Goal: Task Accomplishment & Management: Manage account settings

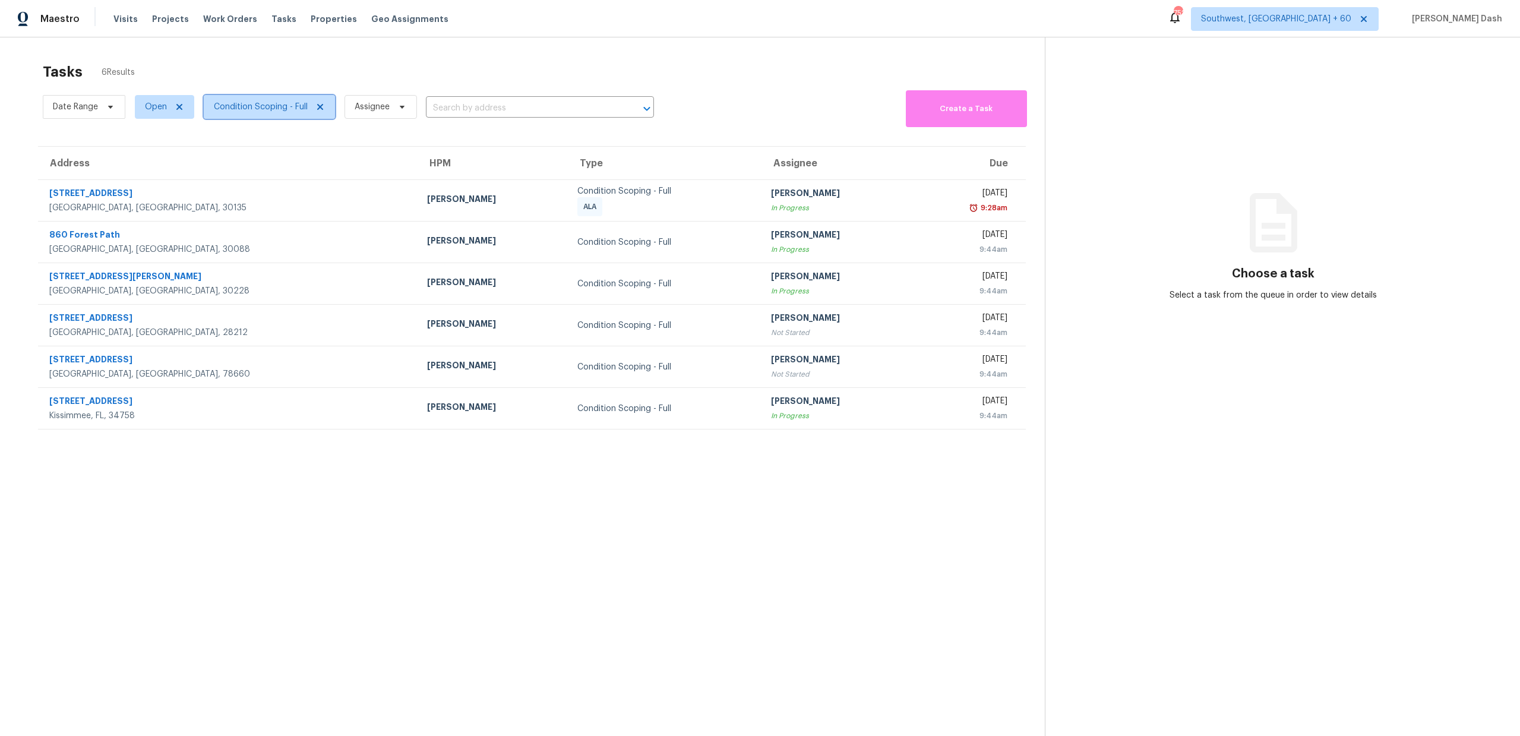
click at [293, 105] on span "Condition Scoping - Full" at bounding box center [261, 107] width 94 height 12
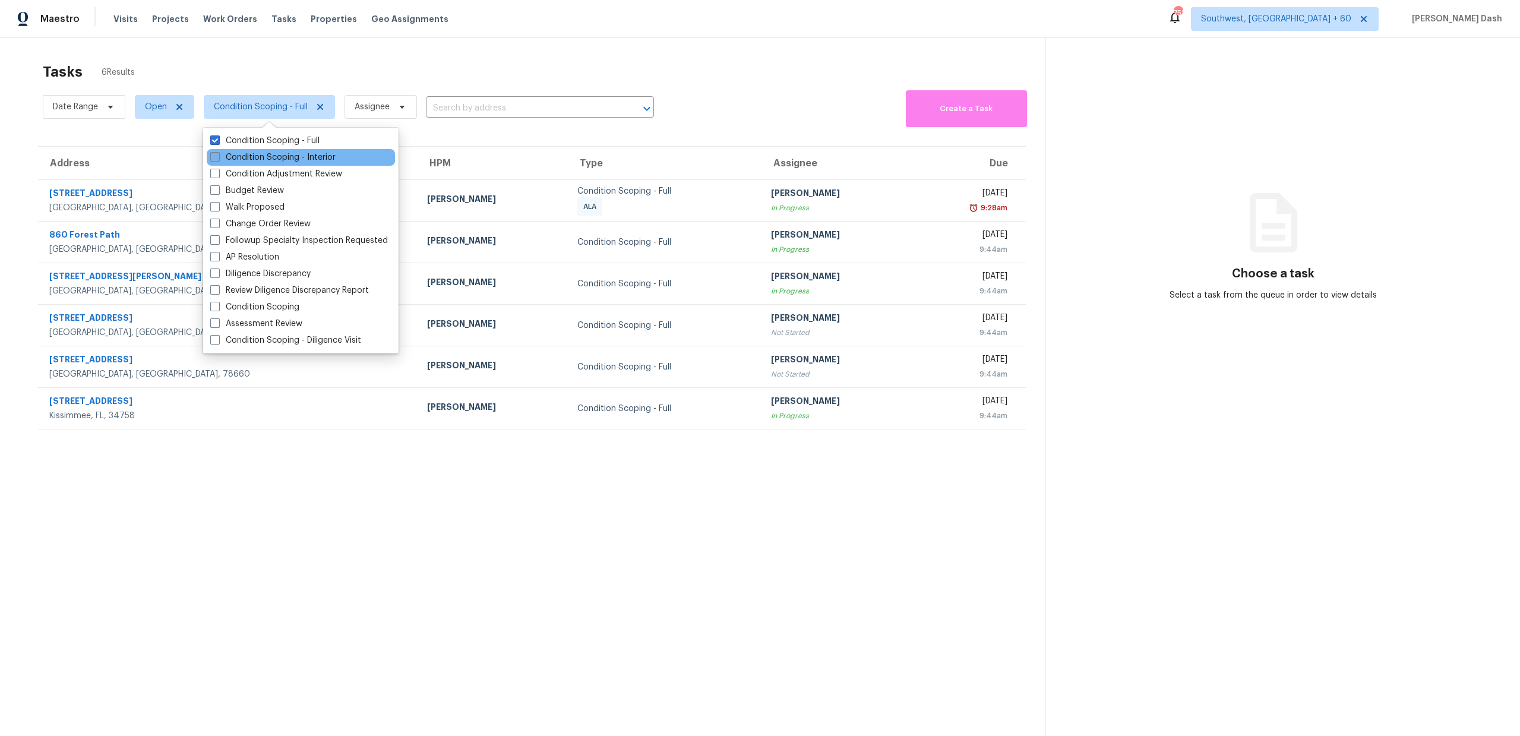
click at [315, 160] on label "Condition Scoping - Interior" at bounding box center [272, 157] width 125 height 12
click at [218, 159] on input "Condition Scoping - Interior" at bounding box center [214, 155] width 8 height 8
checkbox input "true"
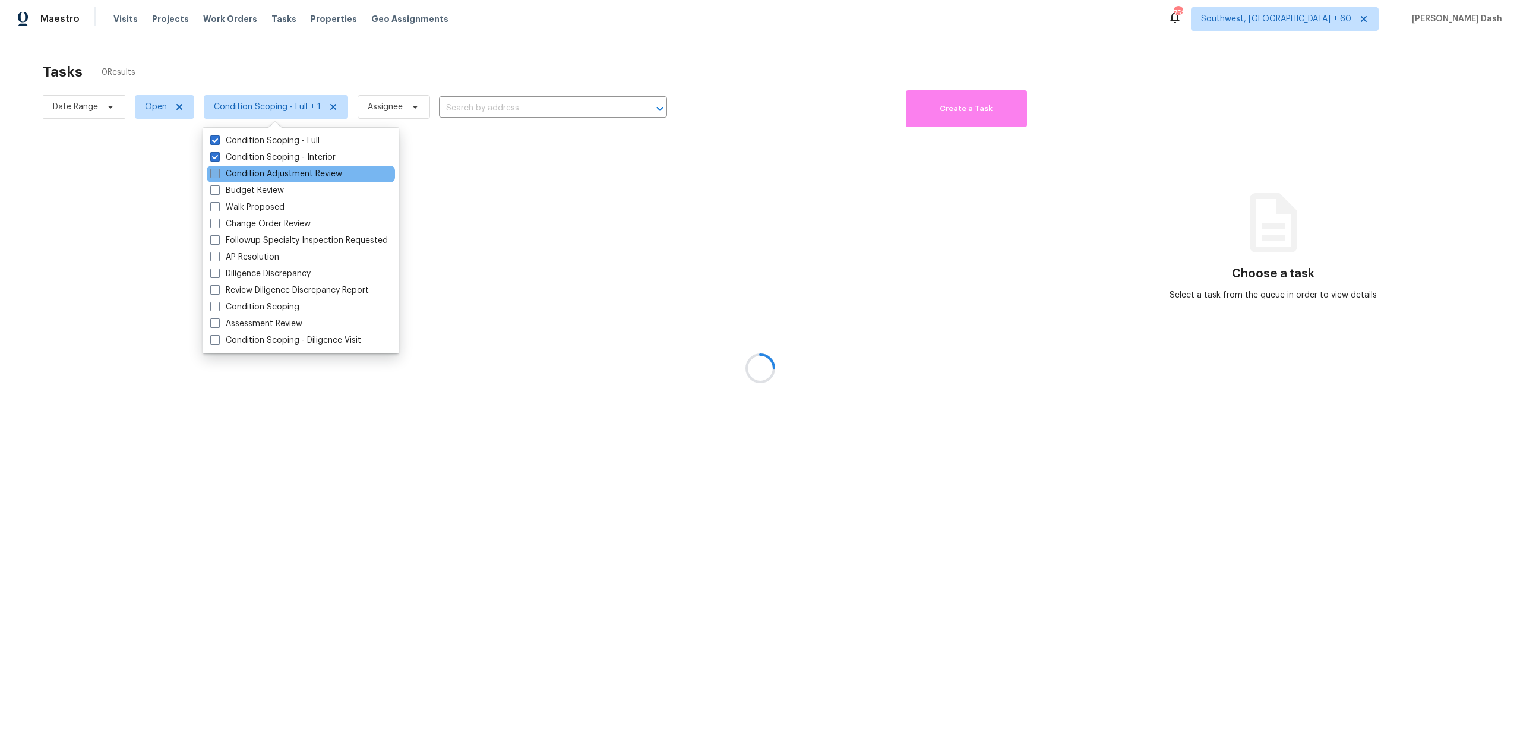
click at [315, 179] on label "Condition Adjustment Review" at bounding box center [276, 174] width 132 height 12
click at [218, 176] on input "Condition Adjustment Review" at bounding box center [214, 172] width 8 height 8
click at [309, 170] on label "Condition Adjustment Review" at bounding box center [276, 174] width 132 height 12
click at [218, 170] on input "Condition Adjustment Review" at bounding box center [214, 172] width 8 height 8
checkbox input "false"
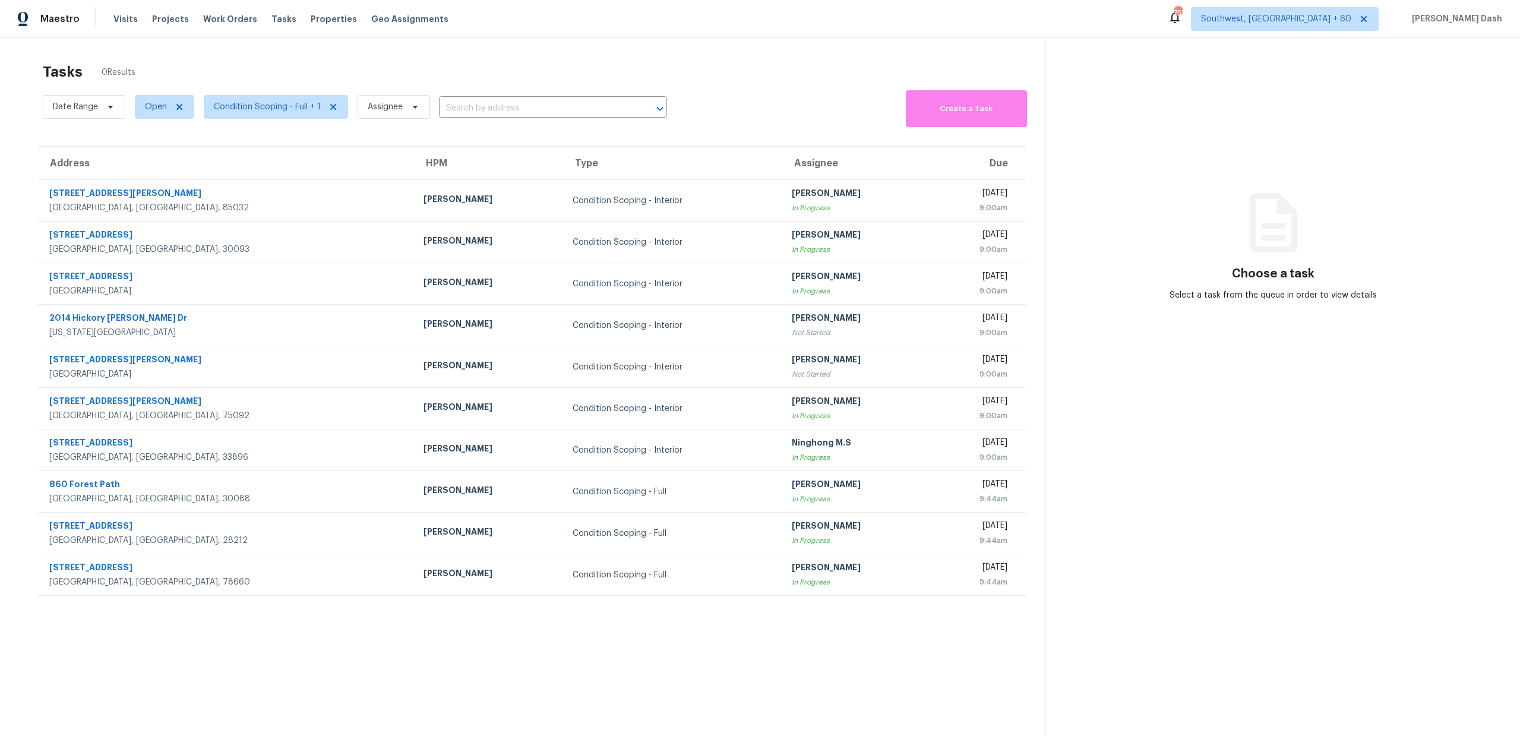
click at [308, 58] on div "Tasks 0 Results" at bounding box center [544, 71] width 1002 height 31
click at [564, 416] on icon at bounding box center [565, 611] width 4 height 7
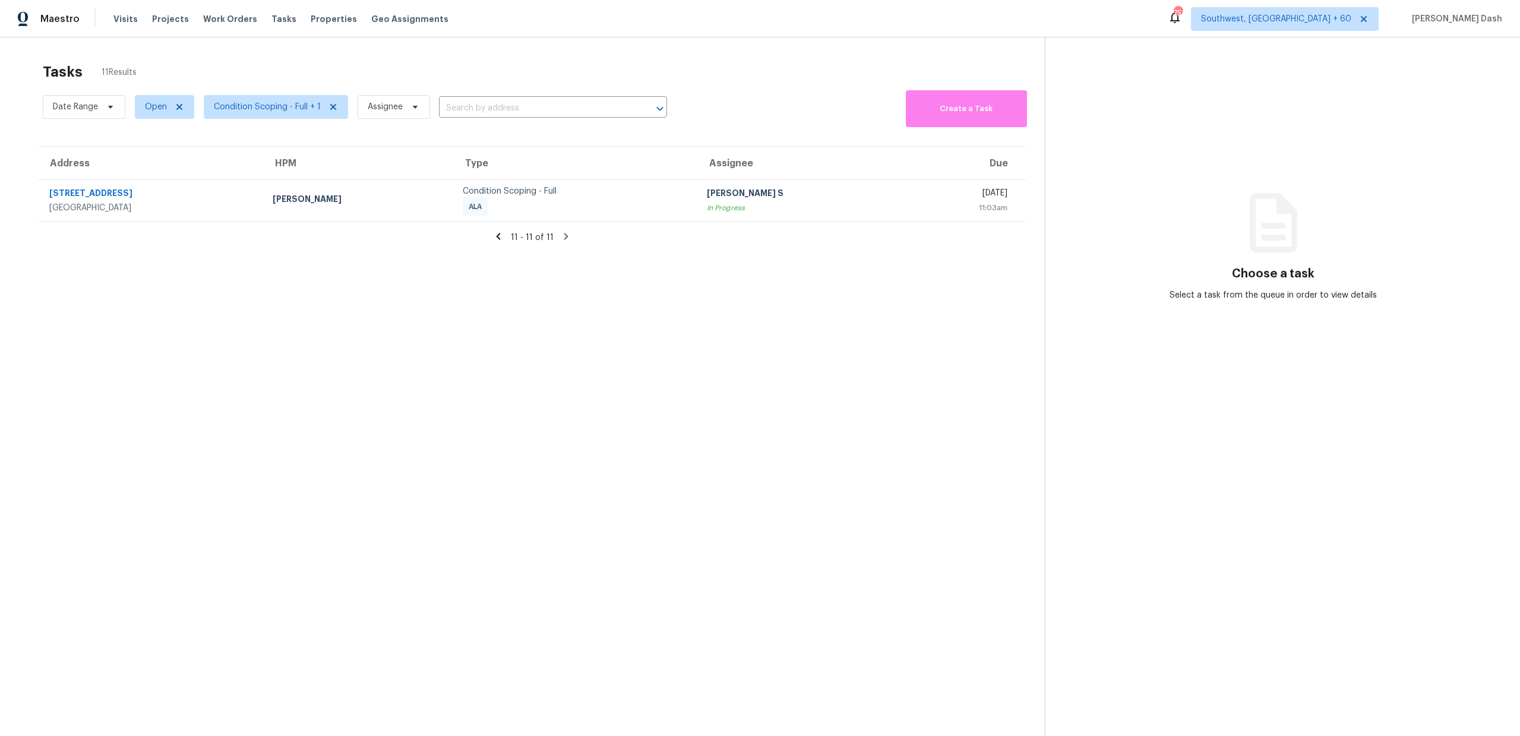
click at [499, 226] on section "Tasks 11 Results Date Range Open Condition Scoping - Full + 1 Assignee ​ Create…" at bounding box center [532, 414] width 1026 height 717
click at [501, 233] on icon at bounding box center [498, 236] width 11 height 11
click at [290, 112] on div at bounding box center [760, 368] width 1520 height 736
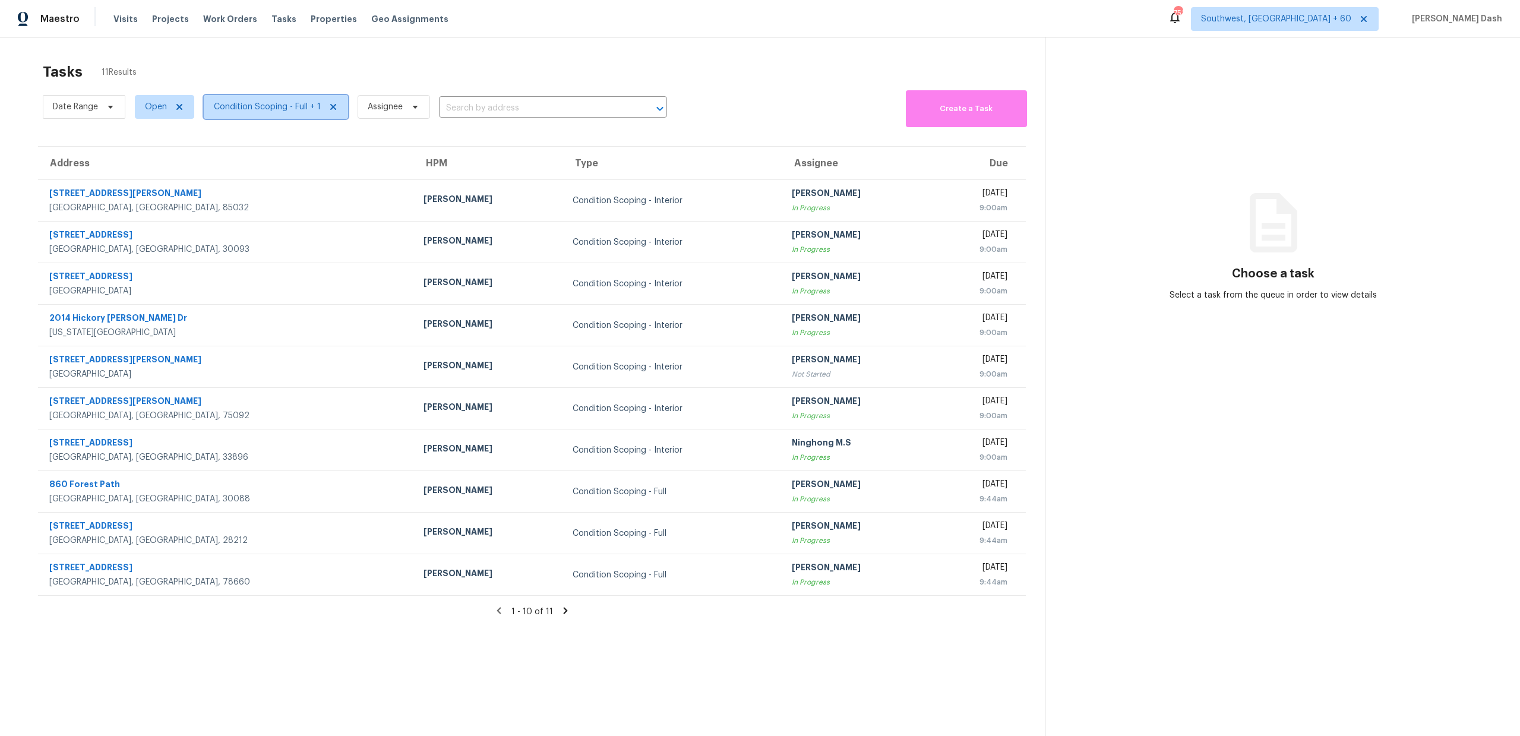
click at [285, 105] on span "Condition Scoping - Full + 1" at bounding box center [267, 107] width 107 height 12
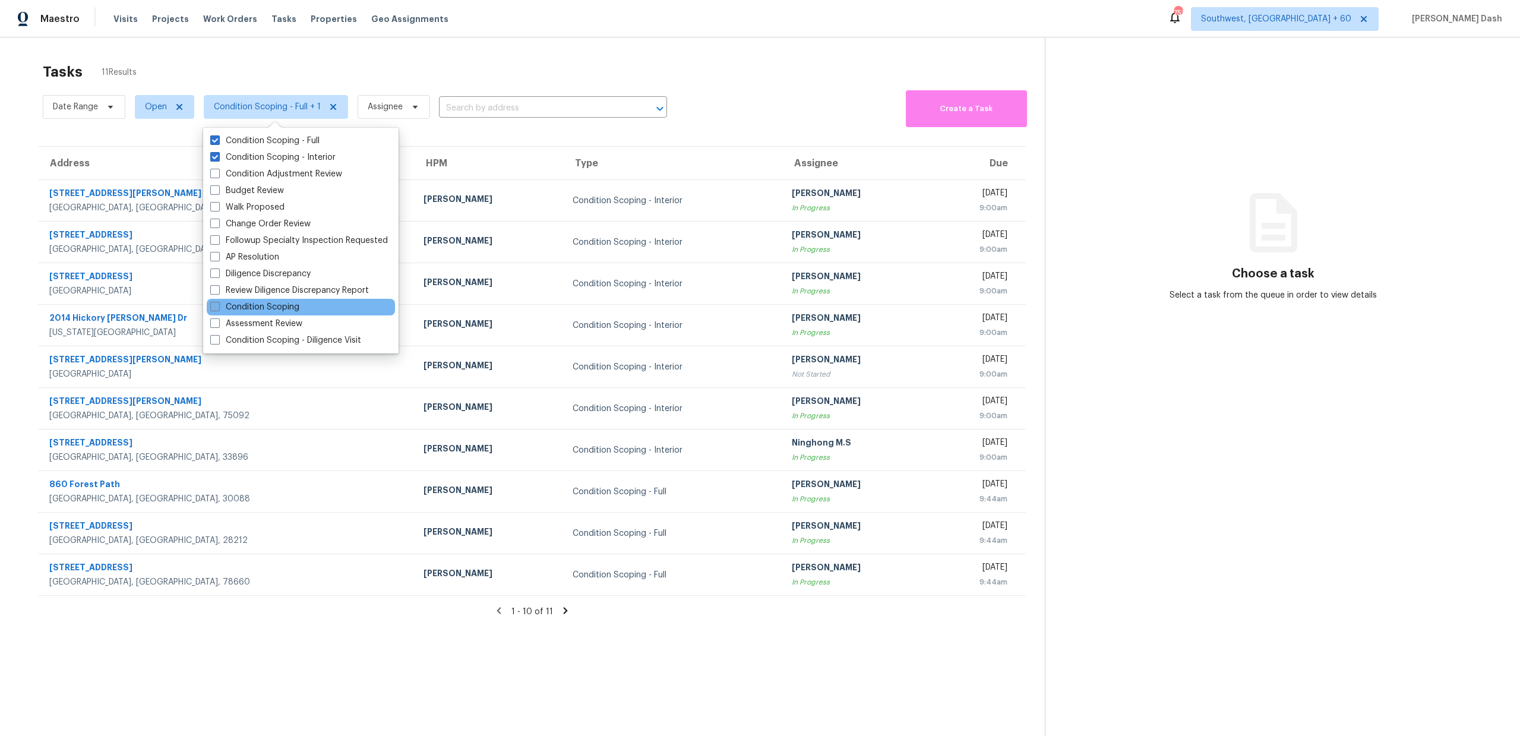
click at [283, 312] on label "Condition Scoping" at bounding box center [254, 307] width 89 height 12
click at [218, 309] on input "Condition Scoping" at bounding box center [214, 305] width 8 height 8
checkbox input "true"
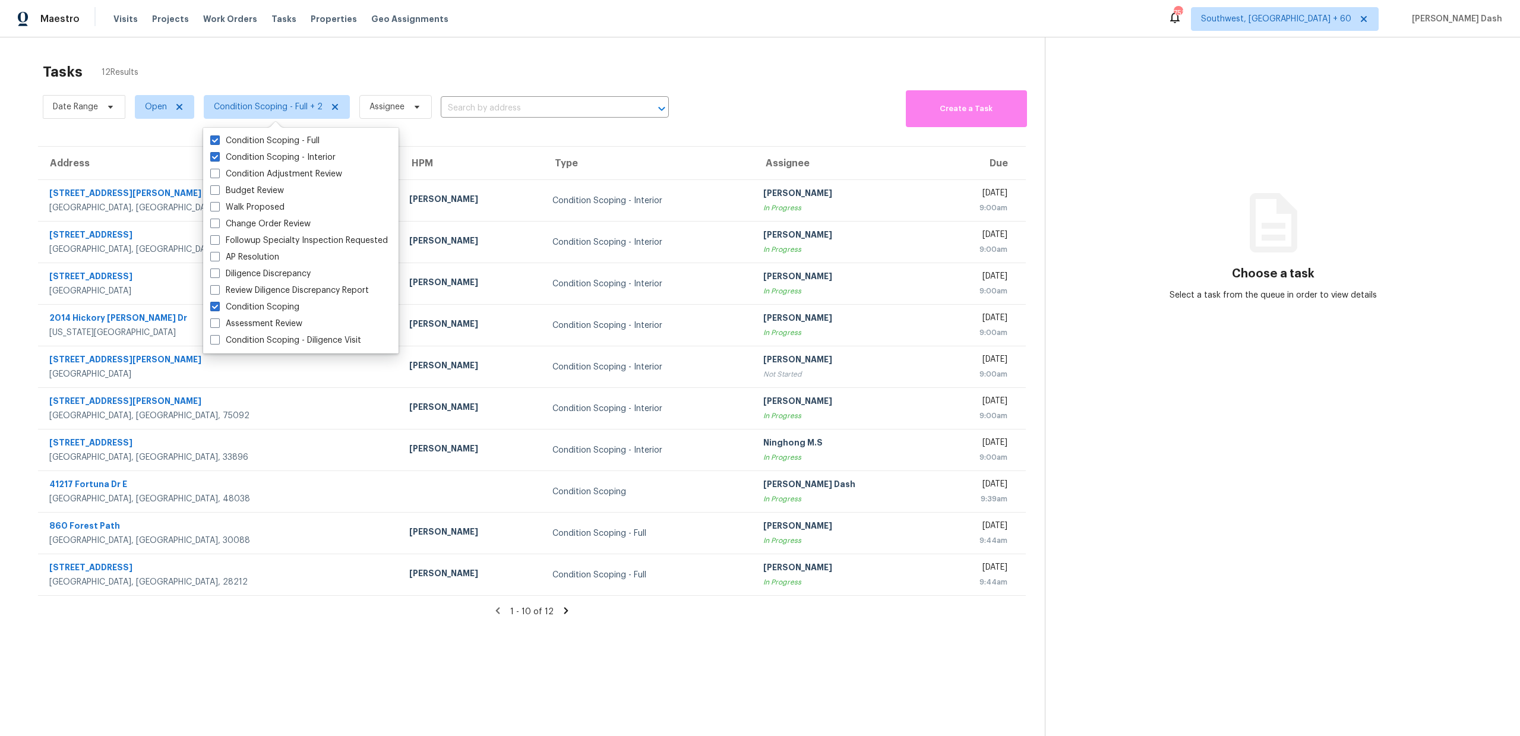
click at [327, 78] on div "Tasks 12 Results" at bounding box center [544, 71] width 1002 height 31
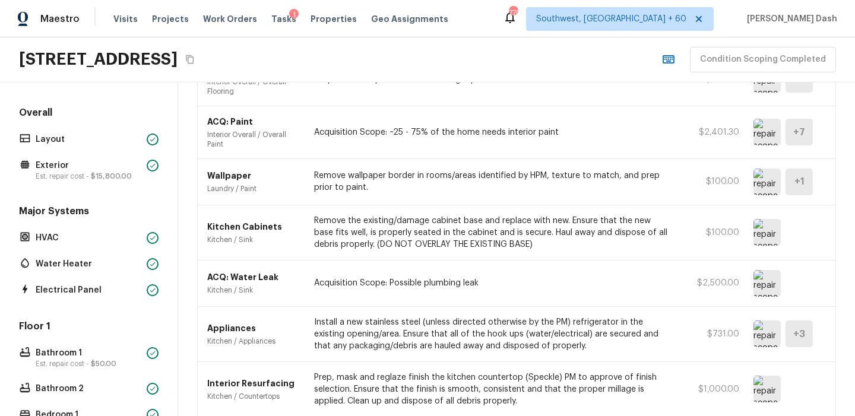
scroll to position [535, 0]
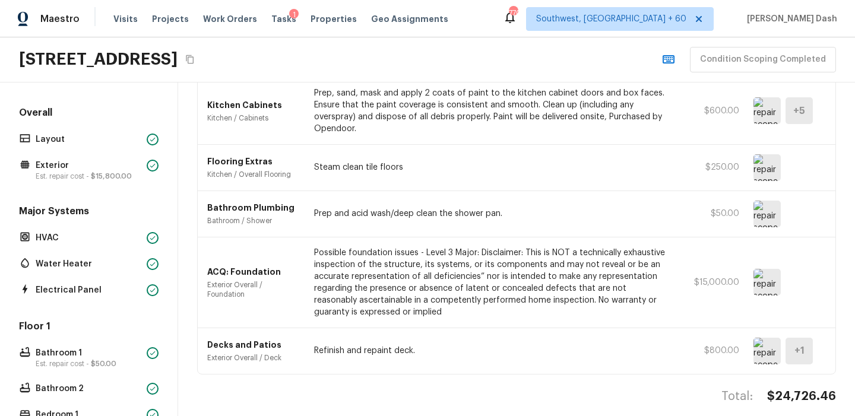
click at [818, 389] on h4 "$24,726.46" at bounding box center [801, 396] width 69 height 15
copy h4 "$24,726.46"
click at [800, 389] on h4 "$24,726.46" at bounding box center [801, 396] width 69 height 15
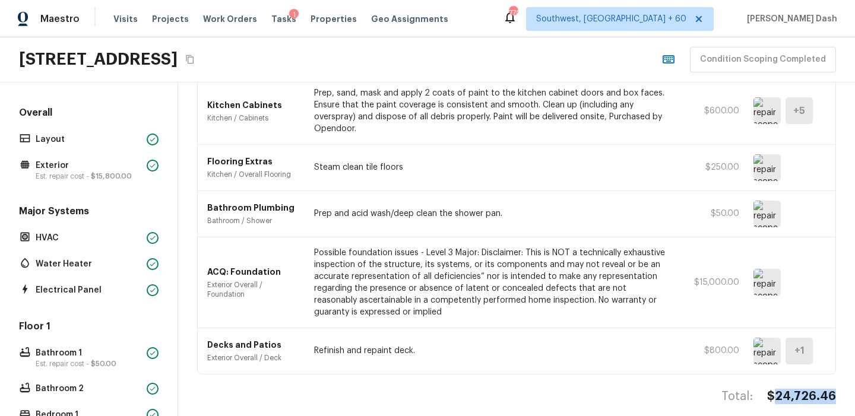
click at [800, 389] on h4 "$24,726.46" at bounding box center [801, 396] width 69 height 15
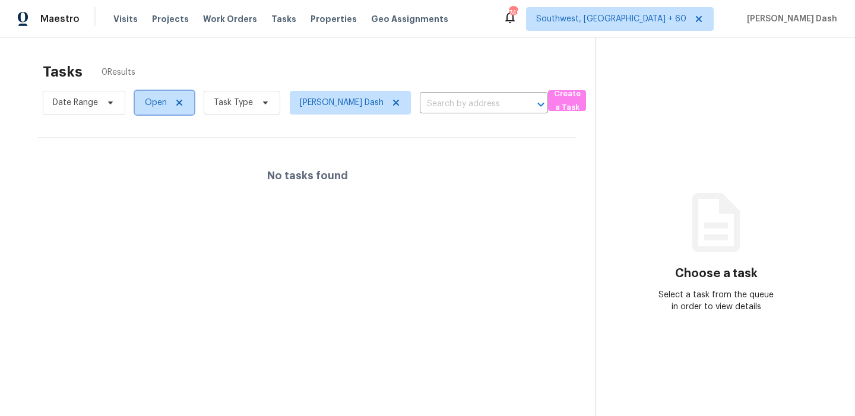
click at [151, 95] on span "Open" at bounding box center [164, 103] width 59 height 24
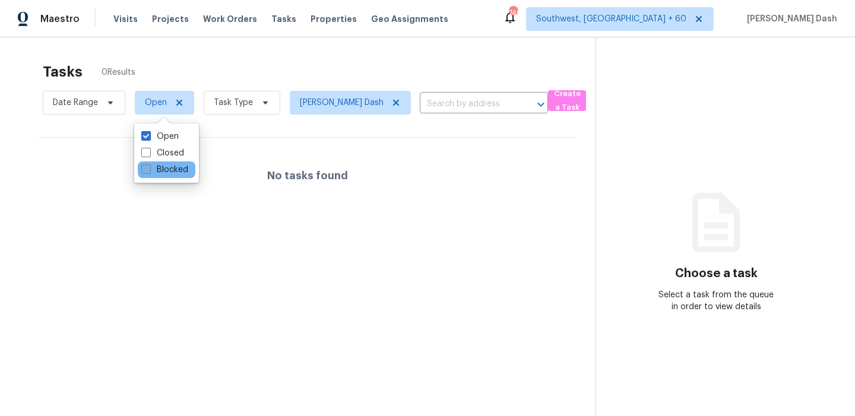
click at [165, 164] on label "Blocked" at bounding box center [164, 170] width 47 height 12
click at [149, 164] on input "Blocked" at bounding box center [145, 168] width 8 height 8
checkbox input "true"
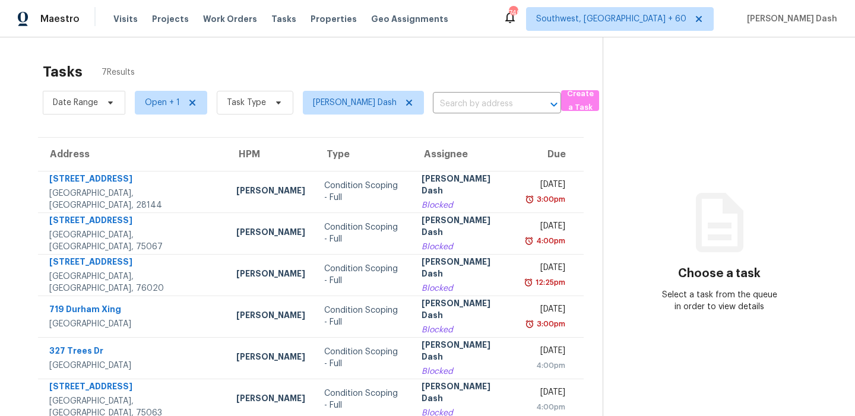
click at [162, 76] on div "Tasks 7 Results" at bounding box center [323, 71] width 560 height 31
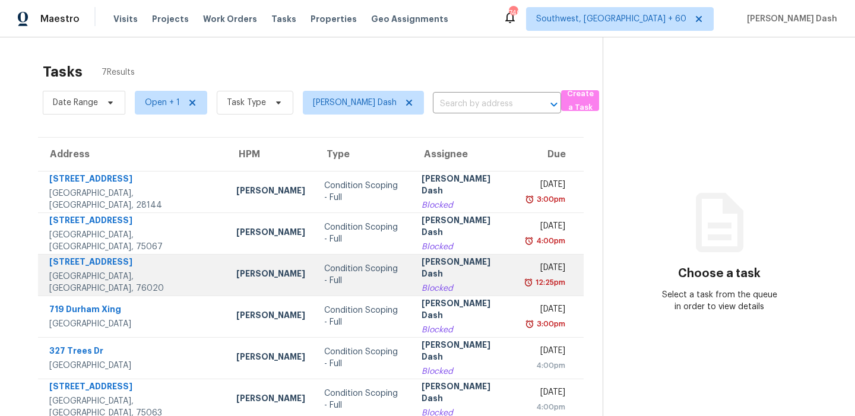
scroll to position [55, 0]
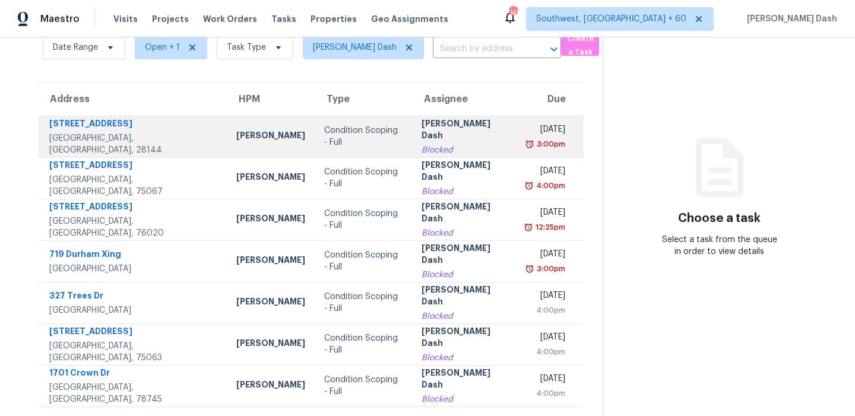
click at [346, 138] on div "Condition Scoping - Full" at bounding box center [363, 137] width 78 height 24
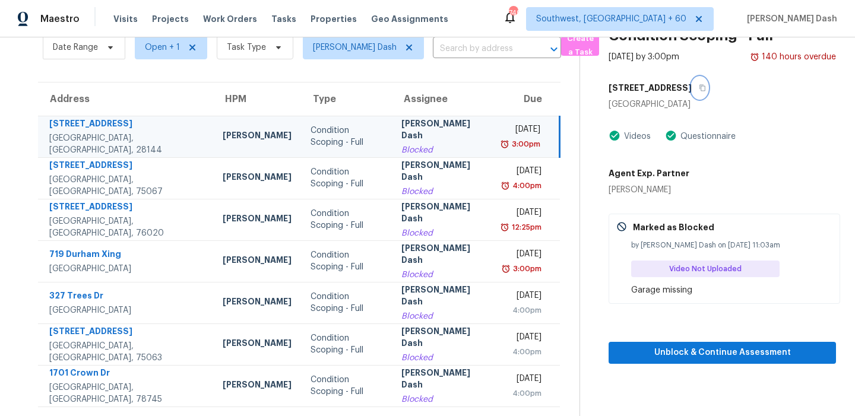
click at [704, 85] on icon "button" at bounding box center [702, 87] width 7 height 7
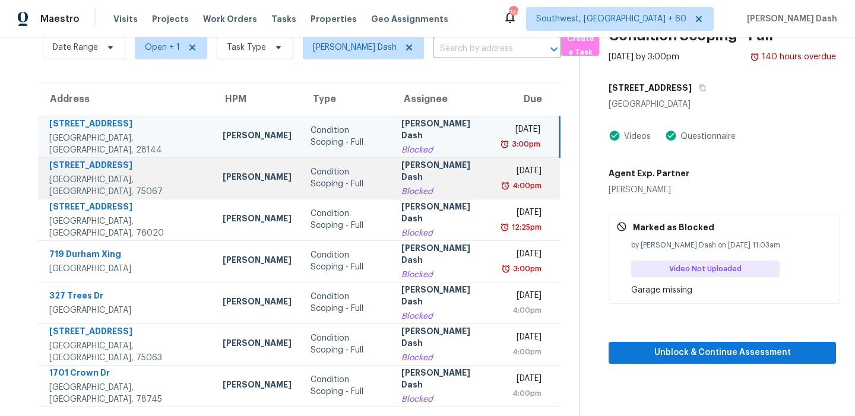
click at [419, 186] on div "Blocked" at bounding box center [442, 192] width 83 height 12
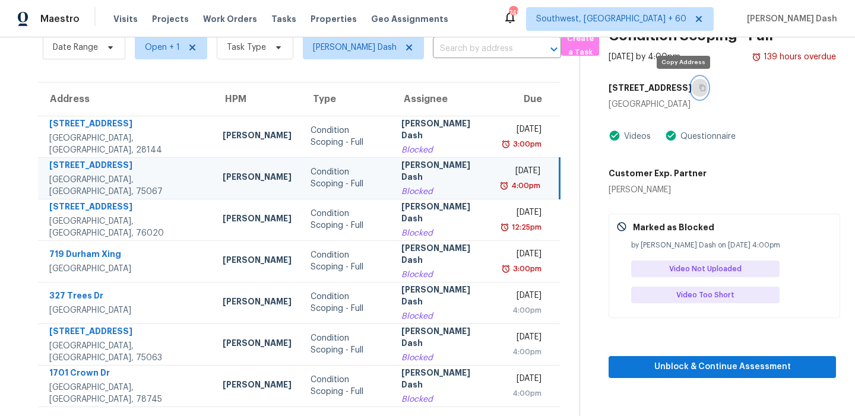
click at [699, 84] on icon "button" at bounding box center [702, 87] width 7 height 7
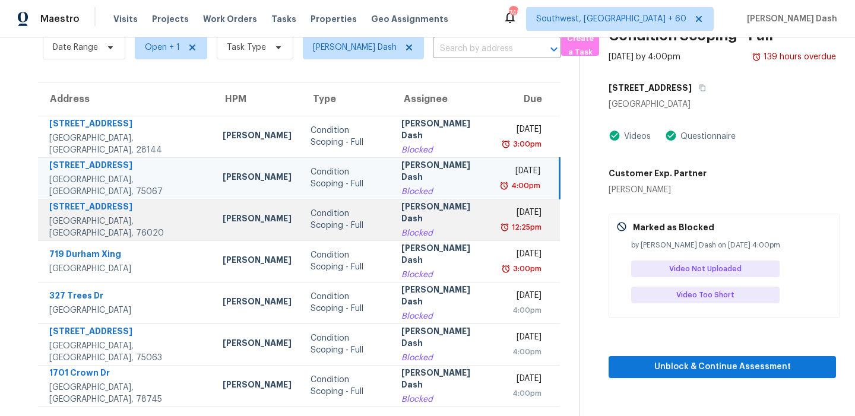
click at [439, 214] on div "[PERSON_NAME] Dash" at bounding box center [442, 214] width 83 height 27
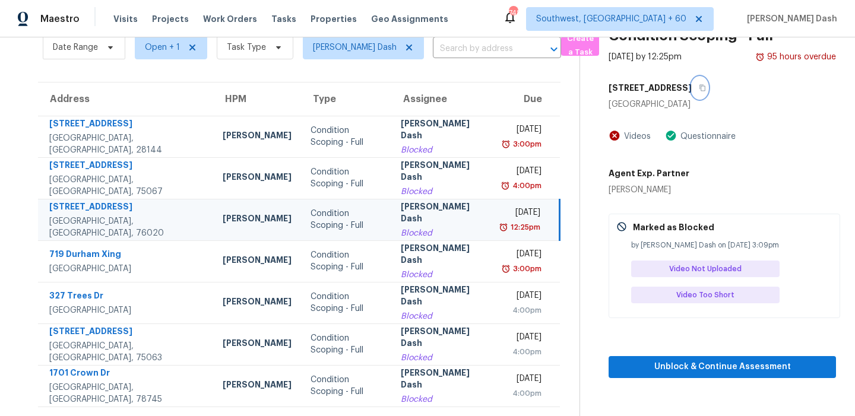
click at [692, 92] on button "button" at bounding box center [700, 87] width 16 height 21
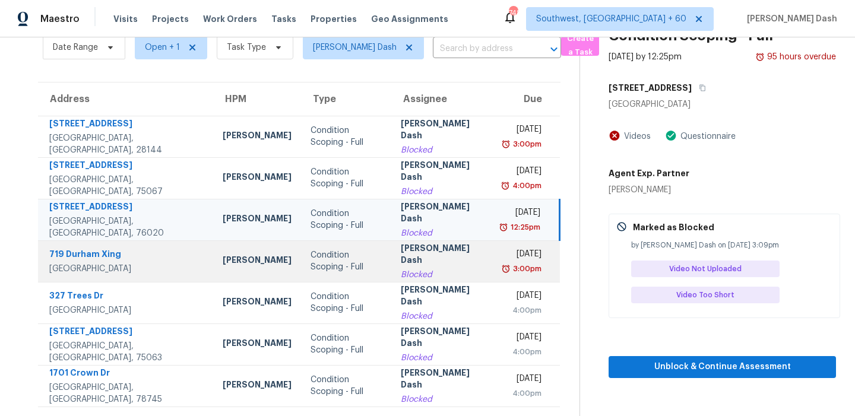
click at [391, 271] on td "Soumya Ranjan Dash Blocked" at bounding box center [442, 262] width 102 height 42
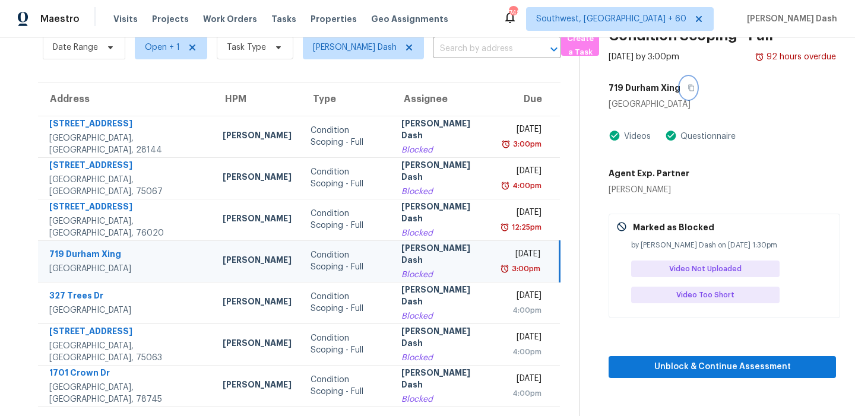
click at [688, 82] on button "button" at bounding box center [689, 87] width 16 height 21
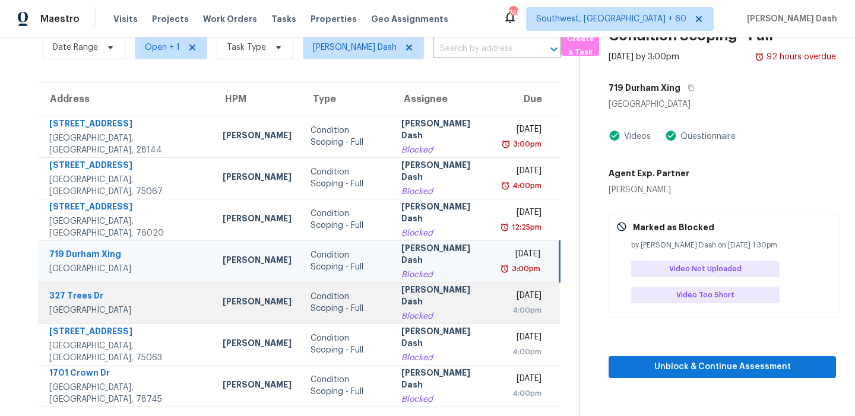
click at [357, 301] on div "Condition Scoping - Full" at bounding box center [347, 303] width 72 height 24
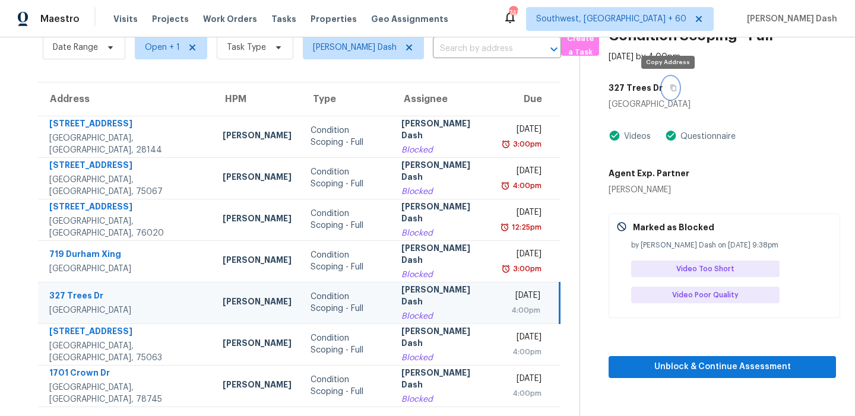
click at [670, 85] on icon "button" at bounding box center [673, 88] width 6 height 7
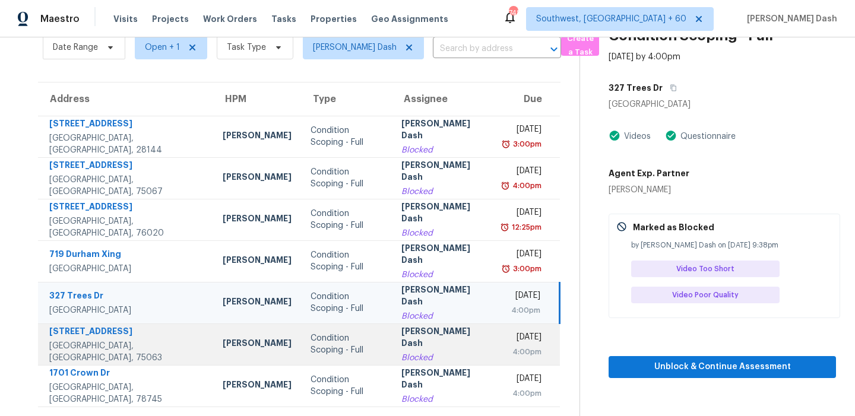
click at [445, 345] on div "[PERSON_NAME] Dash" at bounding box center [442, 338] width 83 height 27
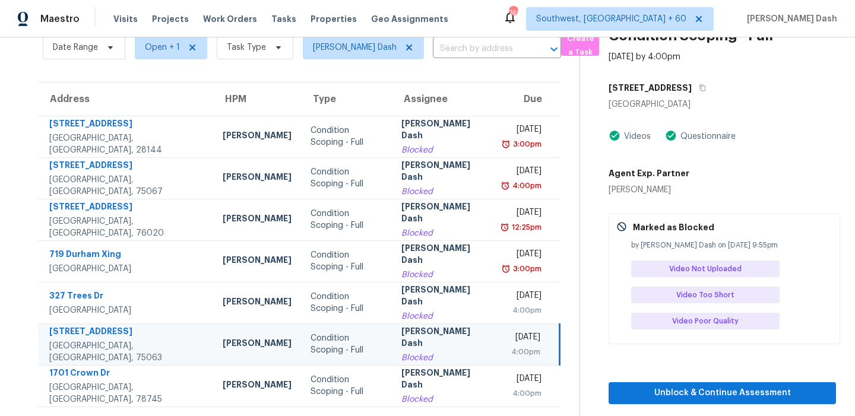
scroll to position [3, 0]
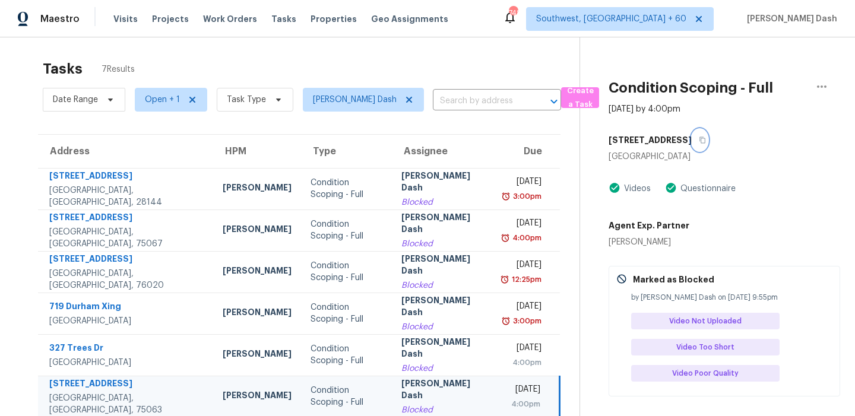
click at [699, 137] on icon "button" at bounding box center [702, 140] width 7 height 7
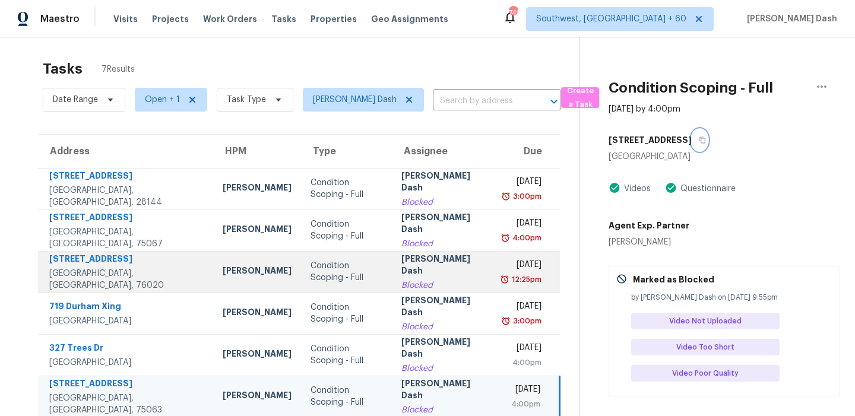
scroll to position [55, 0]
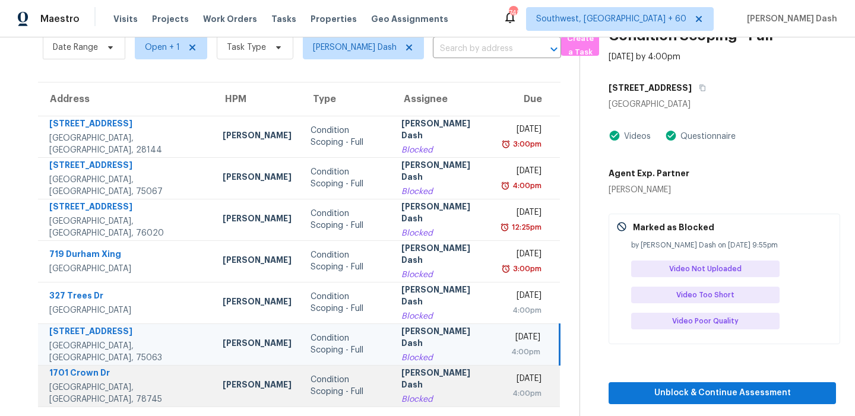
click at [401, 388] on div "[PERSON_NAME] Dash" at bounding box center [442, 380] width 83 height 27
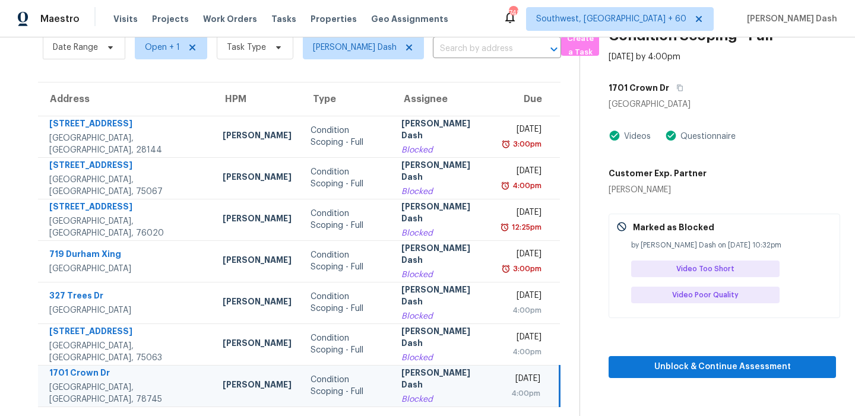
scroll to position [0, 0]
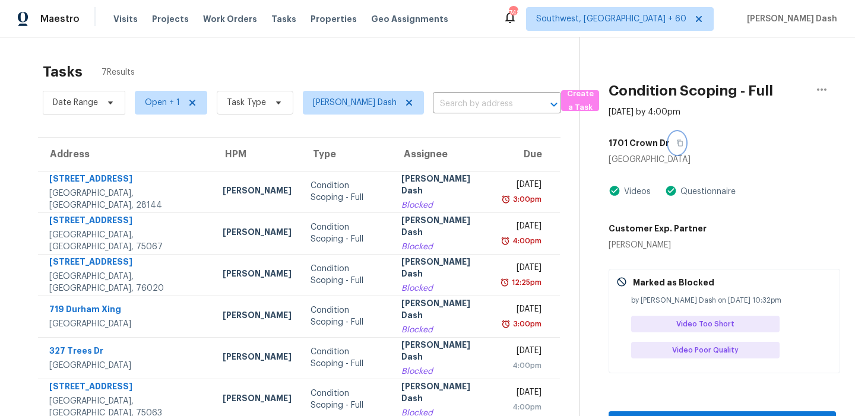
click at [676, 146] on icon "button" at bounding box center [679, 143] width 7 height 7
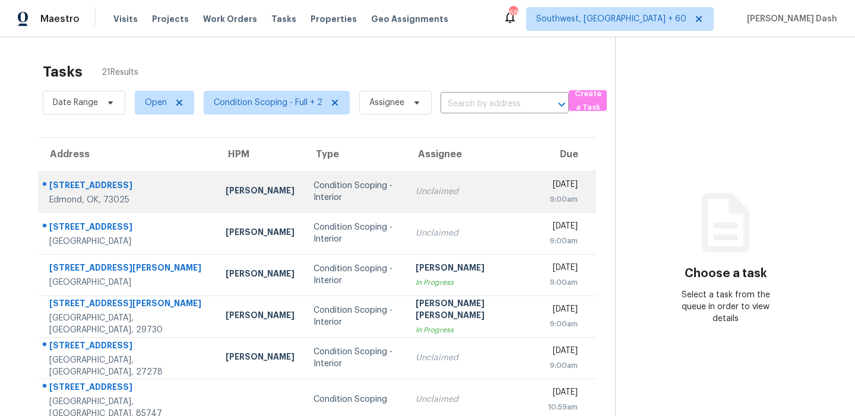
scroll to position [202, 0]
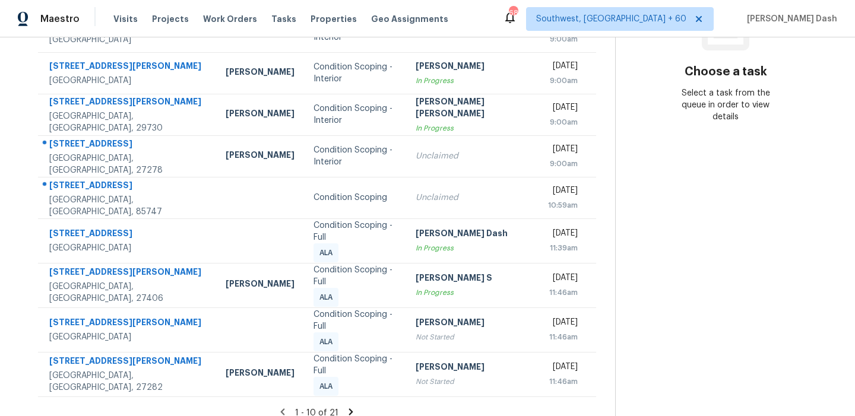
click at [346, 407] on icon at bounding box center [351, 412] width 11 height 11
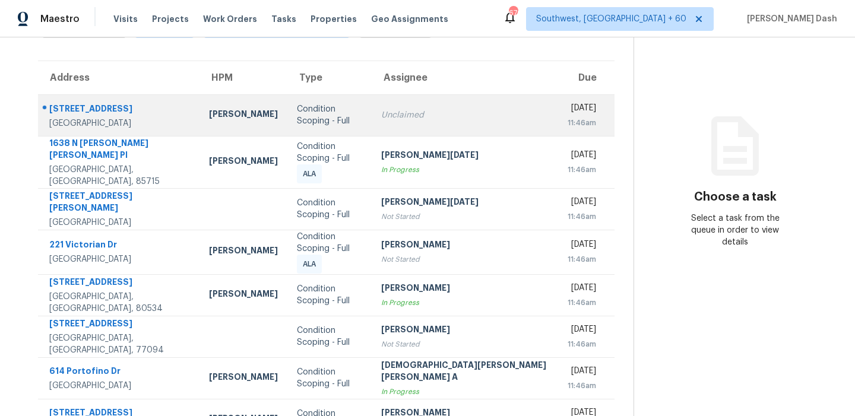
scroll to position [0, 0]
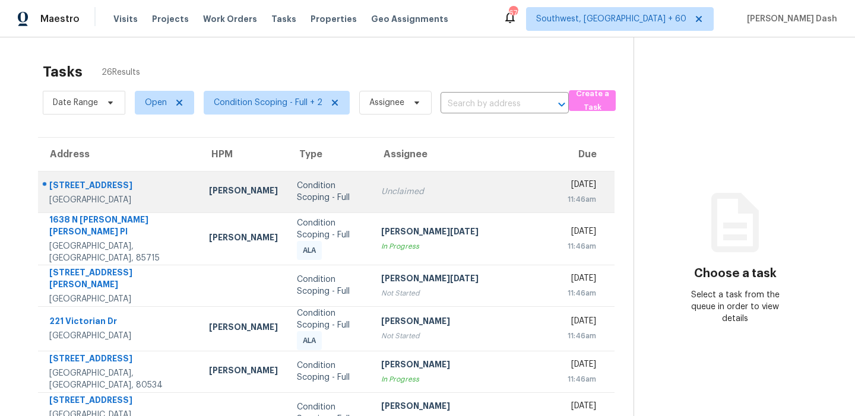
click at [322, 199] on div "Condition Scoping - Full" at bounding box center [329, 192] width 65 height 24
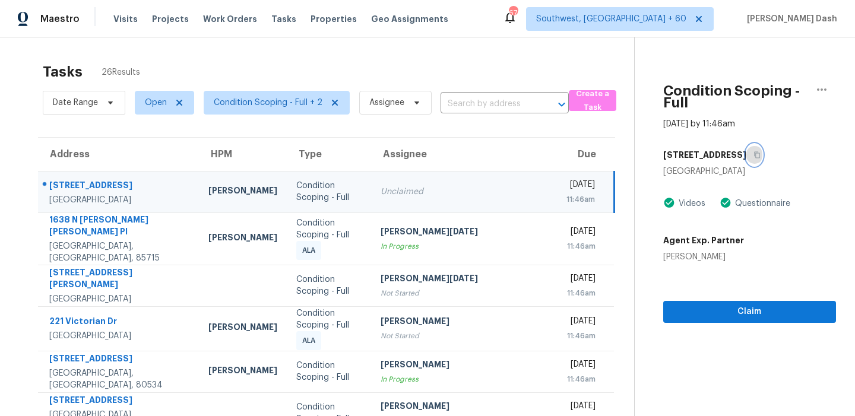
click at [746, 144] on button "button" at bounding box center [754, 154] width 16 height 21
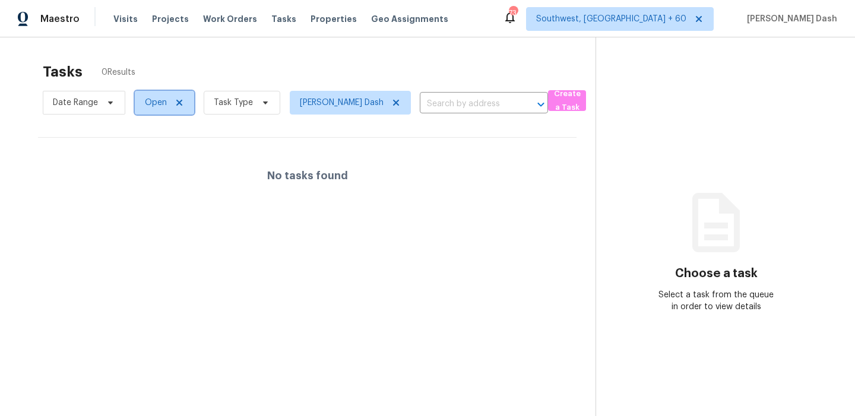
click at [158, 99] on span "Open" at bounding box center [156, 103] width 22 height 12
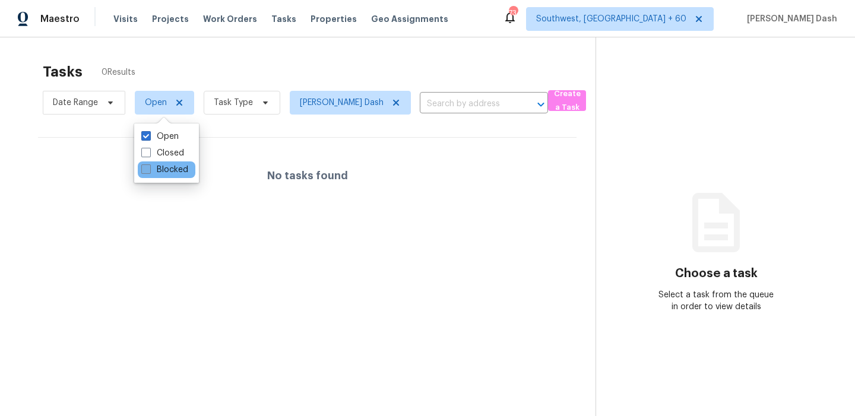
click at [166, 173] on label "Blocked" at bounding box center [164, 170] width 47 height 12
click at [149, 172] on input "Blocked" at bounding box center [145, 168] width 8 height 8
checkbox input "true"
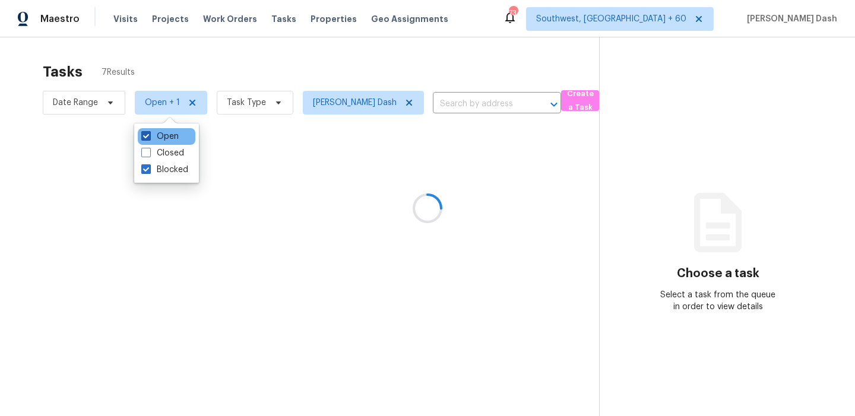
click at [166, 141] on label "Open" at bounding box center [159, 137] width 37 height 12
click at [149, 138] on input "Open" at bounding box center [145, 135] width 8 height 8
checkbox input "false"
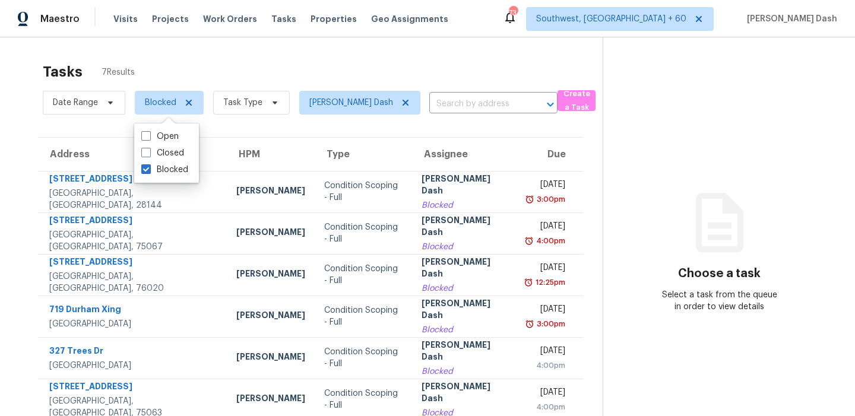
click at [145, 64] on div "Tasks 7 Results" at bounding box center [323, 71] width 560 height 31
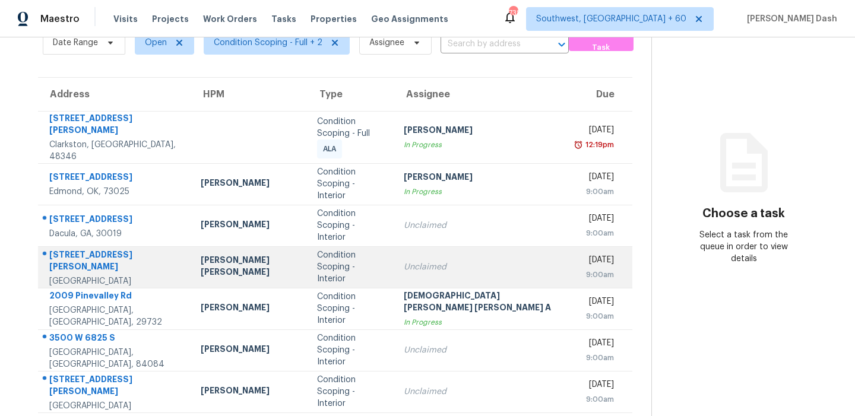
scroll to position [62, 0]
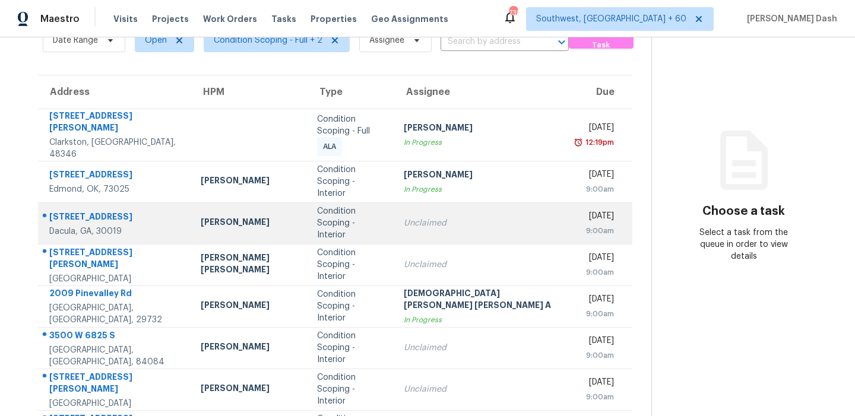
click at [352, 205] on div "Condition Scoping - Interior" at bounding box center [351, 223] width 68 height 36
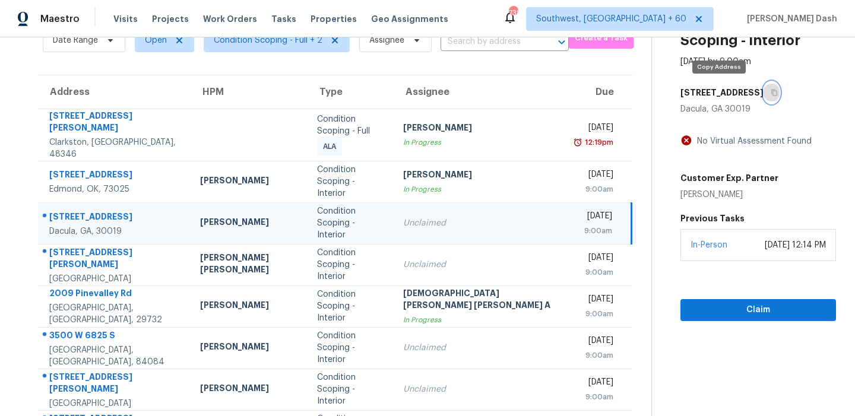
click at [764, 87] on button "button" at bounding box center [772, 92] width 16 height 21
click at [337, 213] on div "Condition Scoping - Interior" at bounding box center [351, 223] width 68 height 36
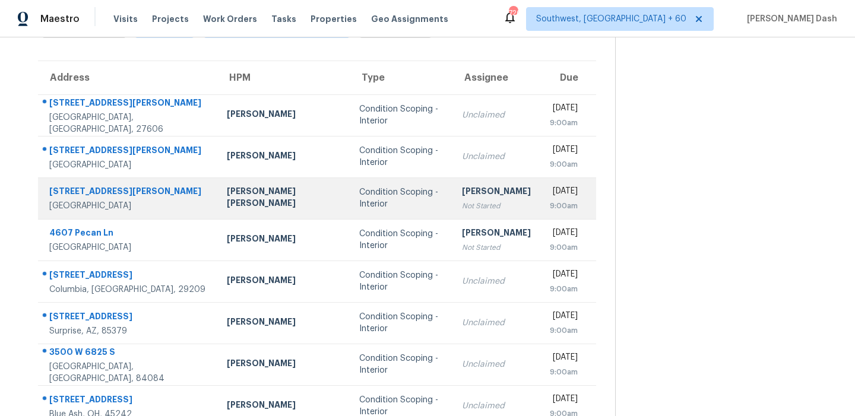
scroll to position [0, 0]
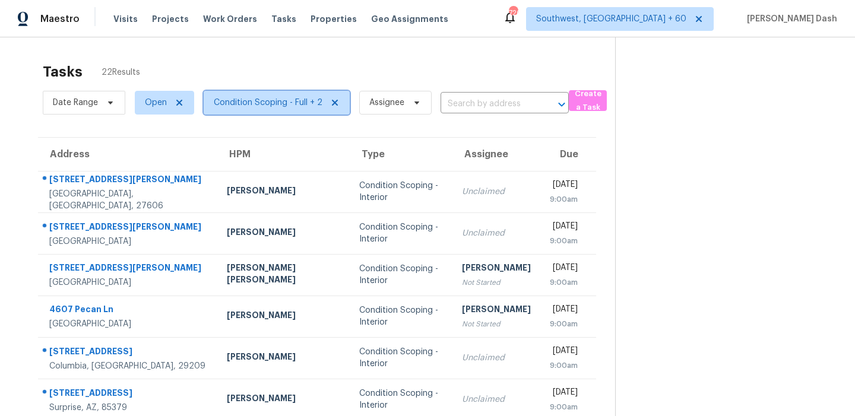
click at [298, 96] on span "Condition Scoping - Full + 2" at bounding box center [277, 103] width 146 height 24
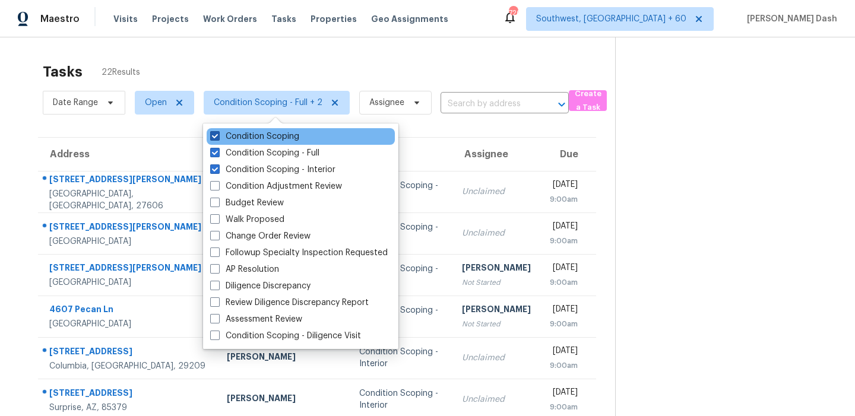
click at [289, 134] on label "Condition Scoping" at bounding box center [254, 137] width 89 height 12
click at [218, 134] on input "Condition Scoping" at bounding box center [214, 135] width 8 height 8
checkbox input "false"
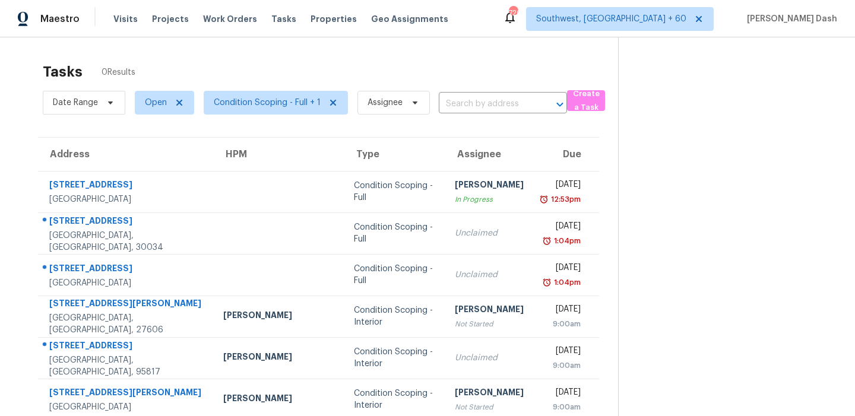
click at [239, 52] on div "Tasks 0 Results Date Range Open Condition Scoping - Full + 1 Assignee ​ Create …" at bounding box center [427, 316] width 855 height 559
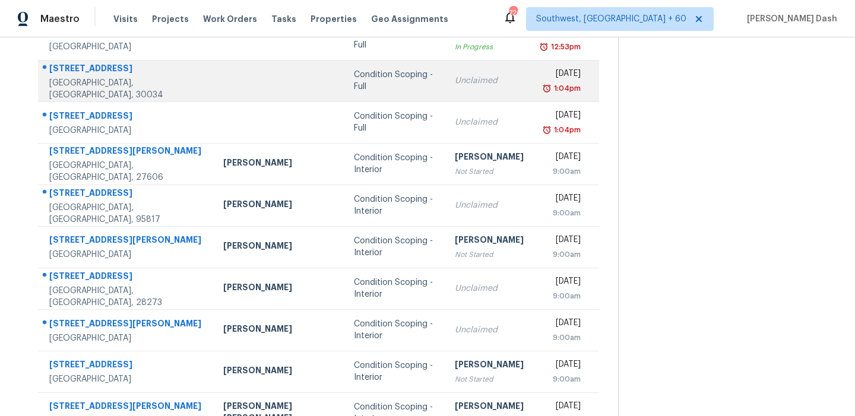
scroll to position [202, 0]
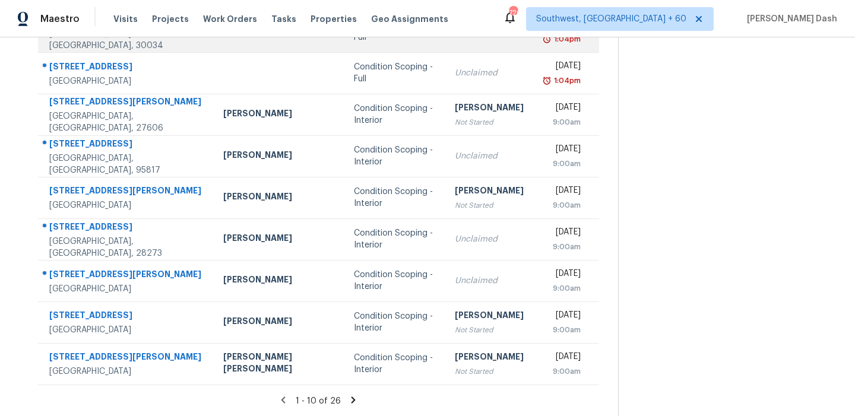
click at [354, 247] on div "Condition Scoping - Interior" at bounding box center [395, 239] width 82 height 24
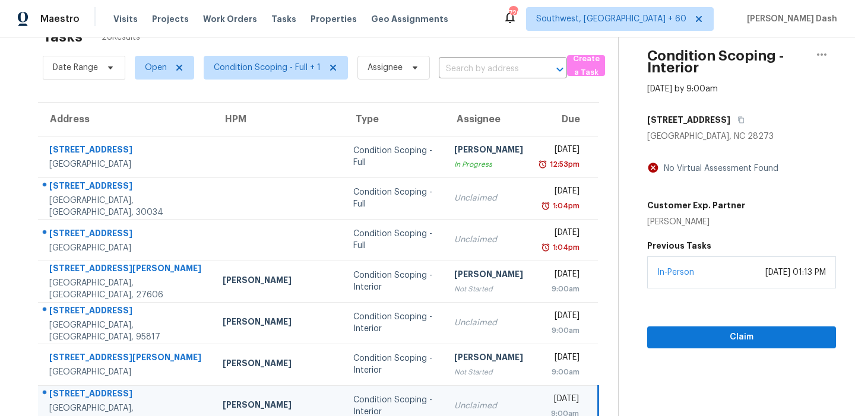
scroll to position [8, 0]
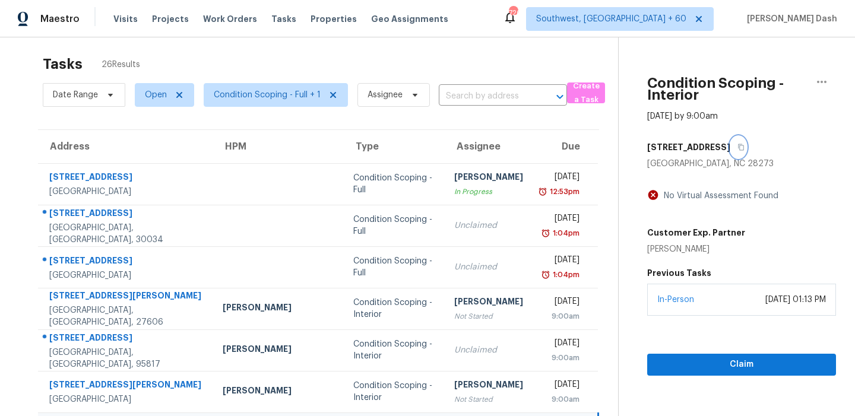
click at [738, 146] on icon "button" at bounding box center [741, 147] width 7 height 7
click at [704, 362] on span "Claim" at bounding box center [742, 364] width 170 height 15
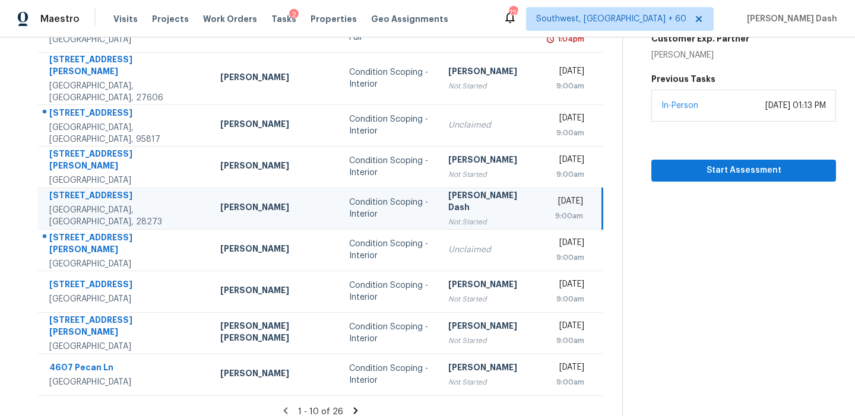
scroll to position [37, 0]
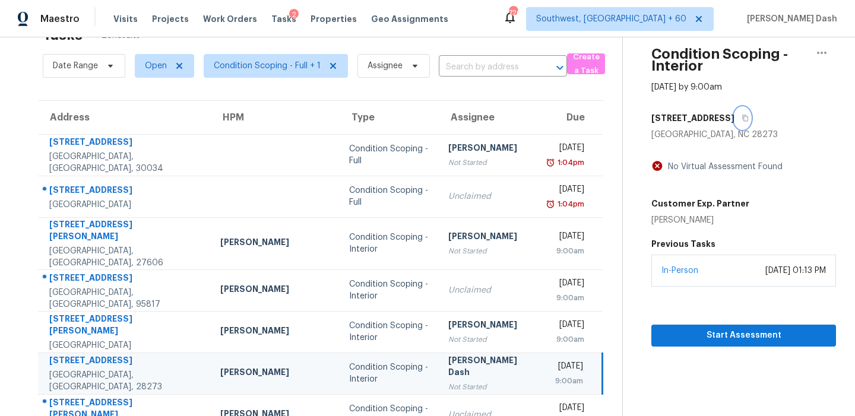
click at [742, 118] on icon "button" at bounding box center [745, 118] width 7 height 7
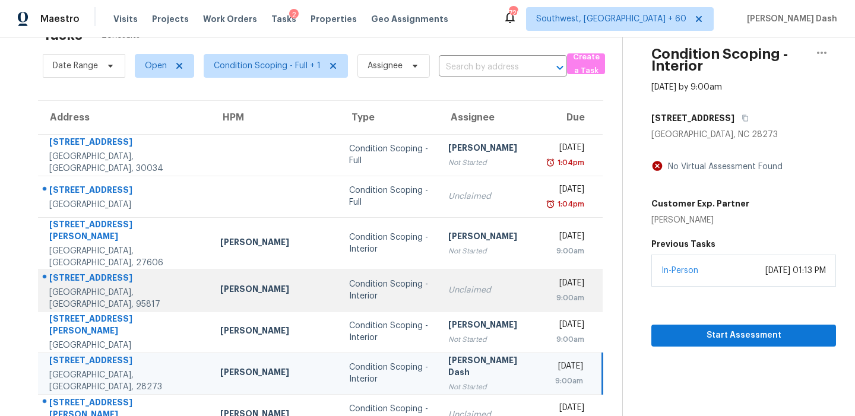
click at [448, 284] on div "Unclaimed" at bounding box center [489, 290] width 83 height 12
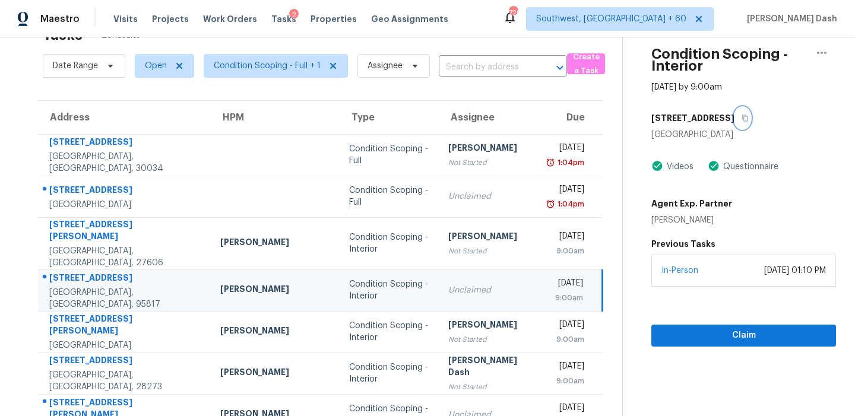
click at [742, 120] on icon "button" at bounding box center [745, 118] width 7 height 7
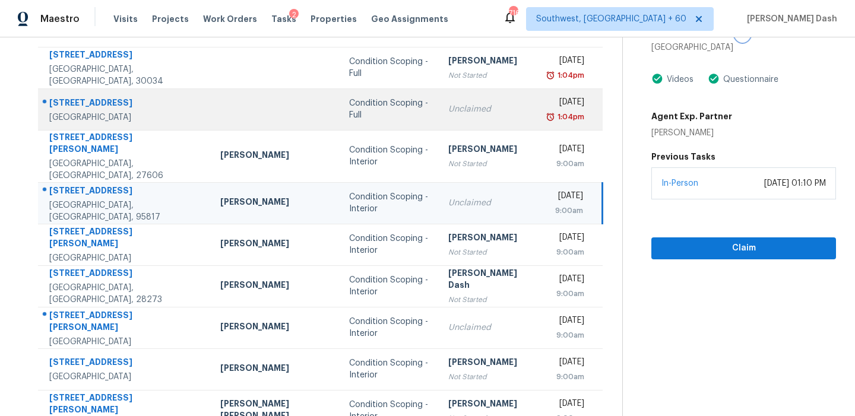
scroll to position [202, 0]
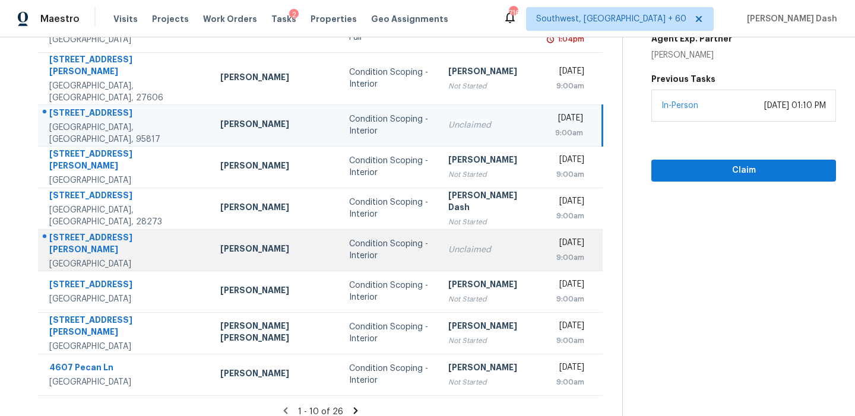
click at [448, 244] on div "Unclaimed" at bounding box center [489, 250] width 83 height 12
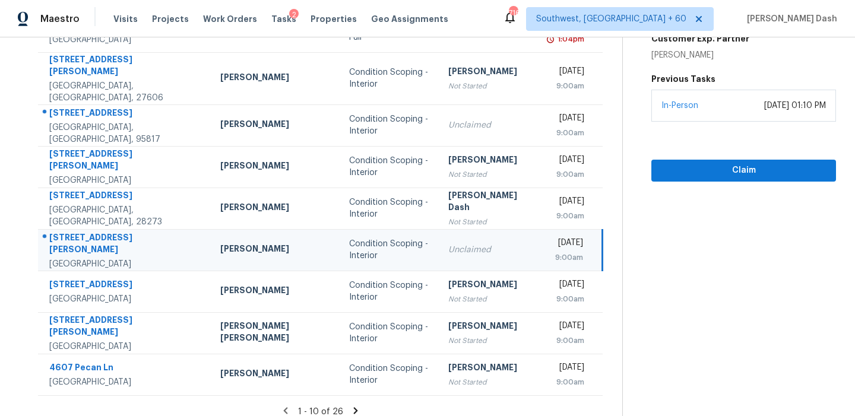
scroll to position [46, 0]
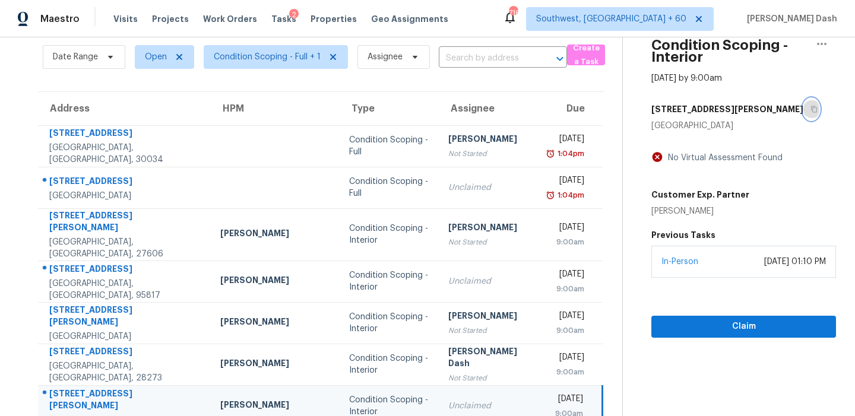
click at [812, 112] on icon "button" at bounding box center [815, 109] width 6 height 7
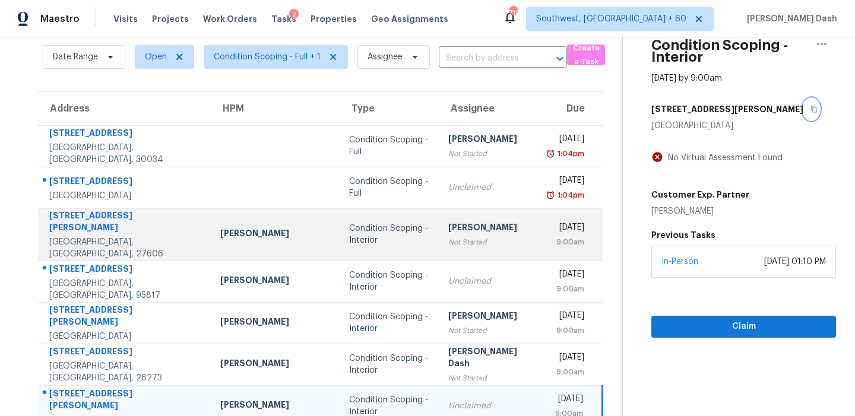
scroll to position [202, 0]
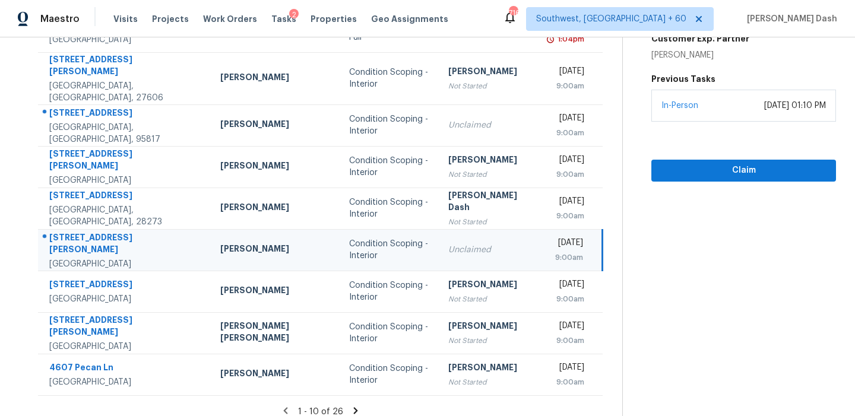
click at [350, 406] on icon at bounding box center [355, 411] width 11 height 11
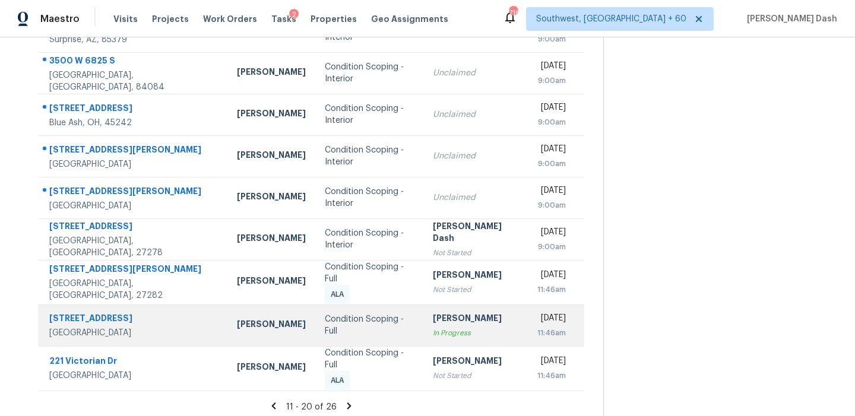
scroll to position [71, 0]
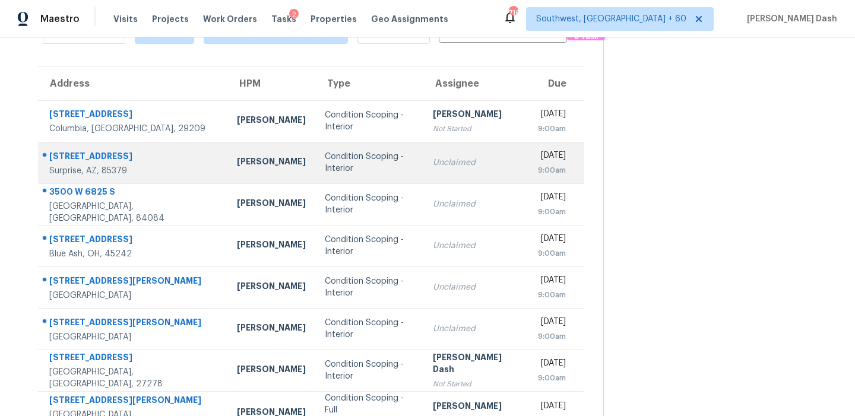
click at [325, 168] on div "Condition Scoping - Interior" at bounding box center [370, 163] width 90 height 24
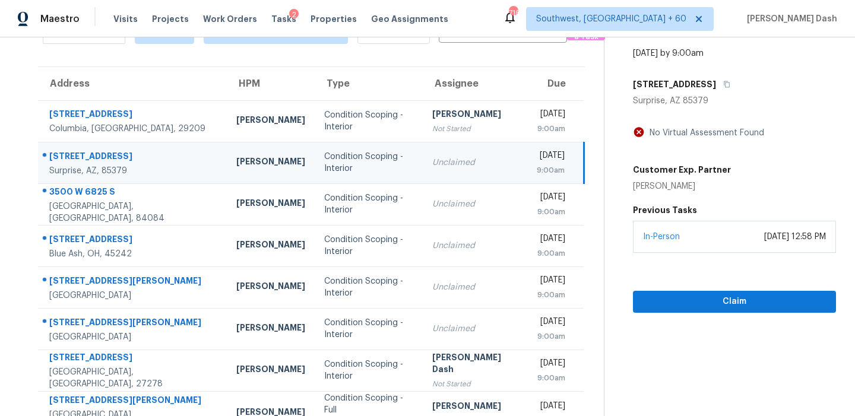
click at [760, 83] on div "15263 W Country Gables Dr" at bounding box center [734, 84] width 203 height 21
click at [730, 83] on icon "button" at bounding box center [726, 84] width 7 height 7
click at [700, 292] on button "Claim" at bounding box center [734, 302] width 203 height 22
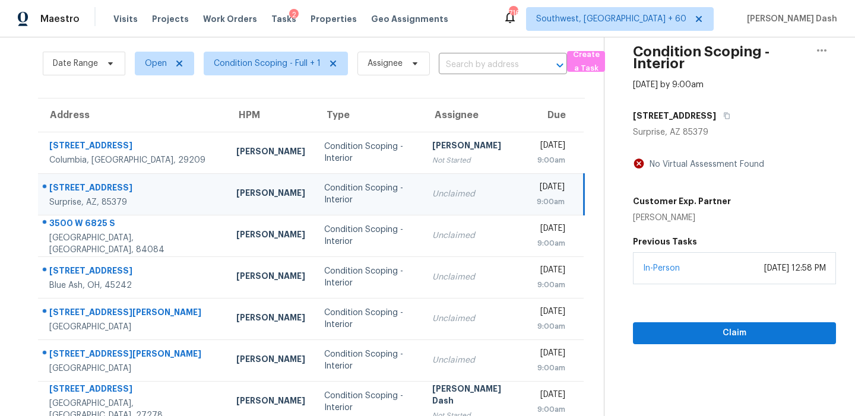
scroll to position [16, 0]
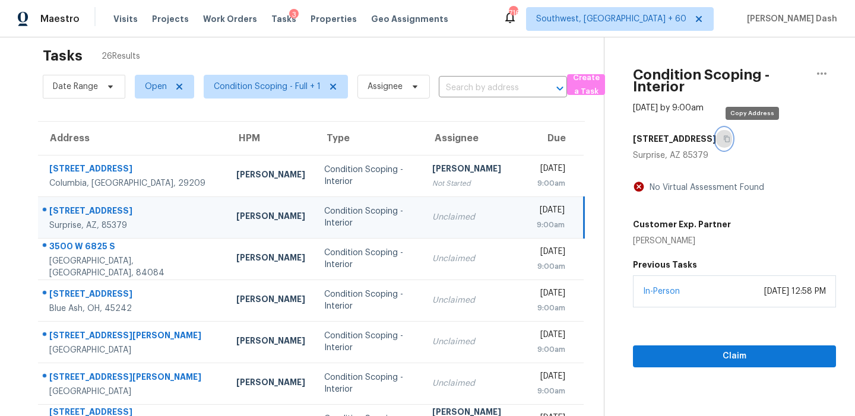
click at [732, 134] on button "button" at bounding box center [724, 138] width 16 height 21
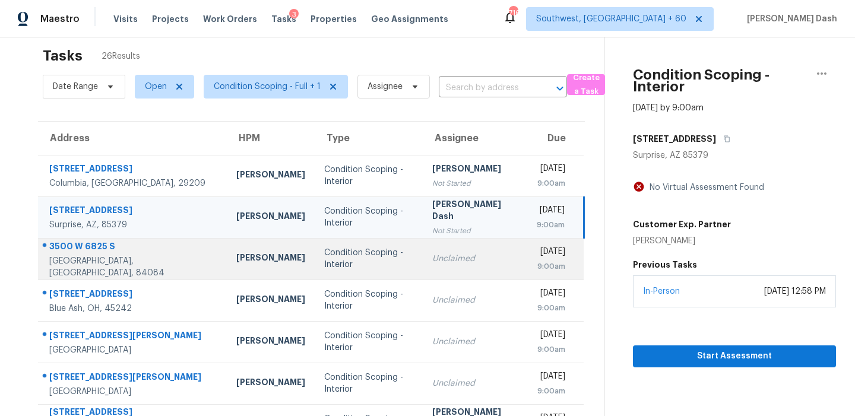
click at [432, 255] on div "Unclaimed" at bounding box center [475, 259] width 86 height 12
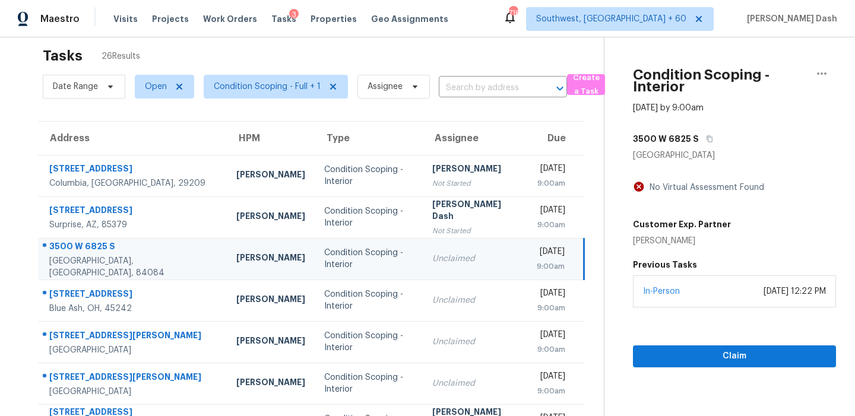
click at [711, 141] on div "3500 W 6825 S" at bounding box center [734, 138] width 203 height 21
click at [703, 133] on button "button" at bounding box center [707, 138] width 16 height 21
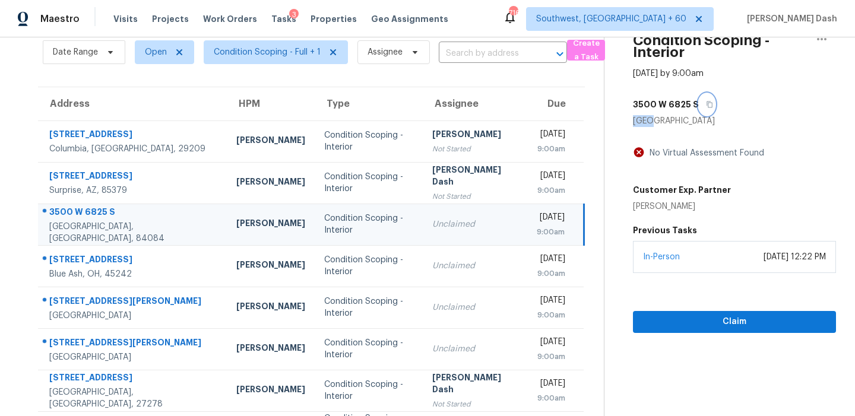
scroll to position [100, 0]
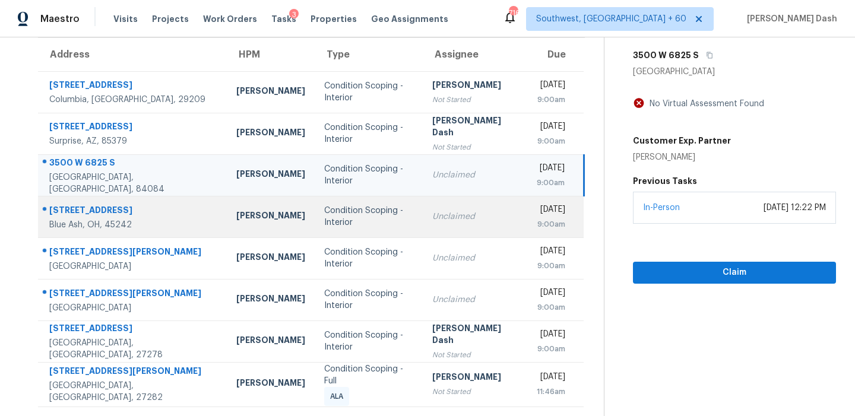
click at [341, 220] on div "Condition Scoping - Interior" at bounding box center [368, 217] width 89 height 24
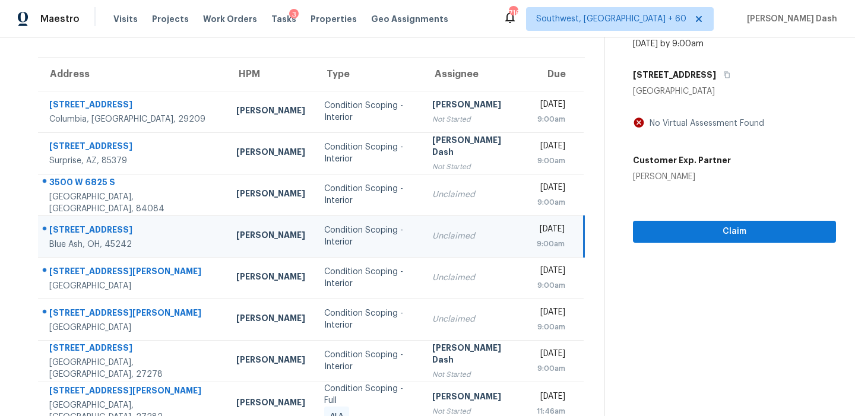
scroll to position [12, 0]
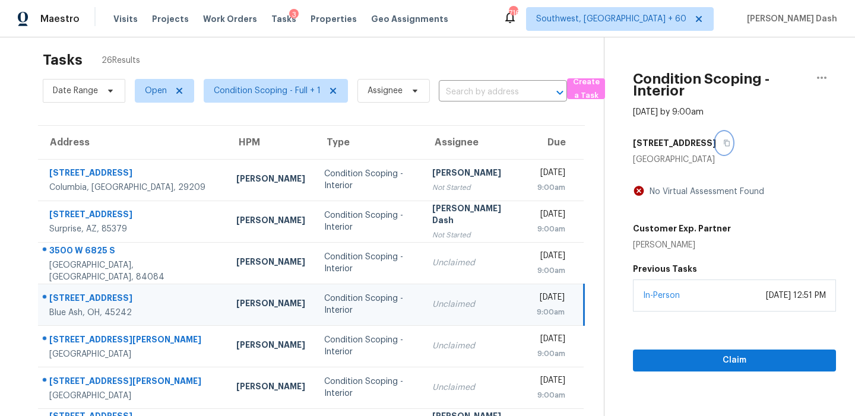
click at [723, 145] on icon "button" at bounding box center [726, 143] width 7 height 7
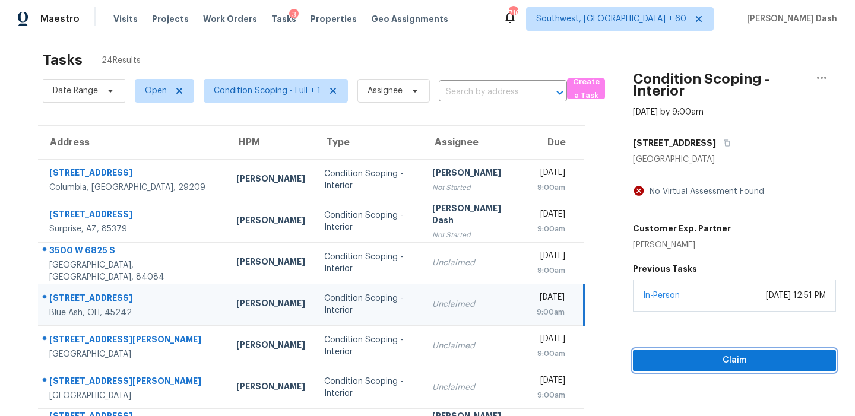
click at [678, 361] on span "Claim" at bounding box center [735, 360] width 184 height 15
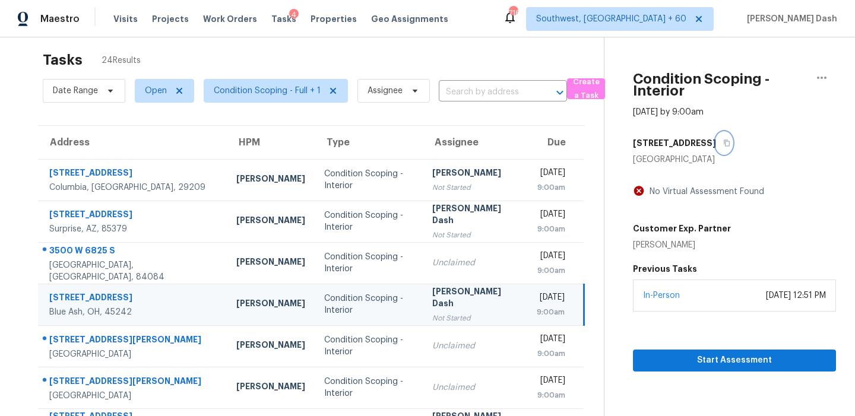
click at [716, 147] on button "button" at bounding box center [724, 142] width 16 height 21
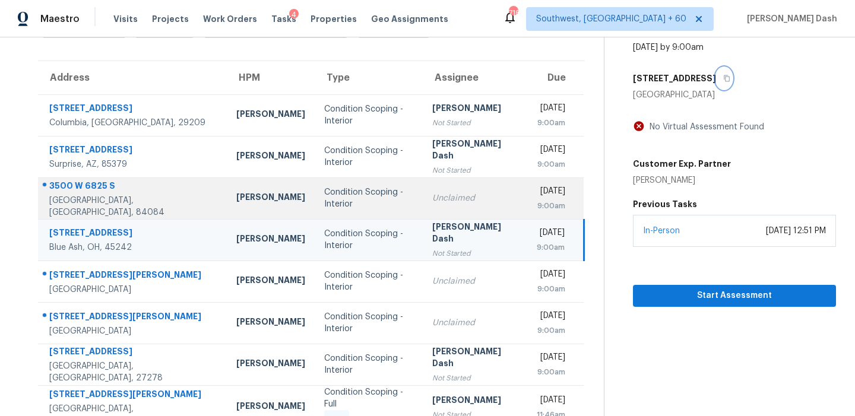
scroll to position [153, 0]
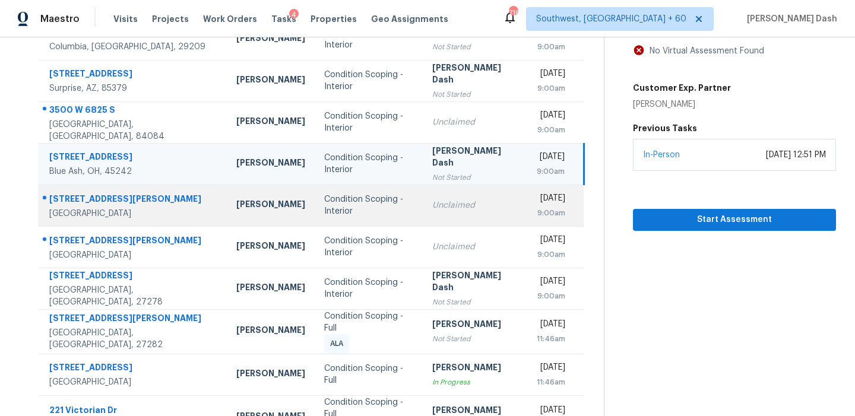
click at [432, 204] on div "Unclaimed" at bounding box center [475, 206] width 86 height 12
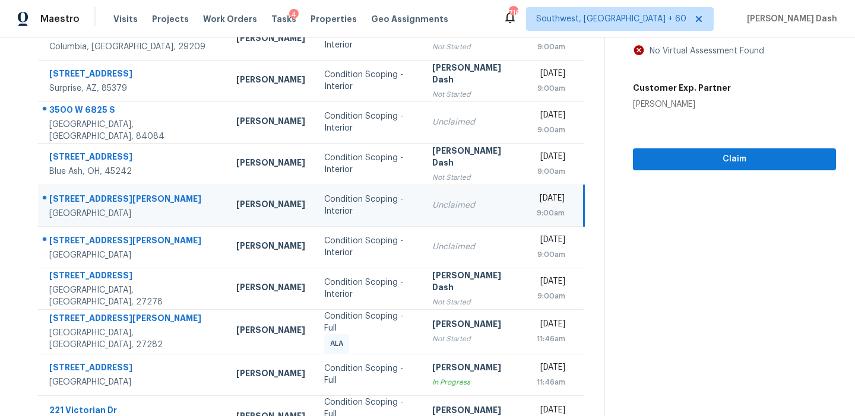
scroll to position [19, 0]
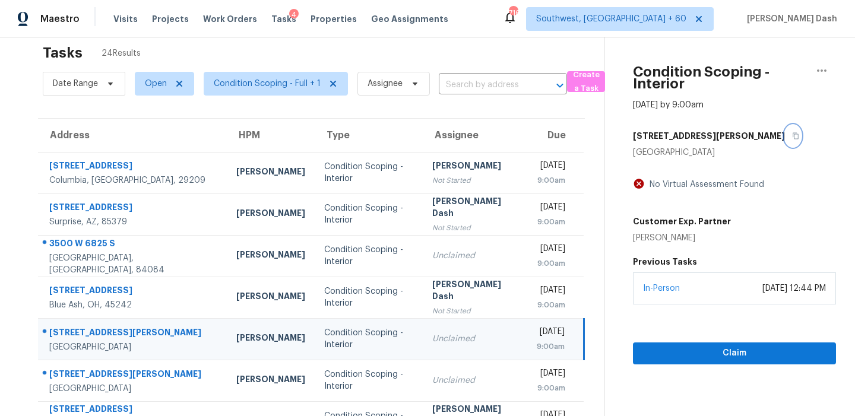
click at [793, 133] on icon "button" at bounding box center [796, 136] width 6 height 7
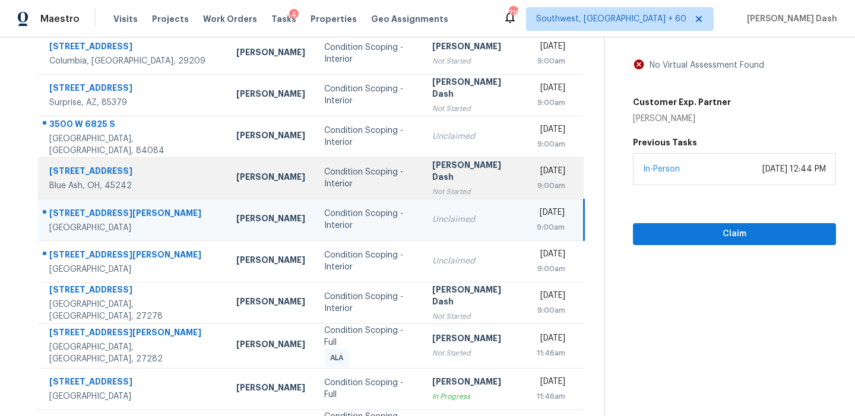
scroll to position [149, 0]
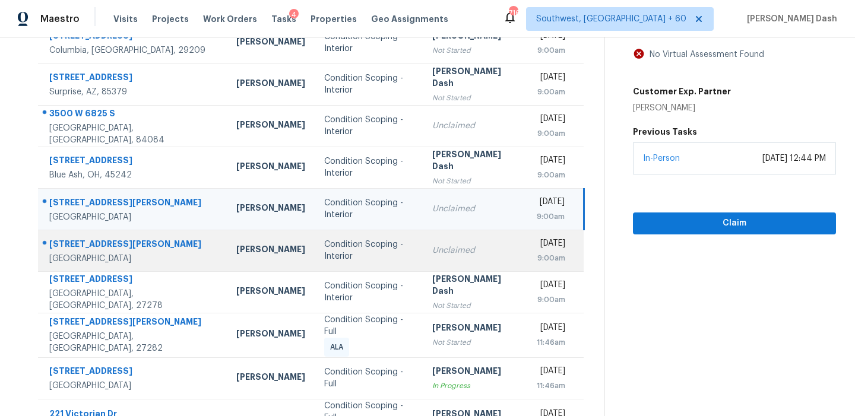
click at [423, 238] on td "Unclaimed" at bounding box center [475, 251] width 105 height 42
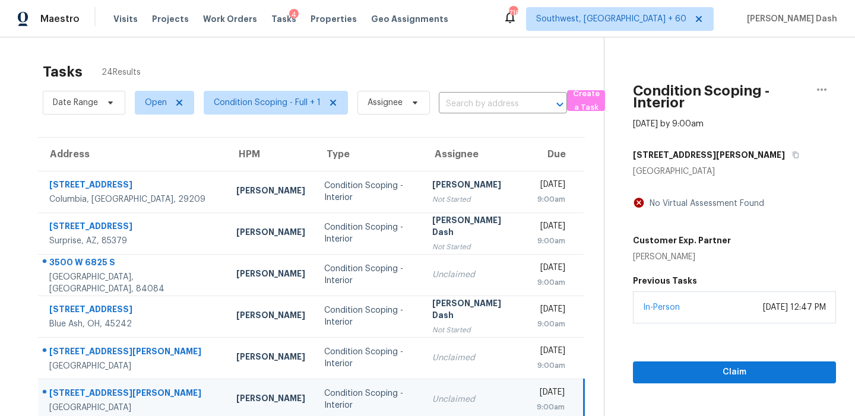
scroll to position [208, 0]
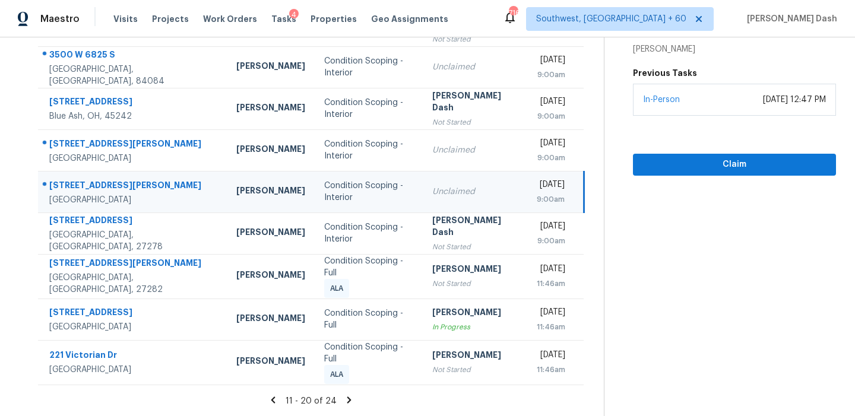
click at [348, 403] on icon at bounding box center [349, 400] width 11 height 11
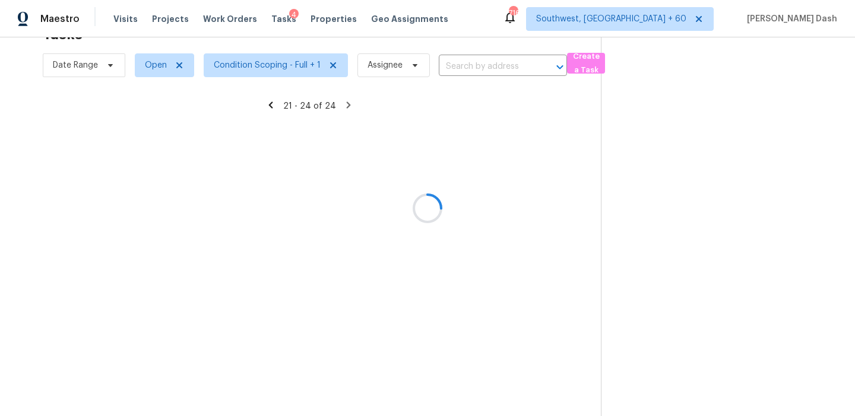
scroll to position [37, 0]
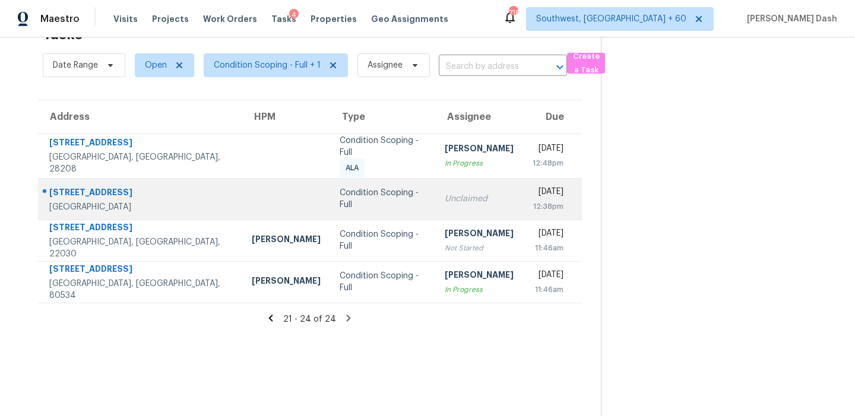
click at [340, 197] on div "Condition Scoping - Full" at bounding box center [383, 199] width 86 height 24
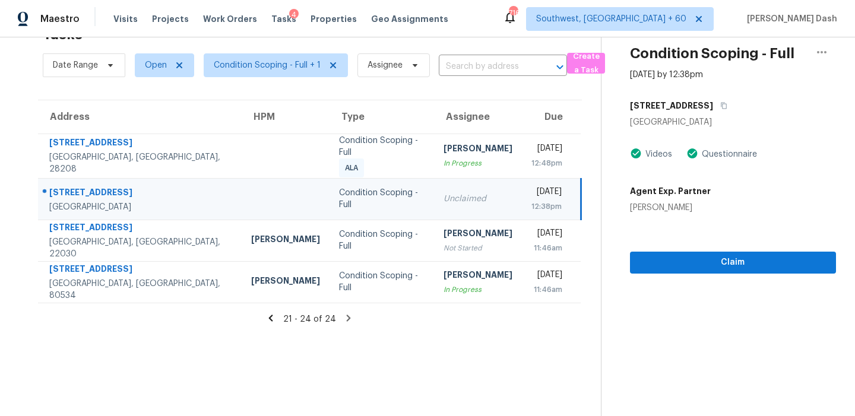
click at [697, 99] on div "336 Siena Dr" at bounding box center [733, 105] width 206 height 21
click at [713, 102] on button "button" at bounding box center [721, 105] width 16 height 21
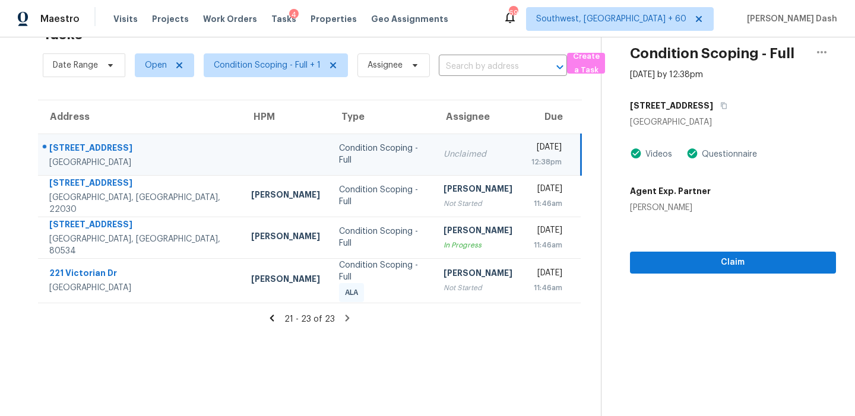
click at [273, 316] on icon at bounding box center [272, 318] width 4 height 7
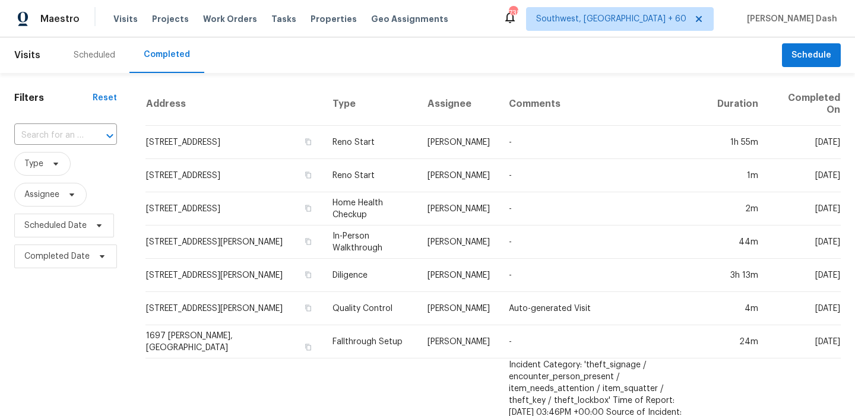
click at [78, 125] on div "​" at bounding box center [65, 136] width 103 height 26
paste input "[STREET_ADDRESS]"
type input "[STREET_ADDRESS]"
click at [74, 169] on li "[STREET_ADDRESS]" at bounding box center [64, 163] width 101 height 20
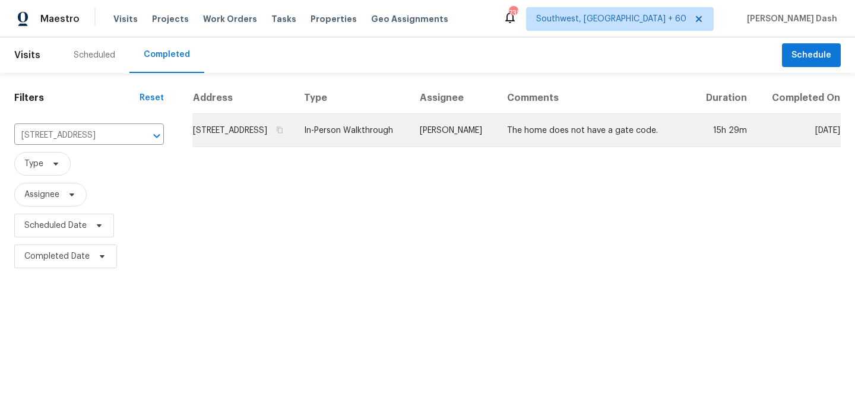
click at [391, 145] on td "In-Person Walkthrough" at bounding box center [353, 130] width 116 height 33
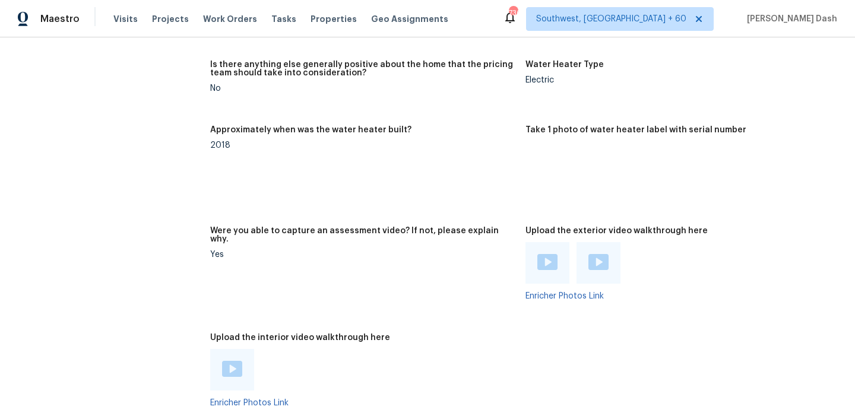
scroll to position [2612, 0]
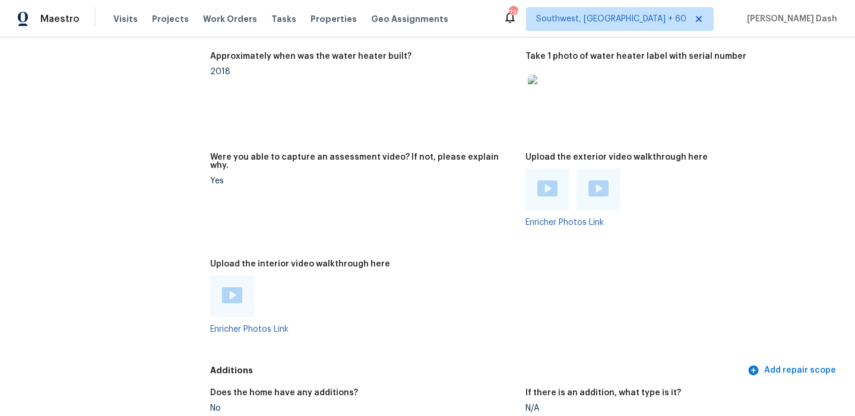
click at [235, 287] on img at bounding box center [232, 295] width 20 height 16
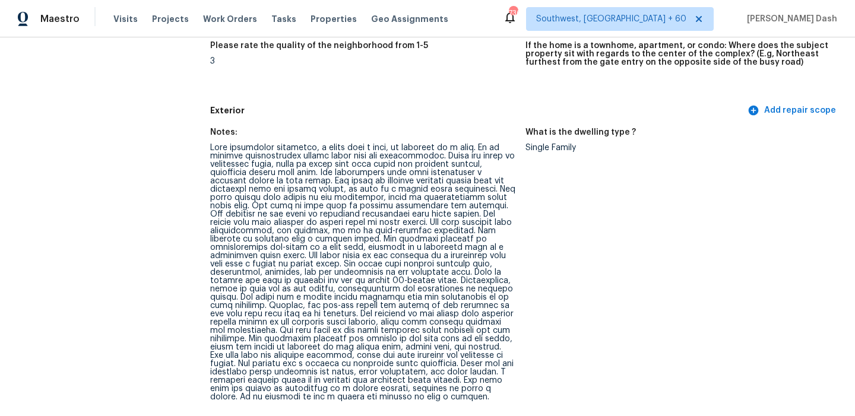
scroll to position [378, 0]
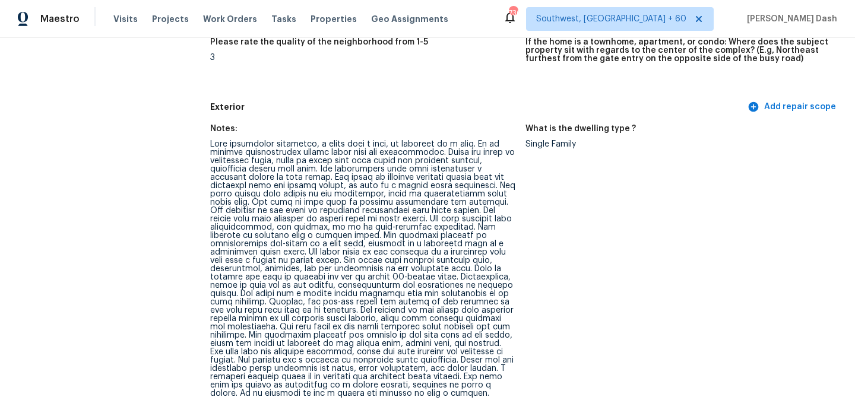
click at [423, 303] on div at bounding box center [363, 269] width 306 height 258
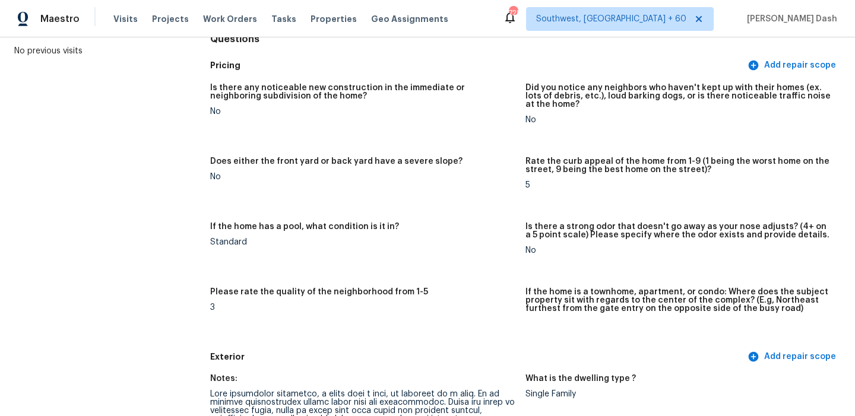
scroll to position [0, 0]
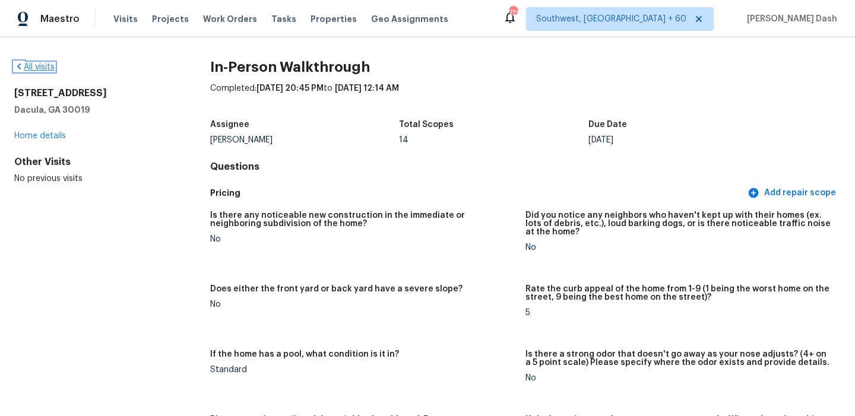
click at [52, 64] on link "All visits" at bounding box center [34, 67] width 40 height 8
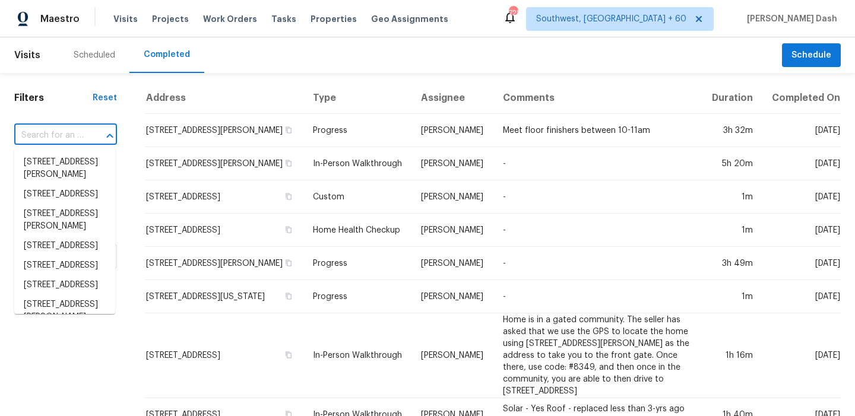
click at [53, 135] on input "text" at bounding box center [48, 135] width 69 height 18
paste input "6012 Pinebark Ct # 6012, Charlotte, NC 28212"
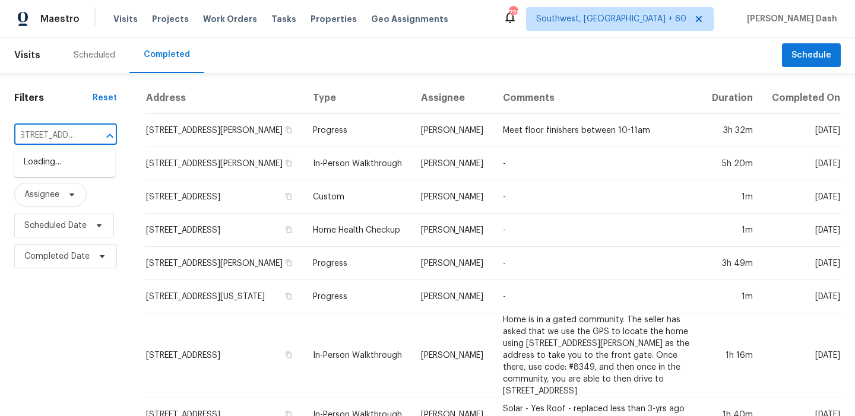
type input "6012 Pinebark Ct"
click at [68, 162] on li "6012 Pinebark Ct, Charlotte, NC 28212" at bounding box center [64, 163] width 101 height 20
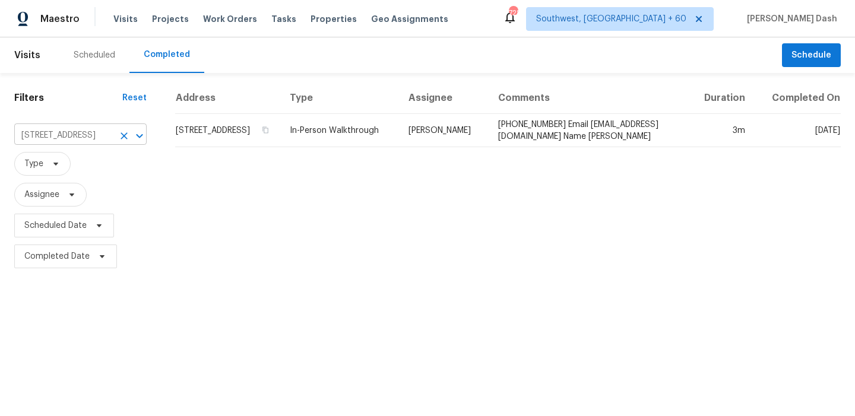
click at [108, 132] on input "6012 Pinebark Ct, Charlotte, NC 28212" at bounding box center [63, 135] width 99 height 18
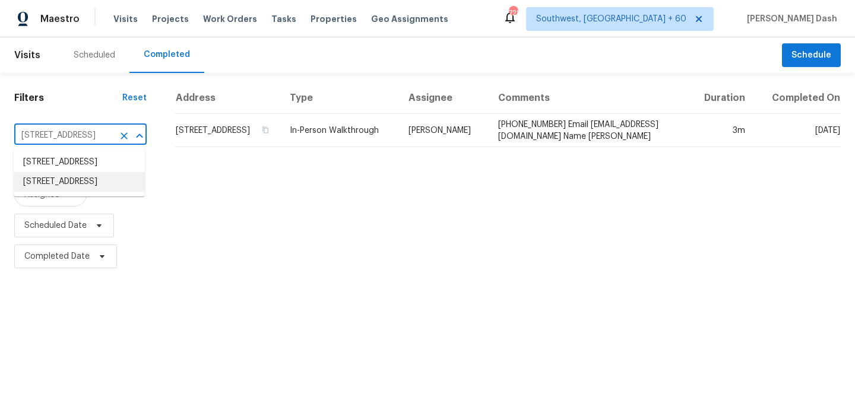
click at [95, 192] on li "6012 Pinebark Ct # 6012, Charlotte, NC 28212" at bounding box center [79, 182] width 131 height 20
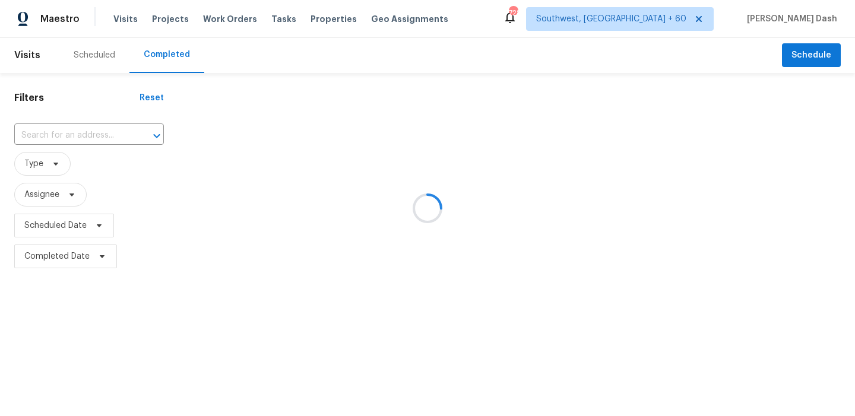
type input "6012 Pinebark Ct # 6012, Charlotte, NC 28212"
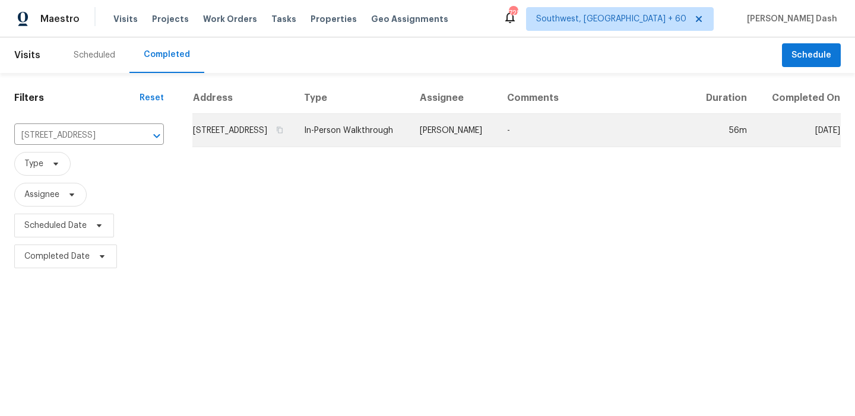
click at [387, 147] on td "In-Person Walkthrough" at bounding box center [353, 130] width 116 height 33
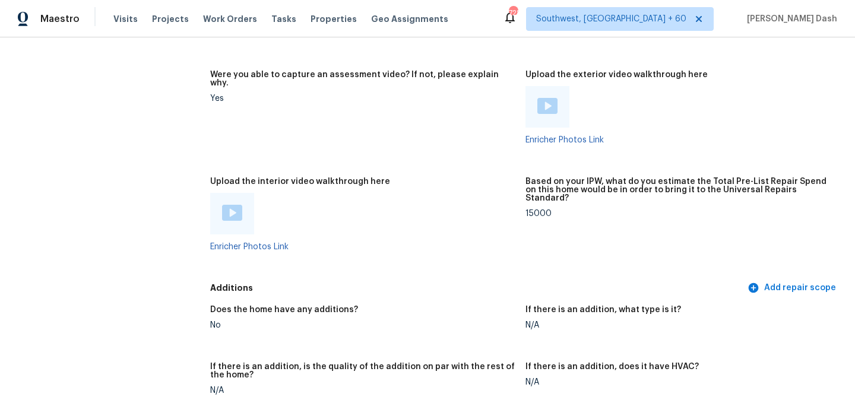
scroll to position [2267, 0]
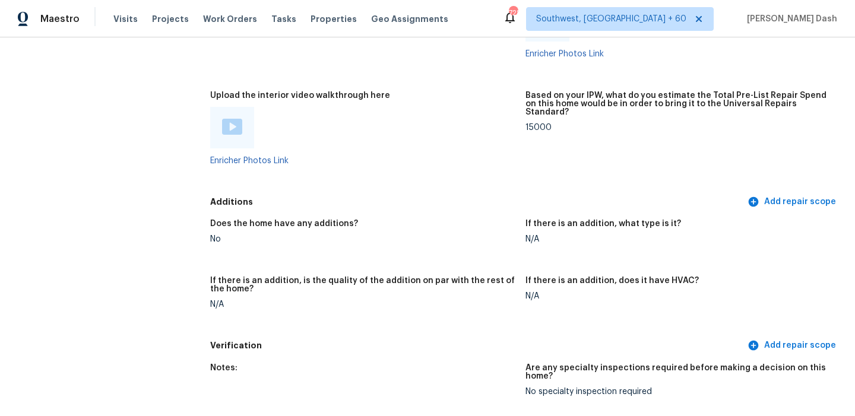
click at [233, 119] on img at bounding box center [232, 127] width 20 height 16
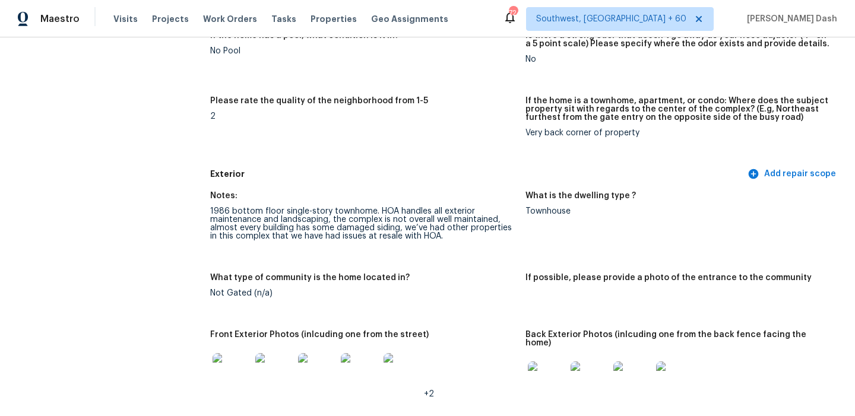
scroll to position [0, 0]
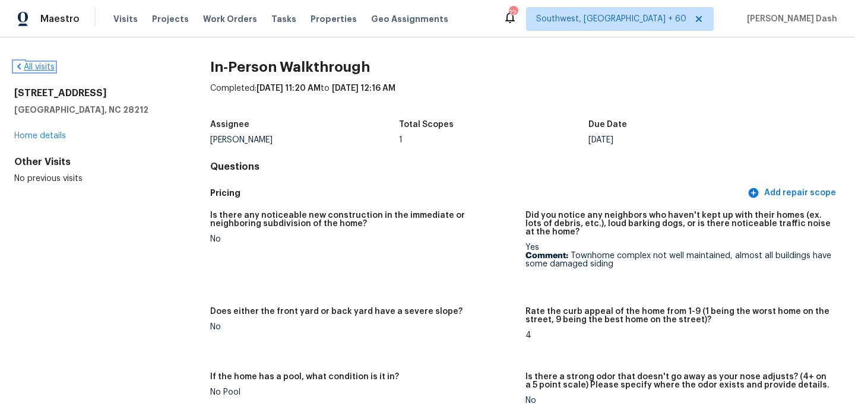
click at [41, 65] on link "All visits" at bounding box center [34, 67] width 40 height 8
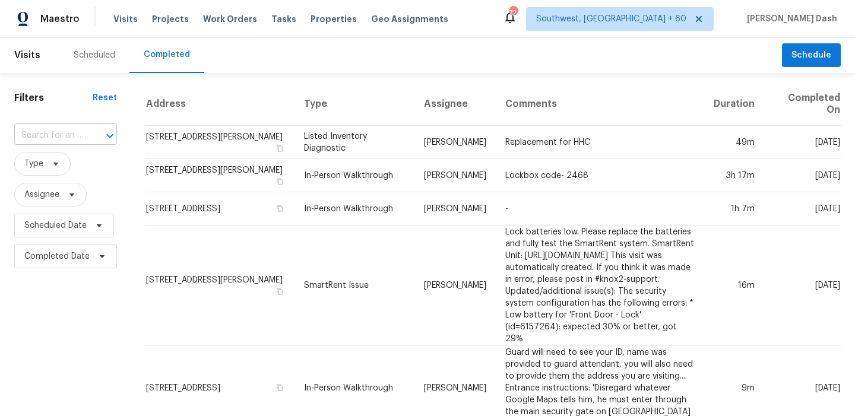
click at [62, 138] on input "text" at bounding box center [48, 135] width 69 height 18
paste input "410 Dairy Farm Dr, Hillsborough, NC 27278"
type input "410 Dairy Farm Dr, Hillsborough, NC 27278"
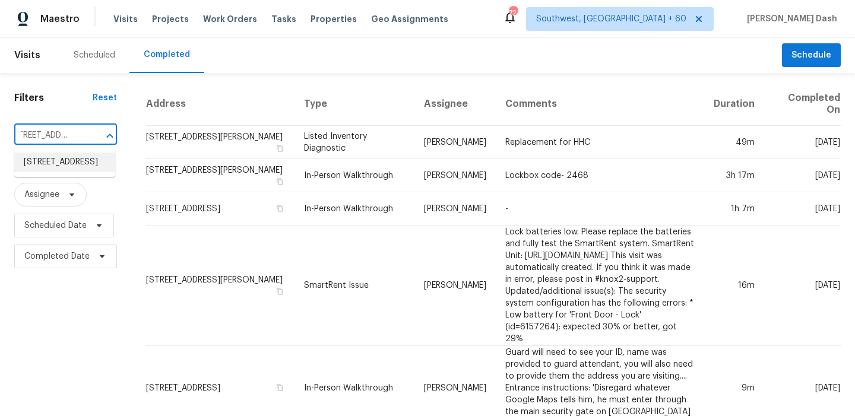
click at [75, 159] on li "410 Dairy Farm Dr, Hillsborough, NC 27278" at bounding box center [64, 163] width 101 height 20
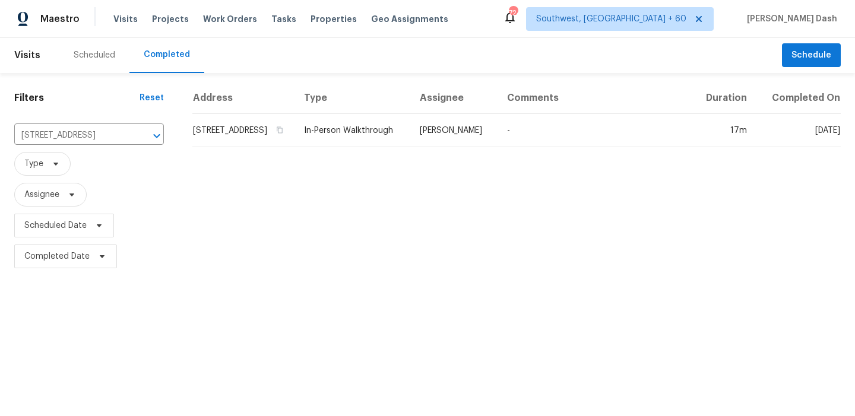
click at [410, 138] on td "In-Person Walkthrough" at bounding box center [353, 130] width 116 height 33
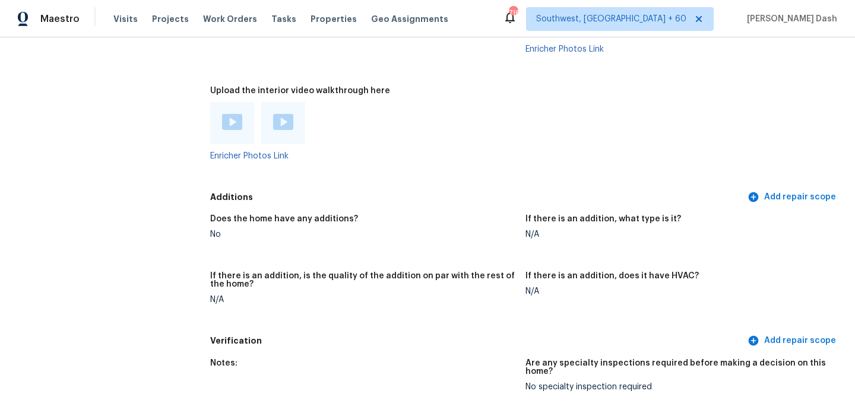
scroll to position [2262, 0]
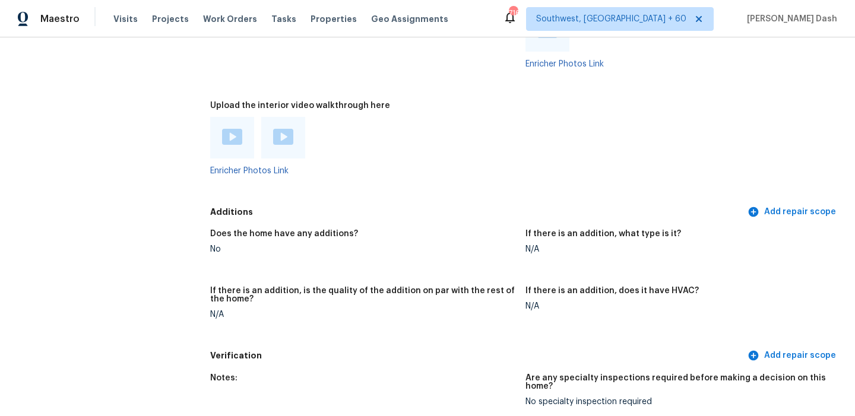
click at [231, 129] on div at bounding box center [232, 138] width 20 height 18
click at [277, 129] on img at bounding box center [283, 137] width 20 height 16
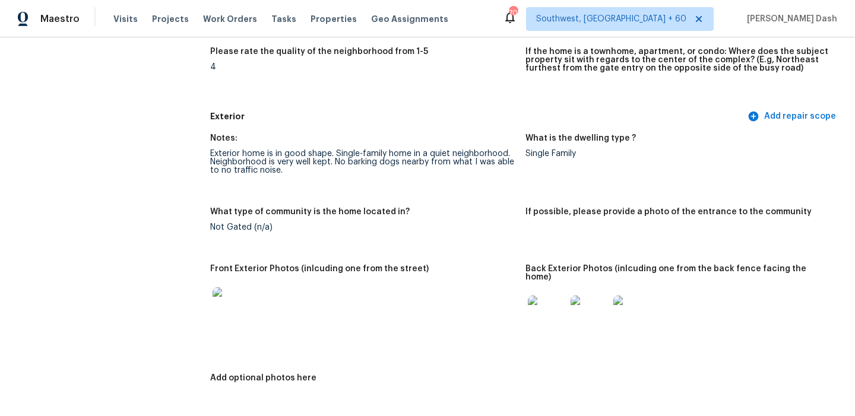
scroll to position [0, 0]
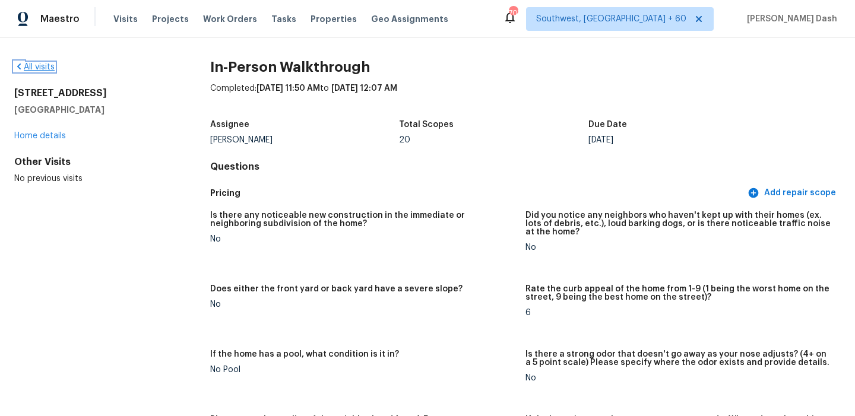
click at [45, 66] on link "All visits" at bounding box center [34, 67] width 40 height 8
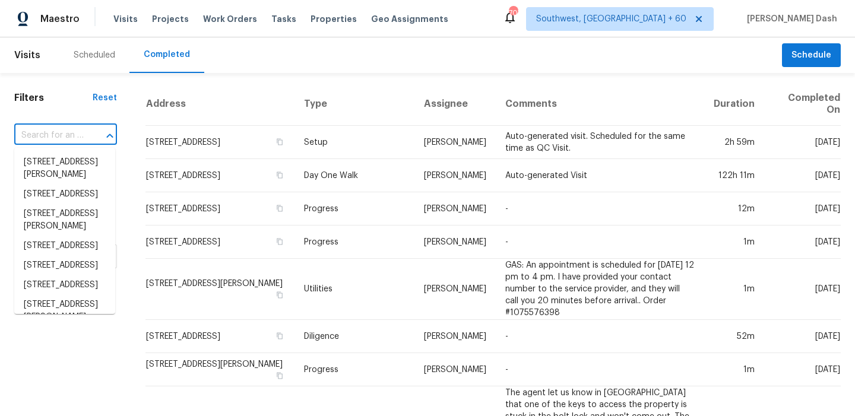
click at [63, 128] on input "text" at bounding box center [48, 135] width 69 height 18
paste input "14753 Lions Pride Ct, Charlotte, NC 28273"
type input "14753 Lions Pride Ct, Charlotte, NC 28273"
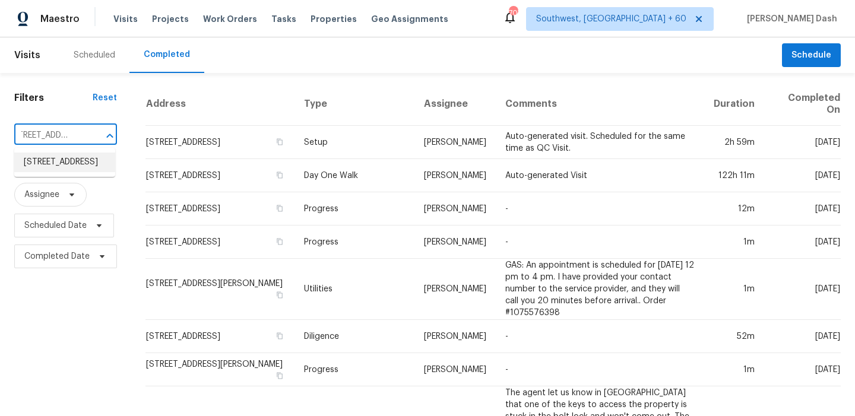
click at [69, 165] on li "14753 Lions Pride Ct, Charlotte, NC 28273" at bounding box center [64, 163] width 101 height 20
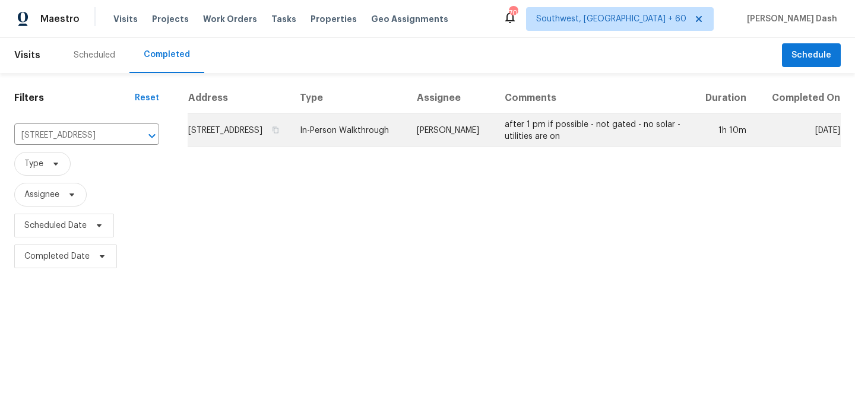
click at [401, 138] on td "In-Person Walkthrough" at bounding box center [348, 130] width 117 height 33
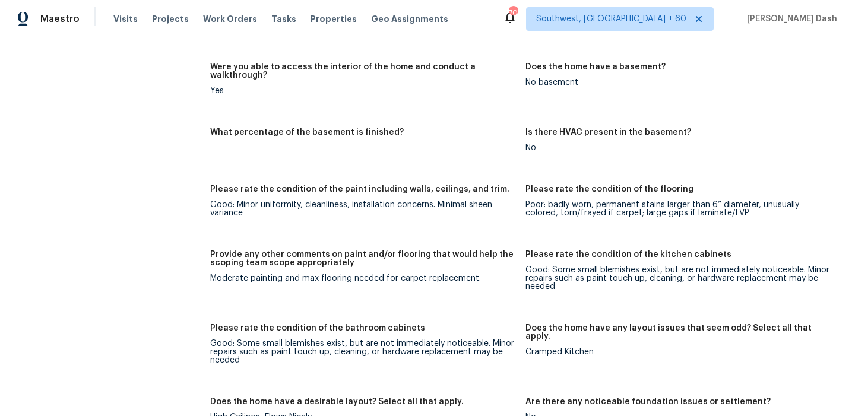
scroll to position [2242, 0]
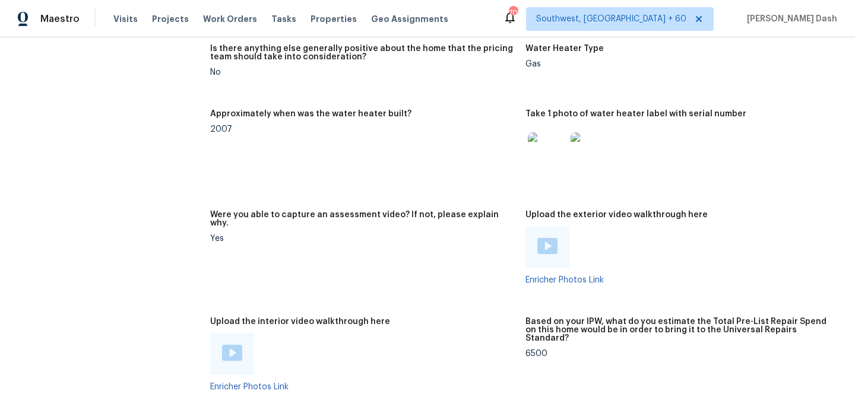
click at [222, 318] on div "Upload the interior video walkthrough here" at bounding box center [363, 325] width 306 height 15
click at [231, 345] on img at bounding box center [232, 353] width 20 height 16
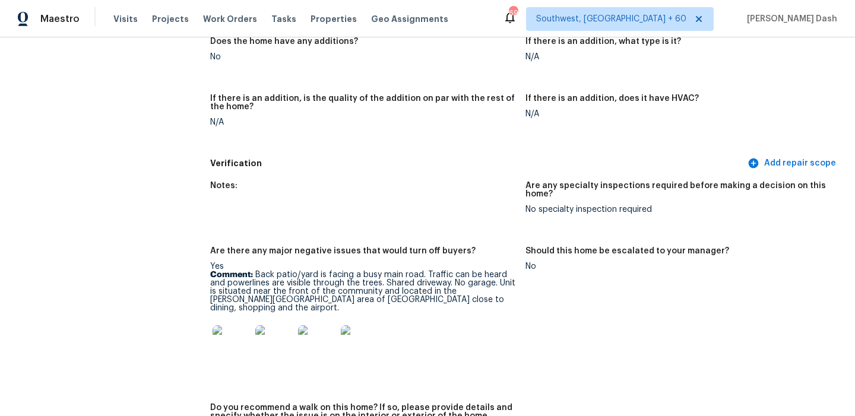
scroll to position [2777, 0]
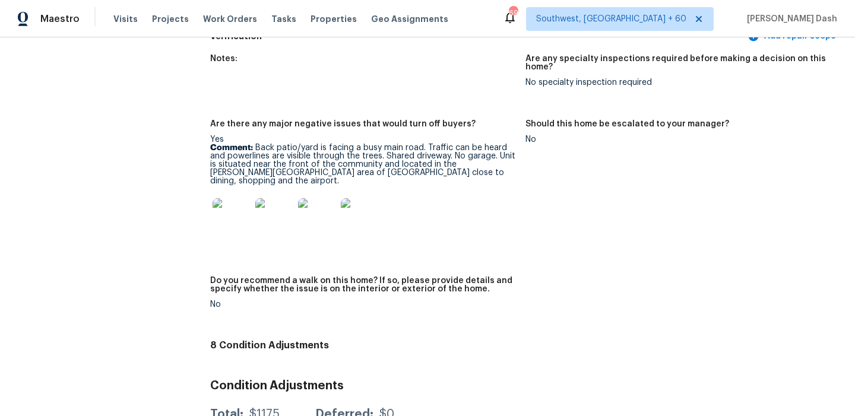
click at [254, 144] on p "Comment: Back patio/yard is facing a busy main road. Traffic can be heard and p…" at bounding box center [363, 165] width 306 height 42
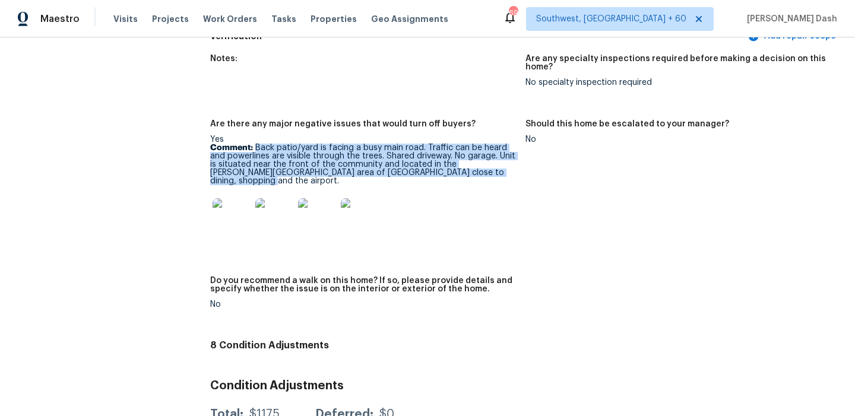
drag, startPoint x: 254, startPoint y: 130, endPoint x: 485, endPoint y: 153, distance: 231.6
click at [485, 153] on p "Comment: Back patio/yard is facing a busy main road. Traffic can be heard and p…" at bounding box center [363, 165] width 306 height 42
copy p "Back patio/yard is facing a busy main road. Traffic can be heard and powerlines…"
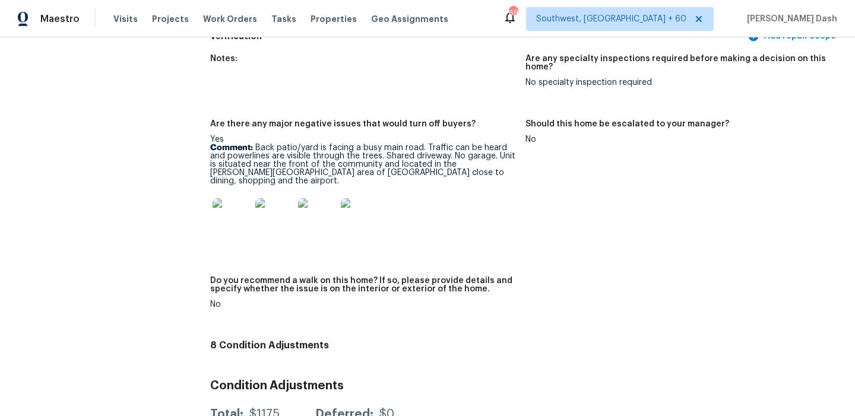
click at [469, 245] on div "Notes: Are any specialty inspections required before making a decision on this …" at bounding box center [525, 191] width 631 height 287
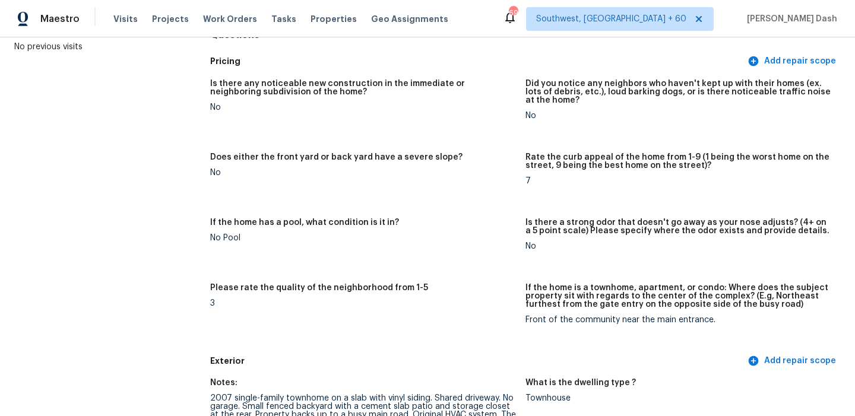
scroll to position [0, 0]
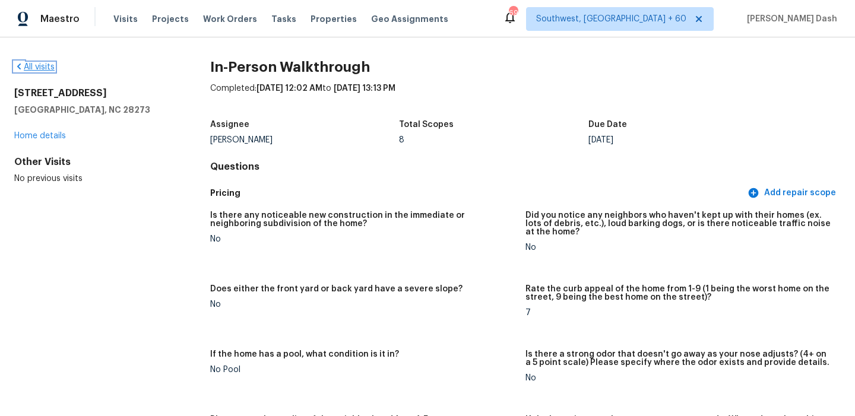
click at [49, 69] on link "All visits" at bounding box center [34, 67] width 40 height 8
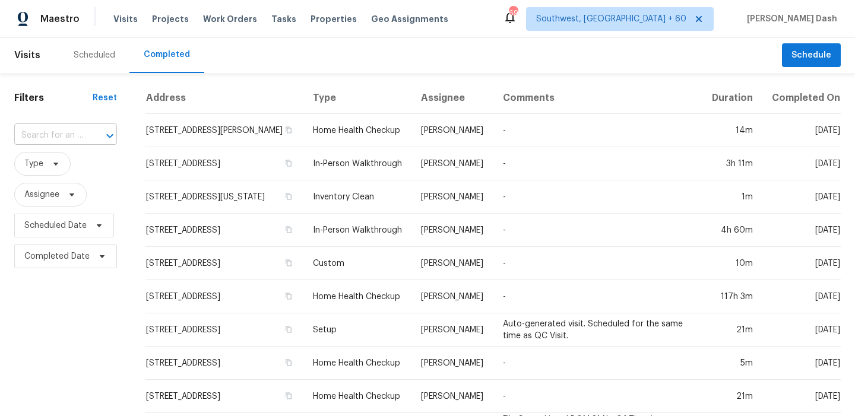
click at [67, 138] on input "text" at bounding box center [48, 135] width 69 height 18
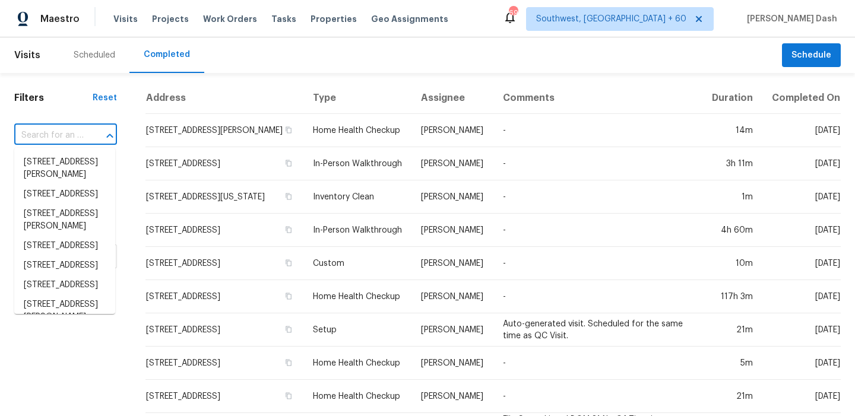
paste input "15263 W Country Gables Dr, Surprise, AZ 85379"
type input "15263 W Country Gables Dr, Surprise, AZ 85379"
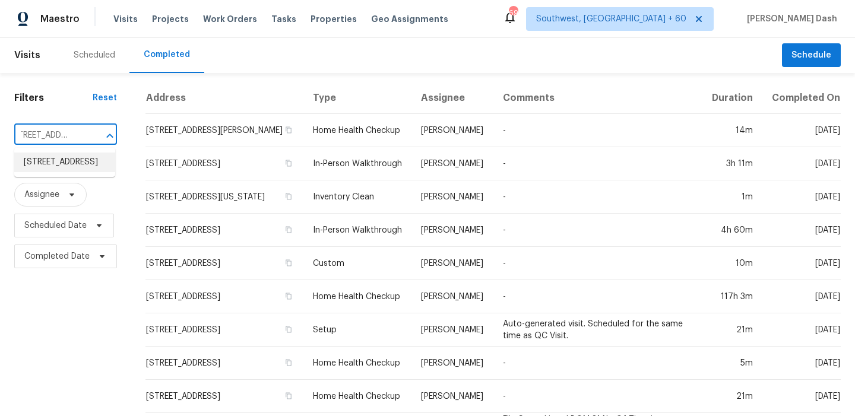
click at [69, 162] on li "15263 W Country Gables Dr, Surprise, AZ 85379" at bounding box center [64, 163] width 101 height 20
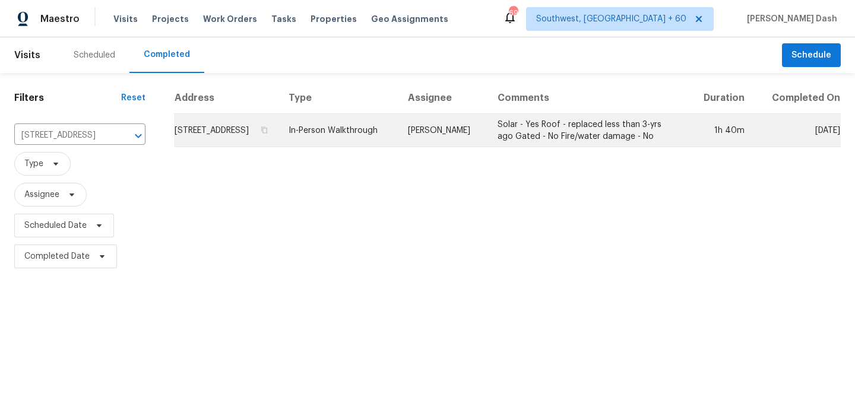
click at [376, 147] on td "In-Person Walkthrough" at bounding box center [338, 130] width 119 height 33
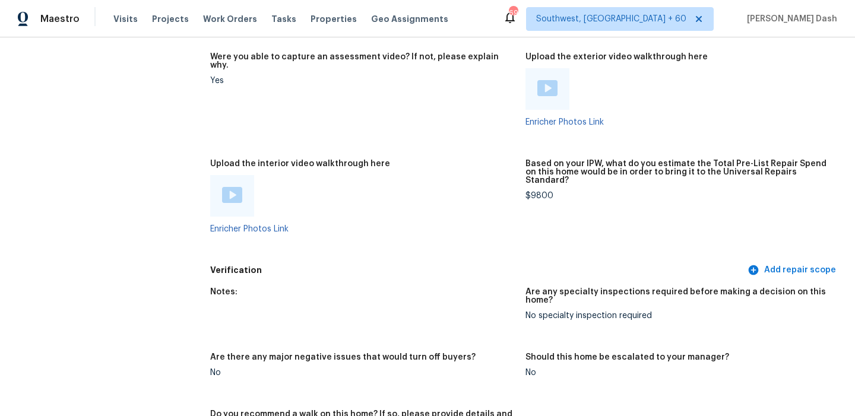
scroll to position [2565, 0]
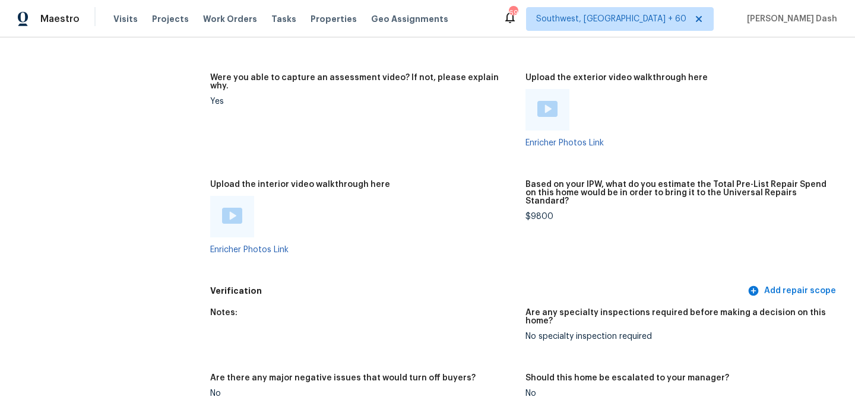
click at [228, 208] on img at bounding box center [232, 216] width 20 height 16
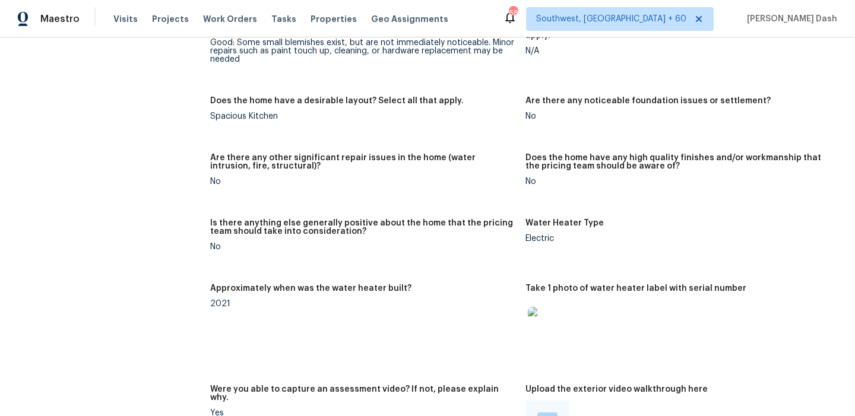
scroll to position [2384, 0]
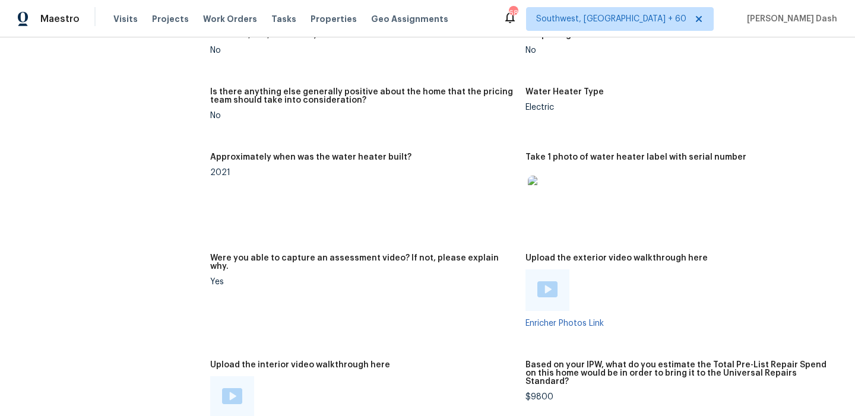
click at [551, 281] on img at bounding box center [547, 289] width 20 height 16
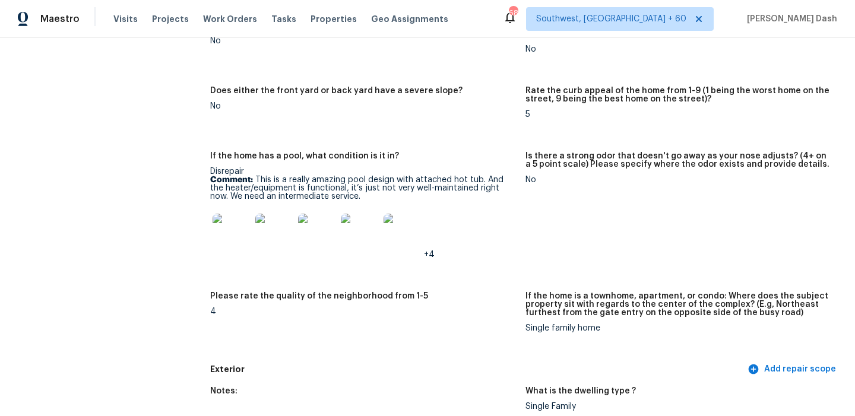
scroll to position [0, 0]
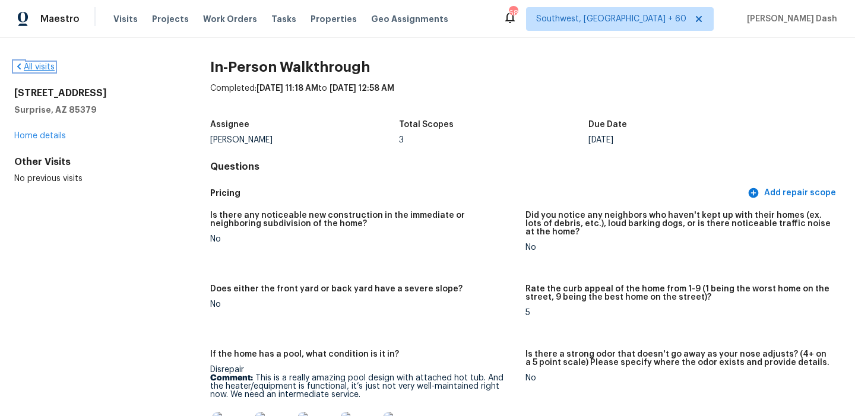
click at [46, 64] on link "All visits" at bounding box center [34, 67] width 40 height 8
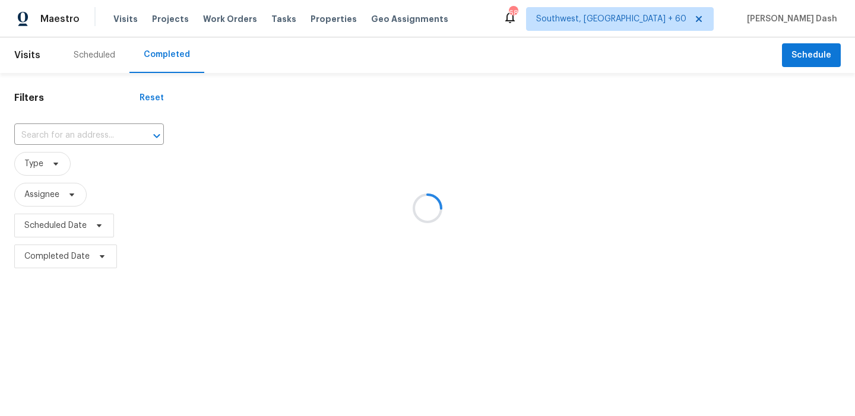
click at [77, 136] on div at bounding box center [427, 208] width 855 height 416
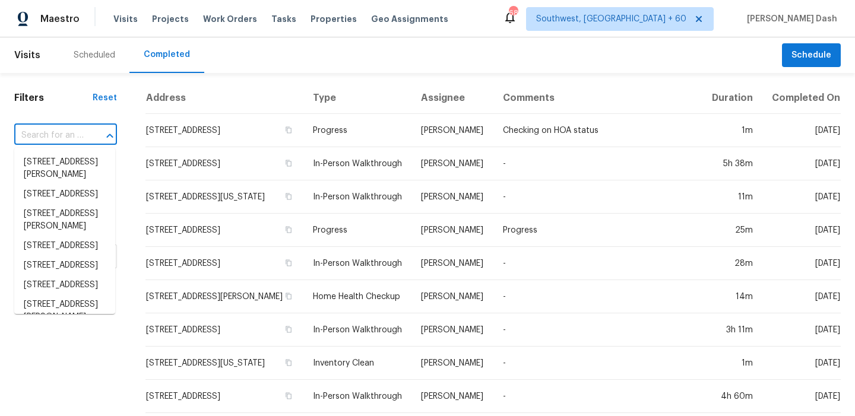
click at [58, 142] on input "text" at bounding box center [48, 135] width 69 height 18
paste input "5133 Cook Ave, Blue Ash, OH 45242"
type input "5133 Cook Ave, Blue Ash, OH 45242"
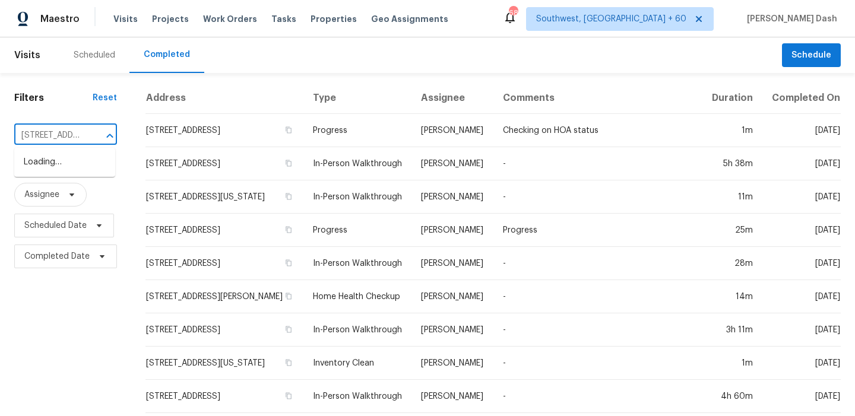
scroll to position [0, 78]
click at [62, 161] on li "5133 Cook Ave, Blue Ash, OH 45242" at bounding box center [64, 163] width 101 height 20
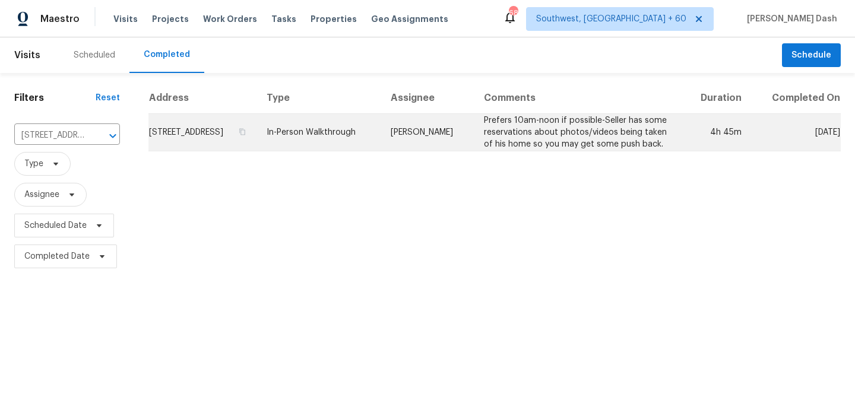
click at [381, 138] on td "In-Person Walkthrough" at bounding box center [319, 132] width 124 height 37
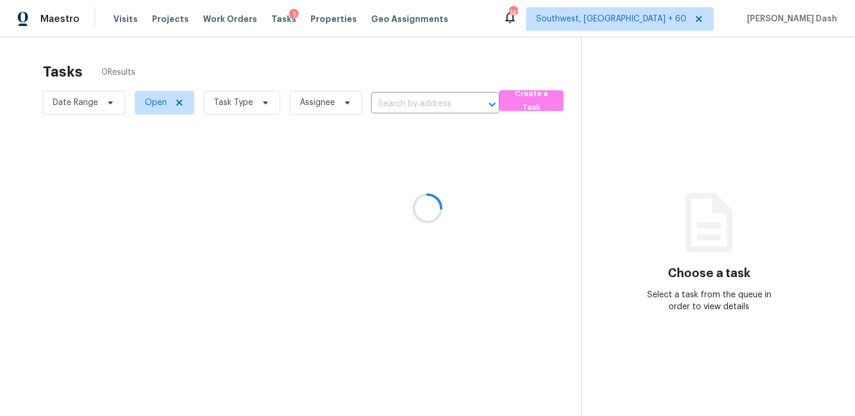
click at [385, 109] on div at bounding box center [427, 208] width 855 height 416
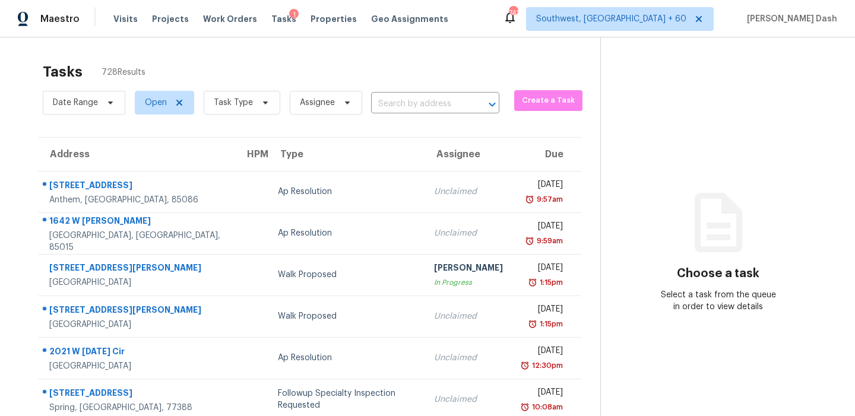
click at [385, 109] on input "text" at bounding box center [418, 104] width 95 height 18
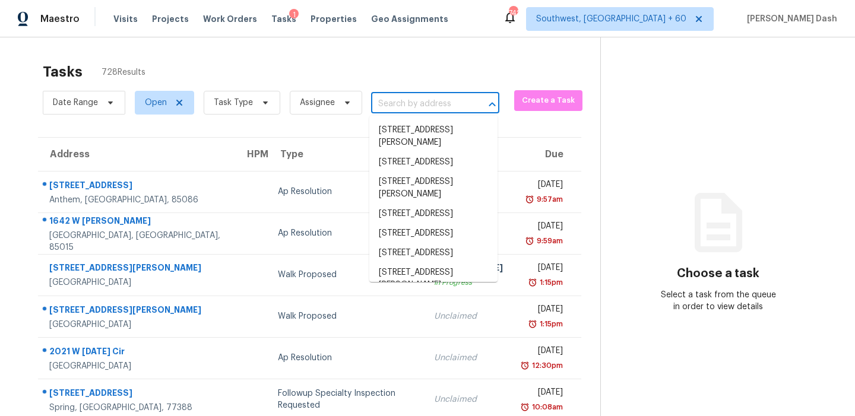
paste input "6012 Pinebark Ct # 6012 Charlotte, NC, 28212"
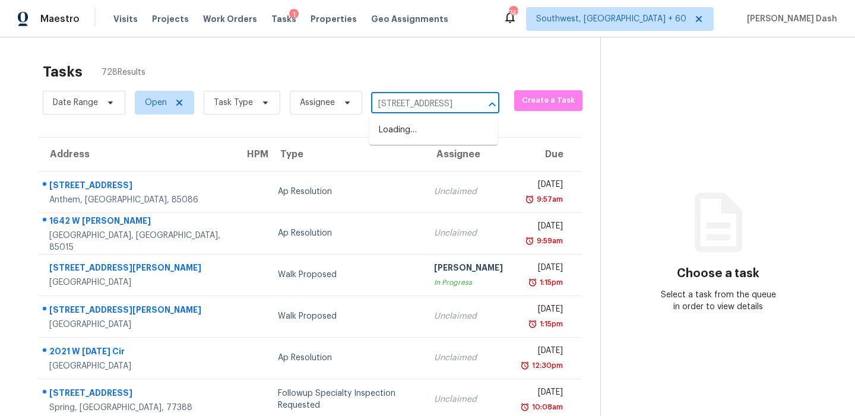
scroll to position [0, 87]
type input "6012 Pinebark Ct # 6012 Charlotte, NC, 28212"
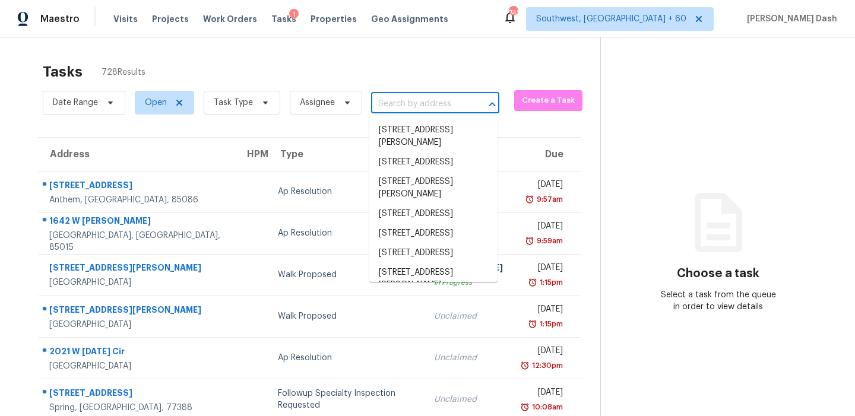
click at [404, 112] on input "text" at bounding box center [418, 104] width 95 height 18
paste input "6012 Pinebark Ct # 6012 Charlotte, NC, 28212"
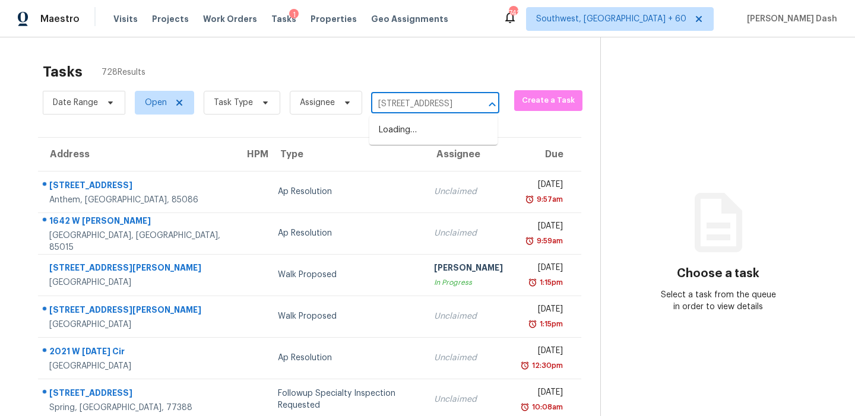
type input "[STREET_ADDRESS]"
click at [423, 160] on li "[STREET_ADDRESS]" at bounding box center [433, 150] width 128 height 20
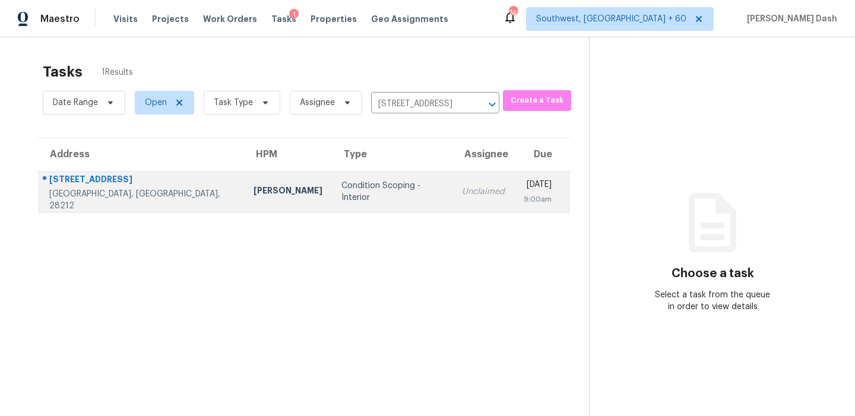
click at [341, 192] on div "Condition Scoping - Interior" at bounding box center [392, 192] width 102 height 24
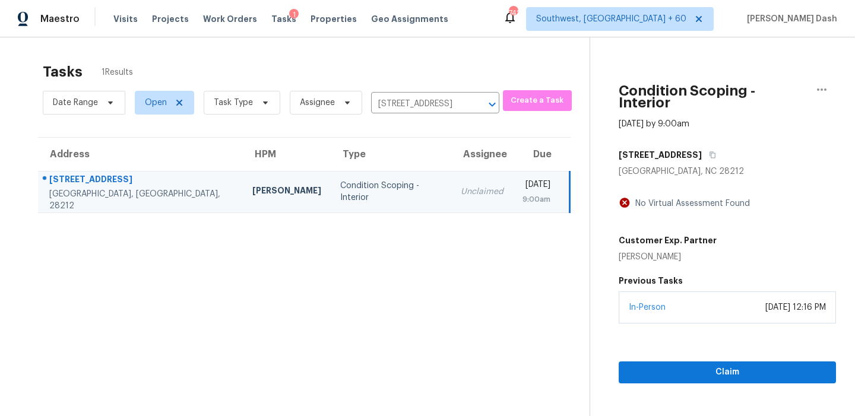
click at [708, 292] on div "In-Person October 13, 2025 at 12:16 PM" at bounding box center [727, 308] width 217 height 32
click at [701, 365] on span "Claim" at bounding box center [727, 372] width 198 height 15
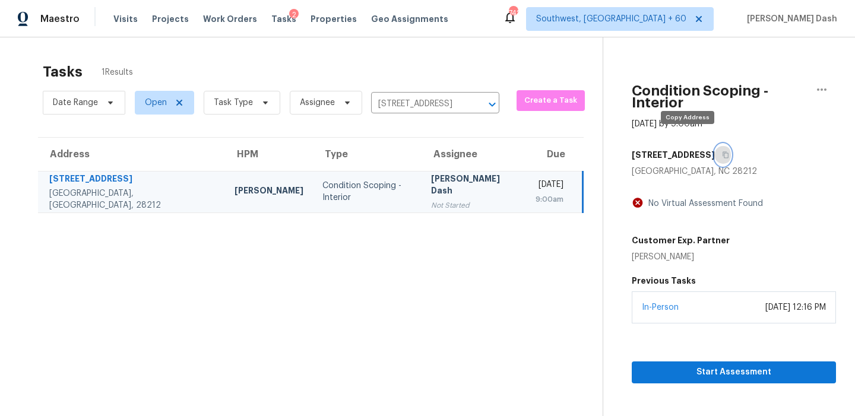
click at [715, 148] on button "button" at bounding box center [723, 154] width 16 height 21
click at [429, 102] on input "[STREET_ADDRESS]" at bounding box center [418, 104] width 95 height 18
paste input "410 Dairy Farm Dr Hillsborough, NC, 27278"
type input "410 Dairy Farm Dr Hillsborough, NC, 27278"
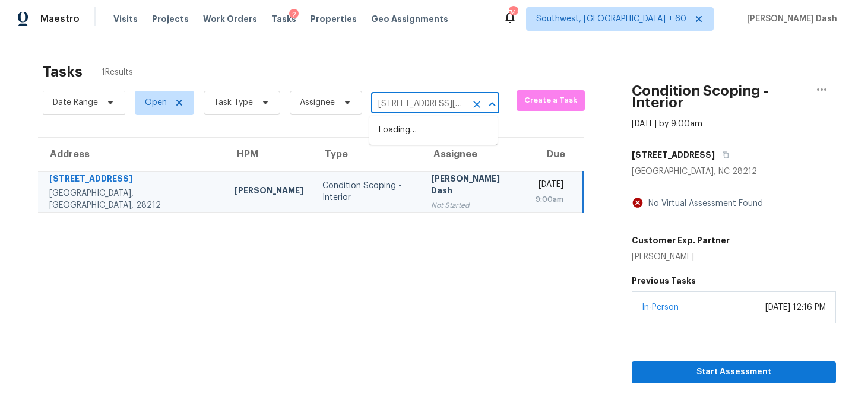
scroll to position [0, 77]
click at [428, 136] on li "[STREET_ADDRESS]" at bounding box center [433, 131] width 128 height 20
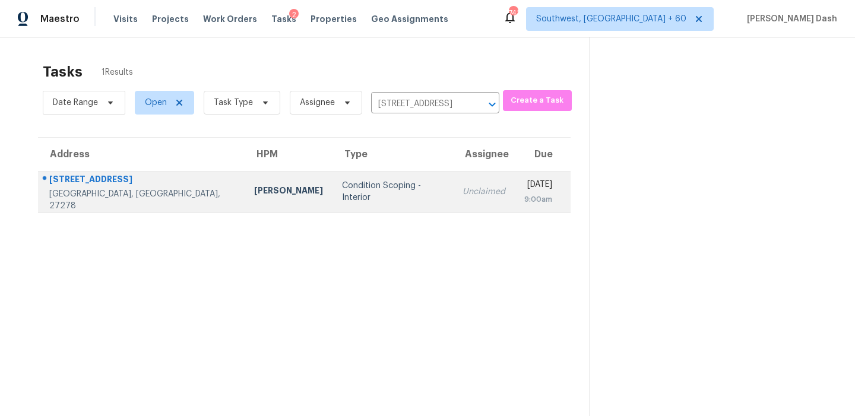
click at [453, 179] on td "Unclaimed" at bounding box center [484, 192] width 62 height 42
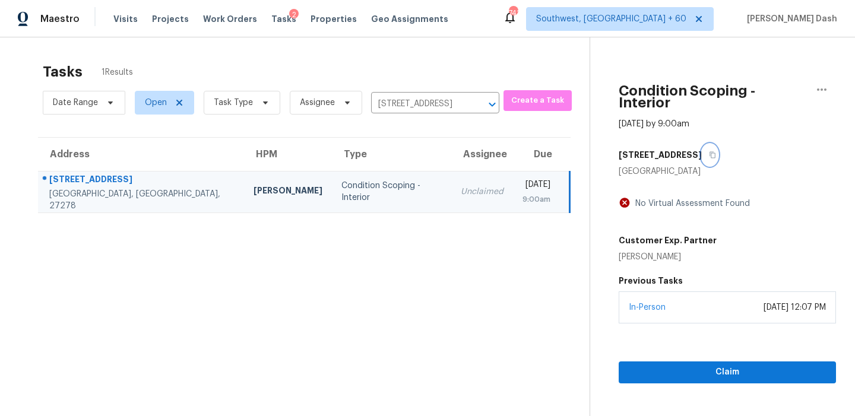
click at [710, 152] on icon "button" at bounding box center [713, 155] width 6 height 7
click at [390, 110] on input "[STREET_ADDRESS]" at bounding box center [418, 104] width 95 height 18
paste input "[STREET_ADDRESS]"
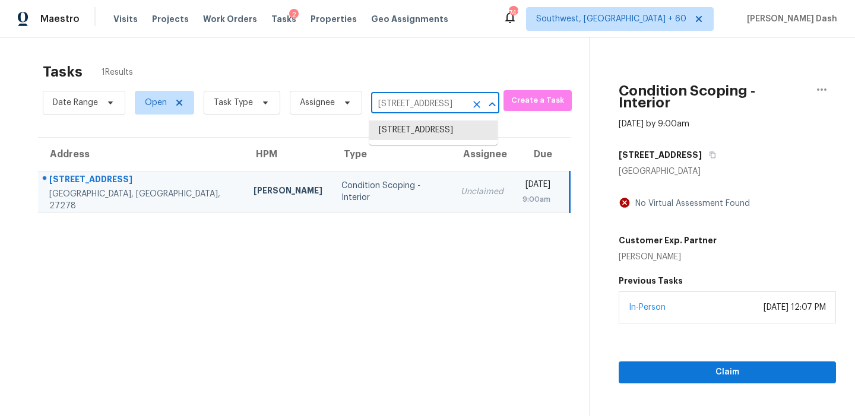
click at [407, 99] on input "[STREET_ADDRESS]" at bounding box center [418, 104] width 95 height 18
paste input "[STREET_ADDRESS]"
type input "[STREET_ADDRESS]"
click at [406, 137] on li "[STREET_ADDRESS]" at bounding box center [433, 131] width 128 height 20
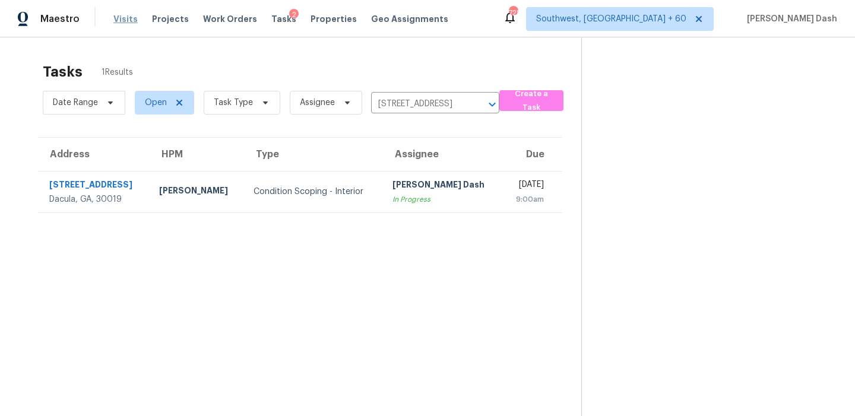
click at [126, 24] on span "Visits" at bounding box center [125, 19] width 24 height 12
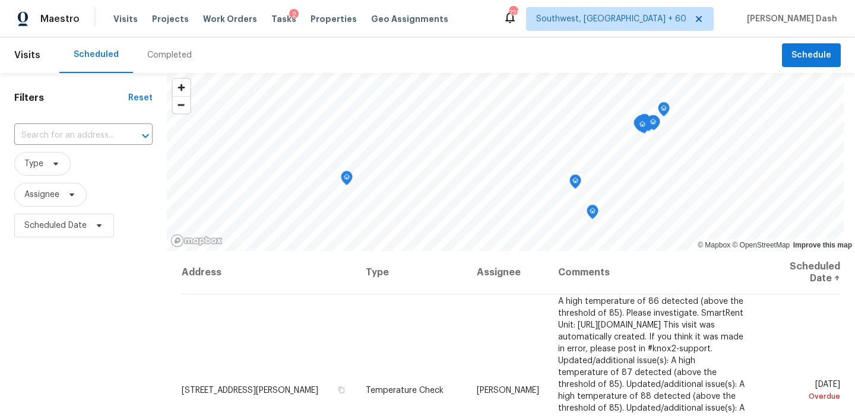
click at [175, 53] on div "Completed" at bounding box center [169, 55] width 45 height 12
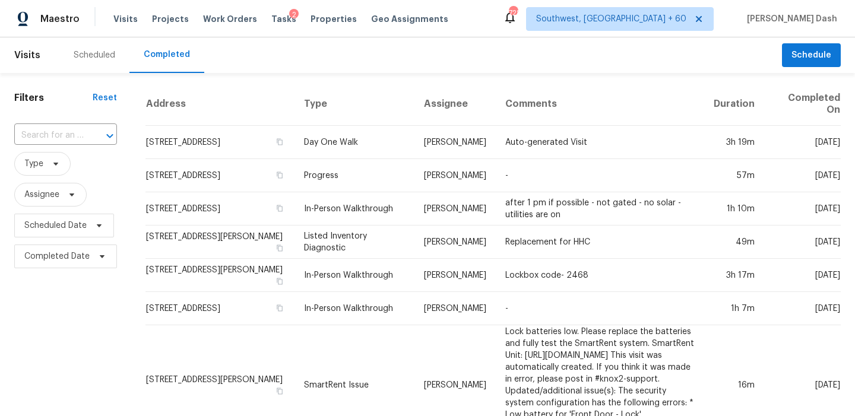
click at [87, 137] on div at bounding box center [101, 136] width 31 height 17
paste input "[STREET_ADDRESS]"
type input "[STREET_ADDRESS]"
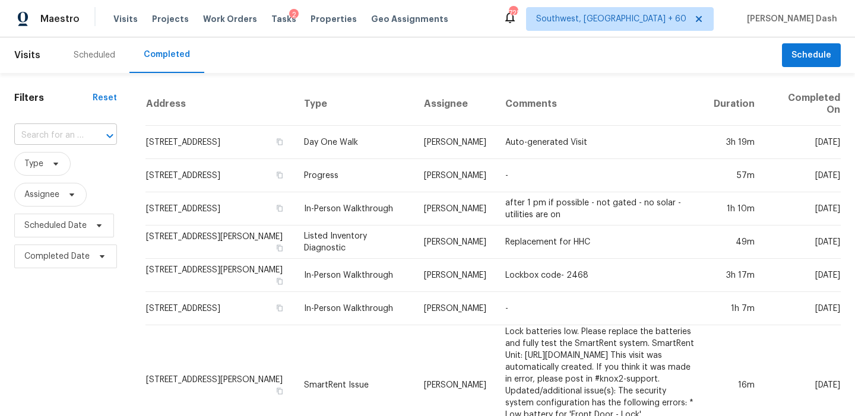
click at [84, 132] on div "​" at bounding box center [65, 135] width 103 height 18
paste input "[STREET_ADDRESS]"
type input "[STREET_ADDRESS]"
click at [86, 168] on li "[STREET_ADDRESS]" at bounding box center [64, 163] width 101 height 20
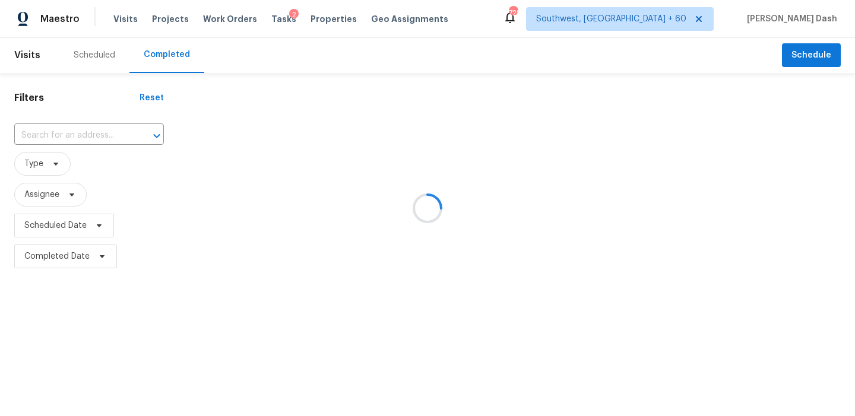
type input "[STREET_ADDRESS]"
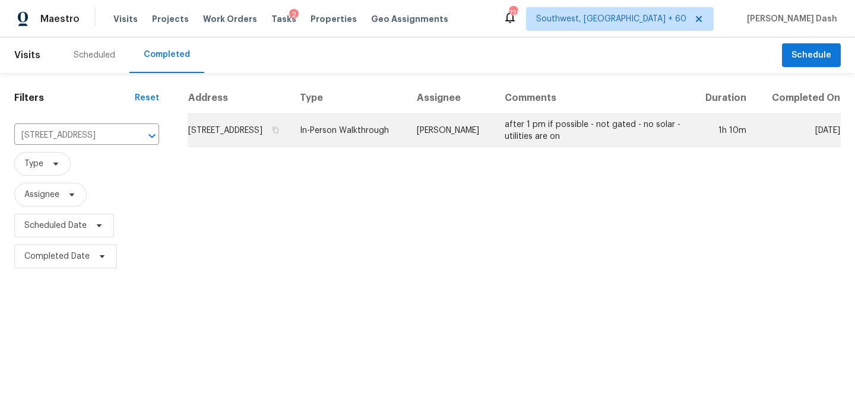
click at [401, 136] on td "In-Person Walkthrough" at bounding box center [348, 130] width 117 height 33
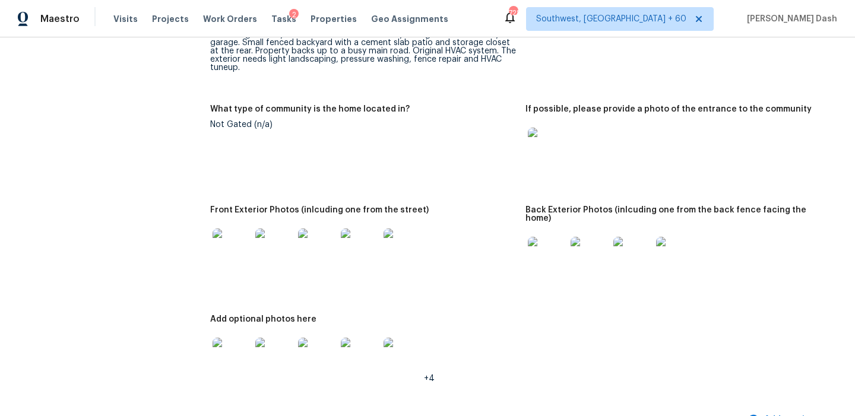
scroll to position [26, 0]
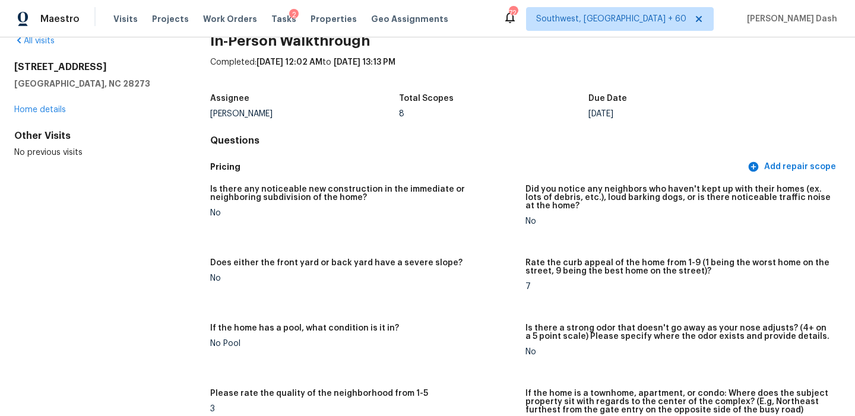
click at [45, 45] on div "All visits" at bounding box center [93, 41] width 158 height 12
click at [47, 42] on link "All visits" at bounding box center [34, 41] width 40 height 8
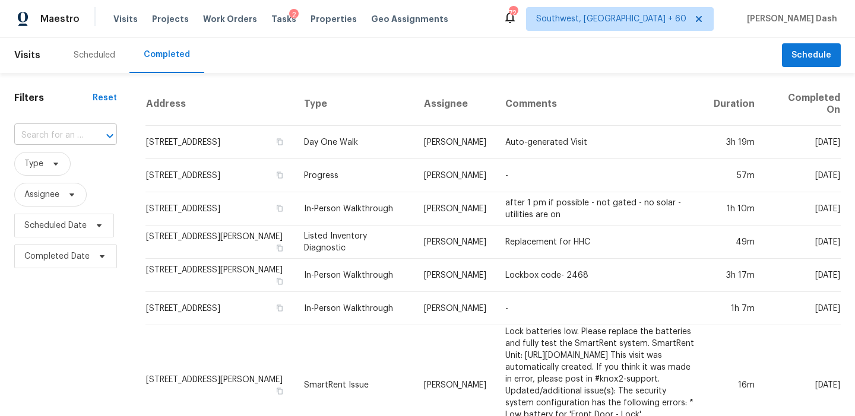
click at [83, 141] on div "​" at bounding box center [65, 135] width 103 height 18
paste input "[STREET_ADDRESS]"
type input "[STREET_ADDRESS]"
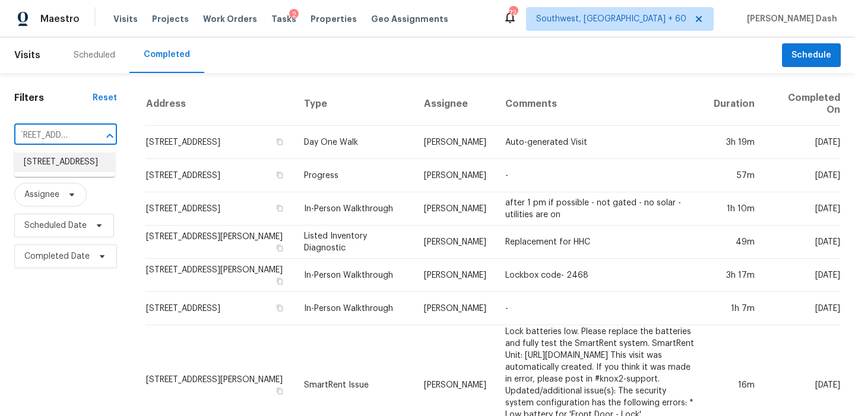
click at [84, 168] on li "[STREET_ADDRESS]" at bounding box center [64, 163] width 101 height 20
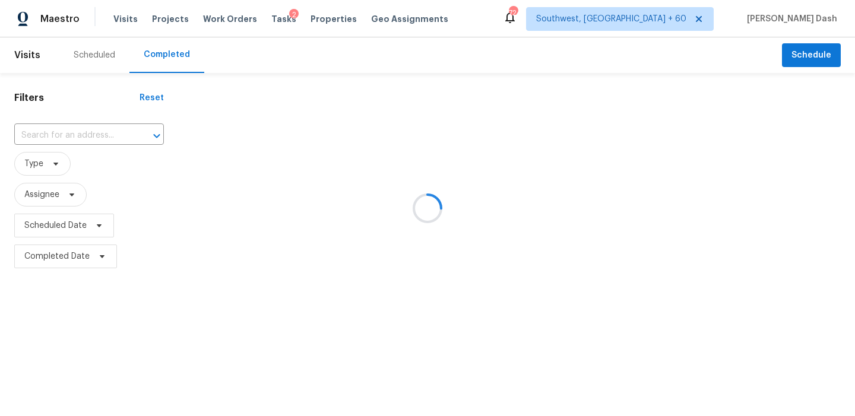
type input "[STREET_ADDRESS]"
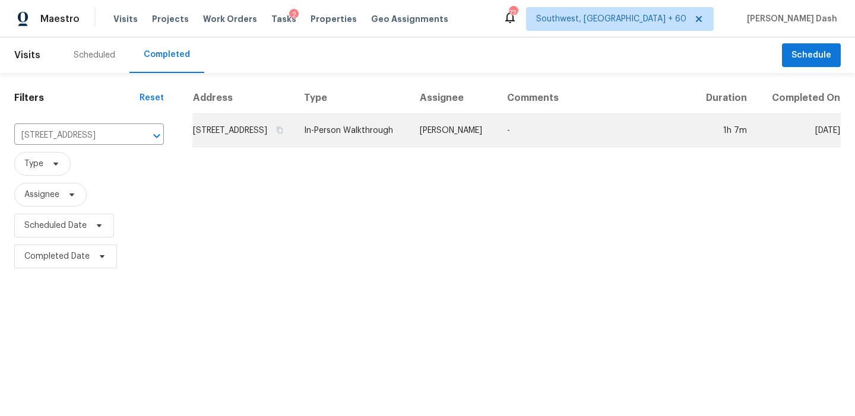
click at [369, 147] on td "In-Person Walkthrough" at bounding box center [353, 130] width 116 height 33
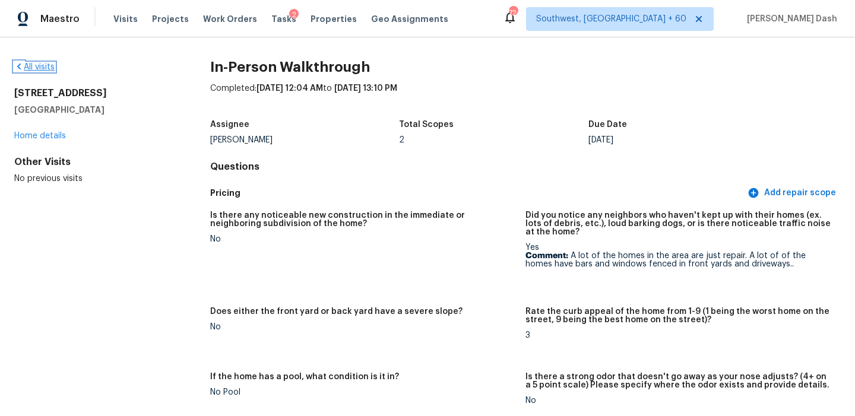
click at [46, 66] on link "All visits" at bounding box center [34, 67] width 40 height 8
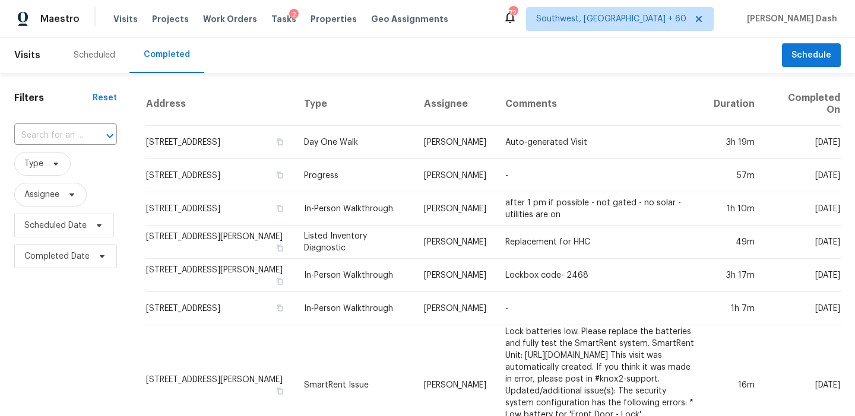
click at [113, 137] on icon "Open" at bounding box center [110, 136] width 14 height 14
paste input "[STREET_ADDRESS][PERSON_NAME]"
type input "[STREET_ADDRESS][PERSON_NAME]"
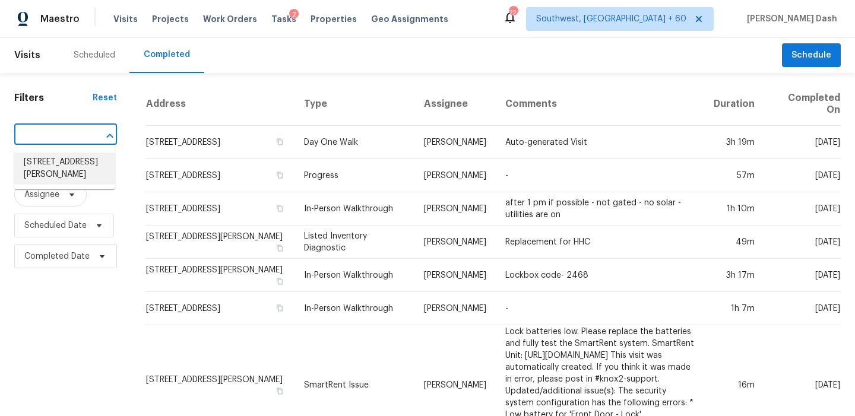
click at [80, 167] on li "[STREET_ADDRESS][PERSON_NAME]" at bounding box center [64, 169] width 101 height 32
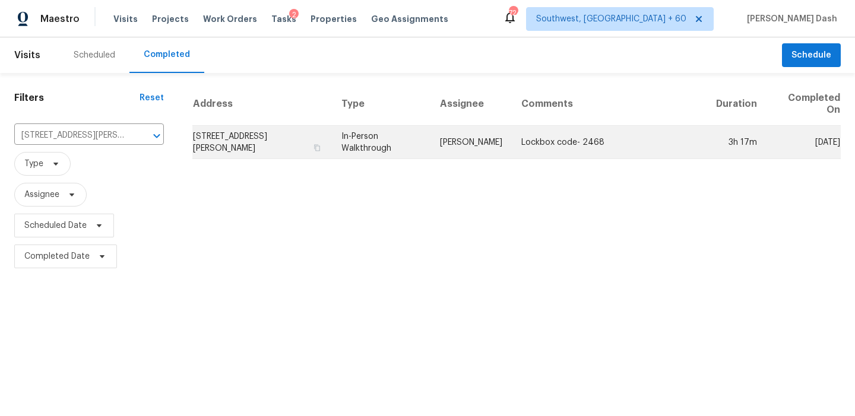
click at [403, 151] on td "In-Person Walkthrough" at bounding box center [381, 142] width 99 height 33
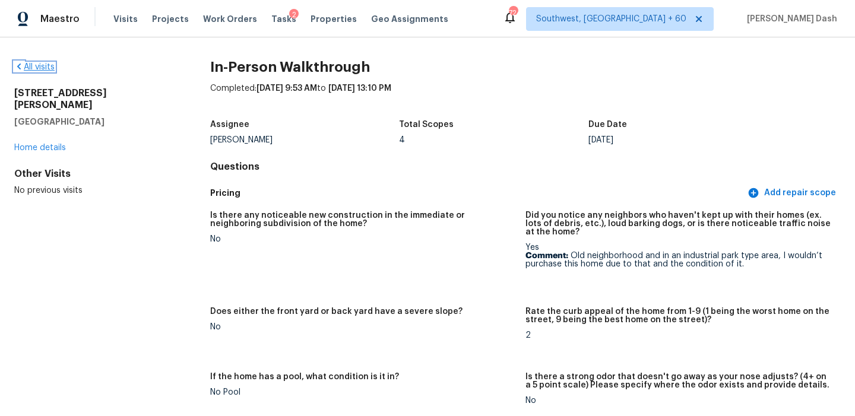
click at [39, 66] on link "All visits" at bounding box center [34, 67] width 40 height 8
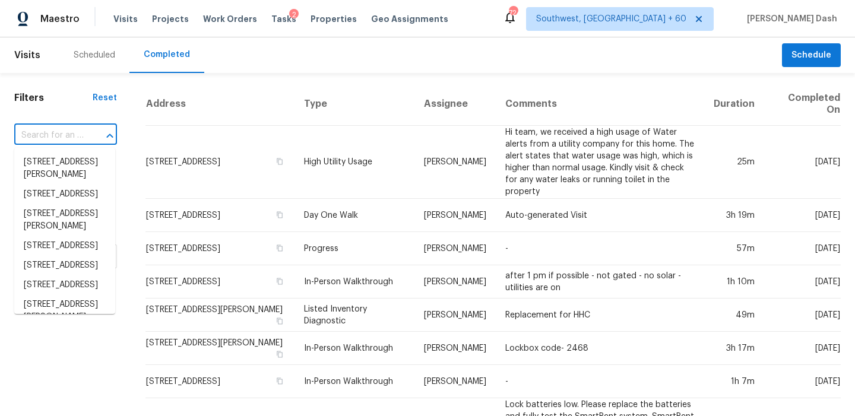
click at [49, 137] on input "text" at bounding box center [48, 135] width 69 height 18
paste input "[STREET_ADDRESS]"
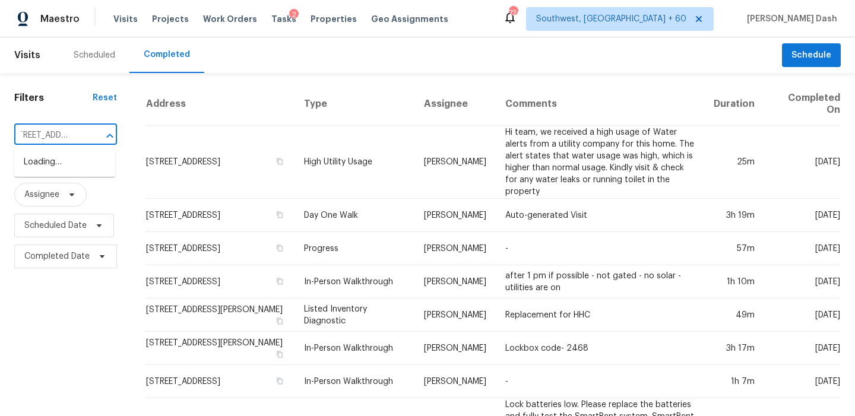
type input "[STREET_ADDRESS]"
click at [65, 126] on div "​" at bounding box center [65, 136] width 103 height 26
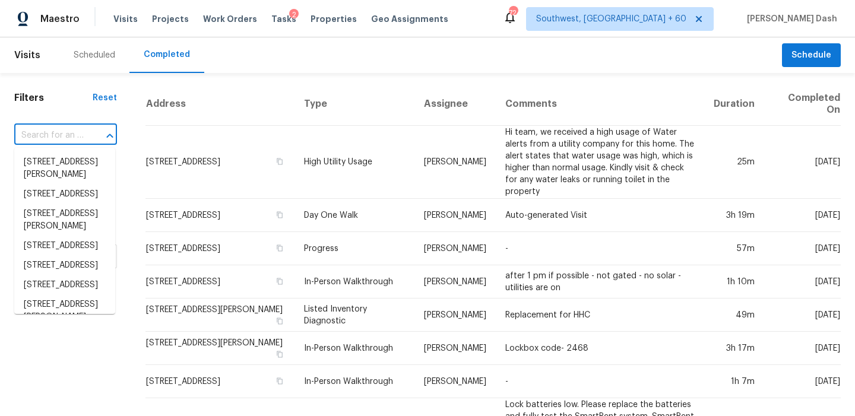
paste input "[STREET_ADDRESS]"
type input "[STREET_ADDRESS]"
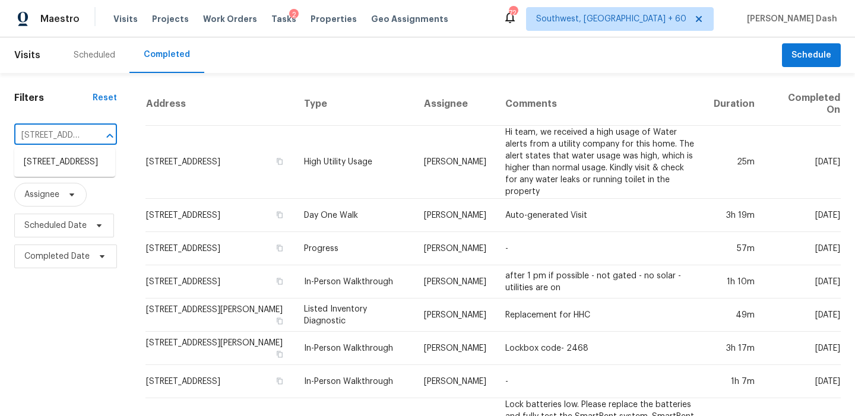
scroll to position [0, 124]
click at [71, 169] on li "[STREET_ADDRESS]" at bounding box center [64, 163] width 101 height 20
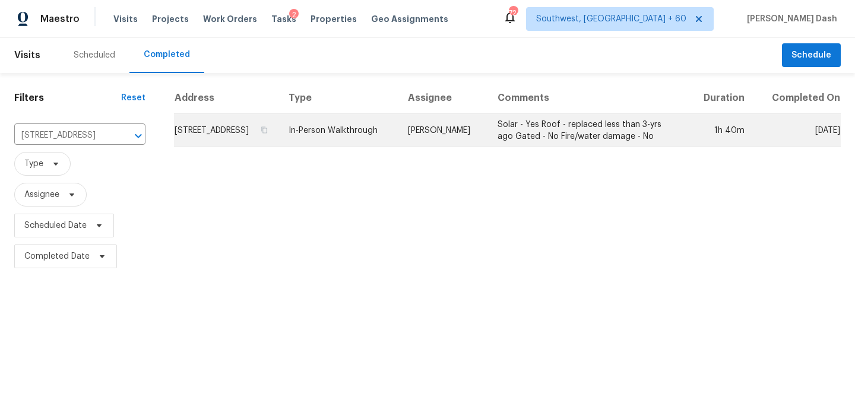
click at [390, 137] on td "In-Person Walkthrough" at bounding box center [338, 130] width 119 height 33
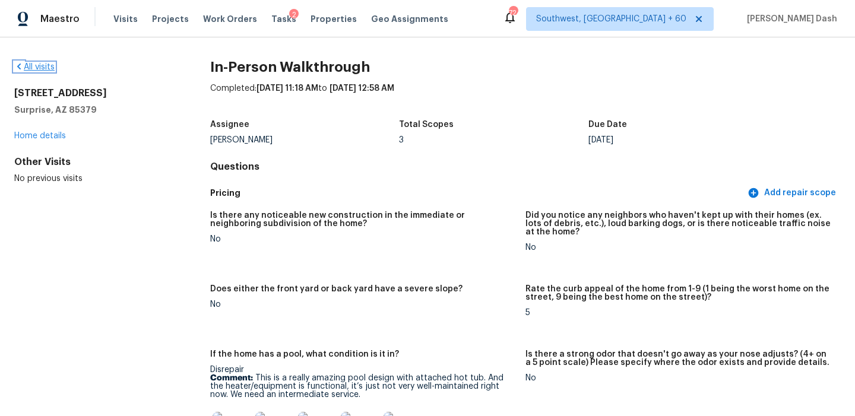
click at [45, 65] on link "All visits" at bounding box center [34, 67] width 40 height 8
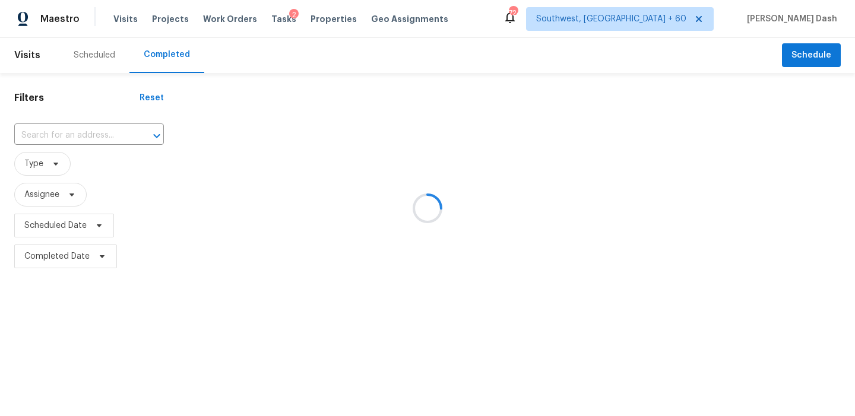
click at [62, 133] on div at bounding box center [427, 208] width 855 height 416
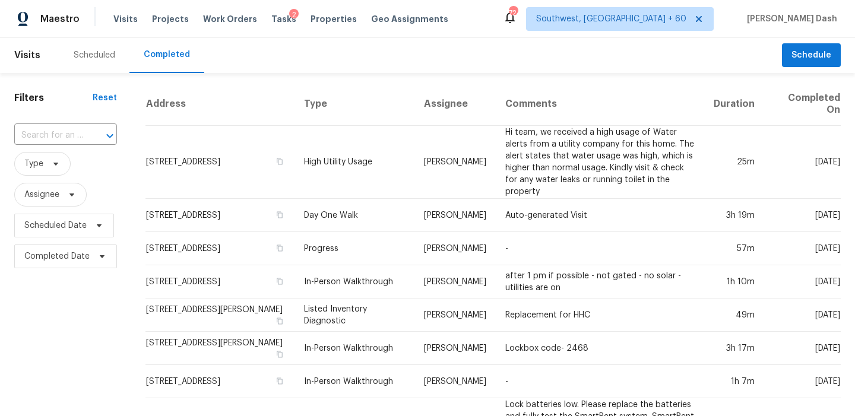
click at [62, 133] on input "text" at bounding box center [48, 135] width 69 height 18
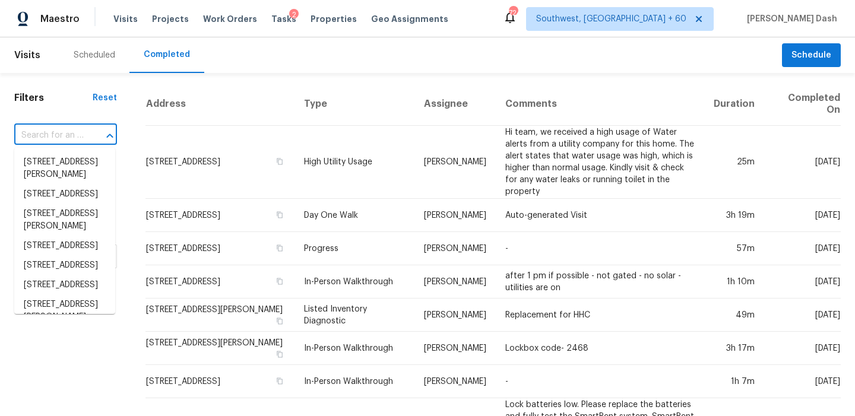
paste input "[STREET_ADDRESS]"
type input "[STREET_ADDRESS]"
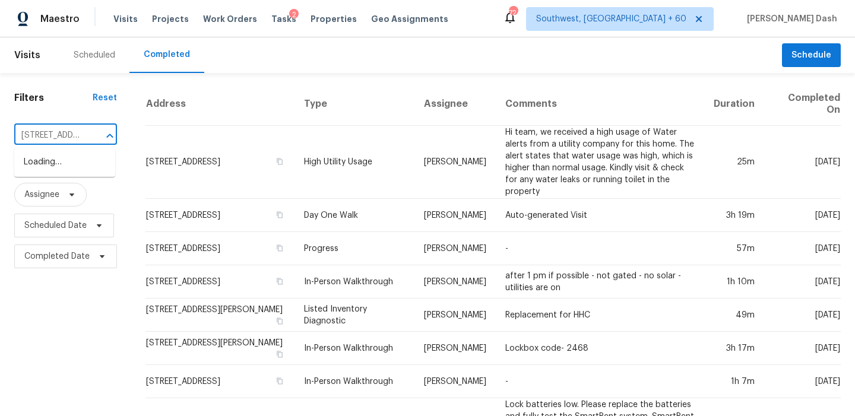
scroll to position [0, 94]
click at [68, 168] on li "[STREET_ADDRESS]" at bounding box center [64, 163] width 101 height 20
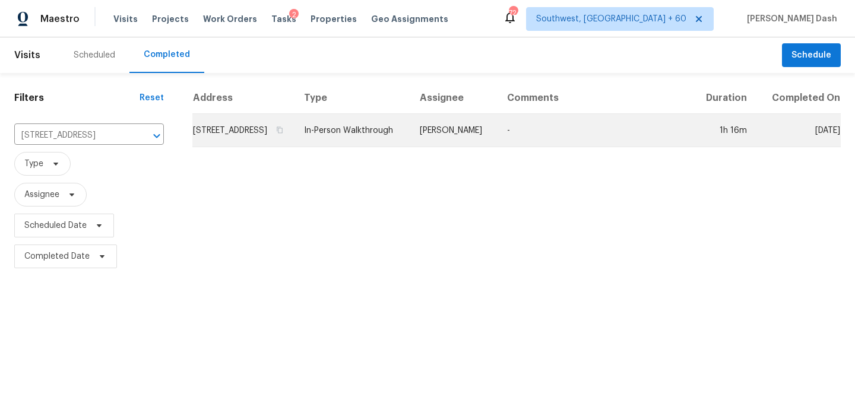
click at [395, 140] on td "In-Person Walkthrough" at bounding box center [353, 130] width 116 height 33
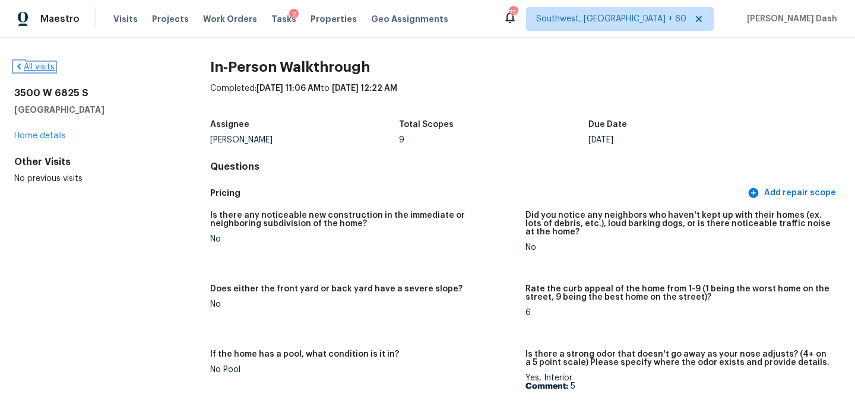
click at [45, 65] on link "All visits" at bounding box center [34, 67] width 40 height 8
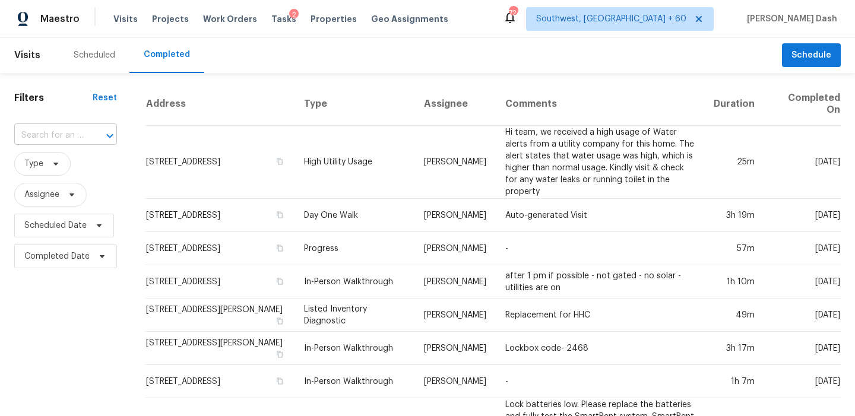
click at [61, 135] on input "text" at bounding box center [48, 135] width 69 height 18
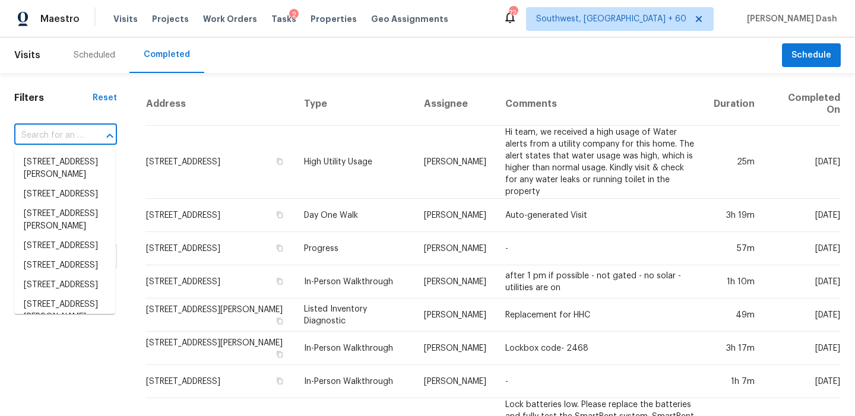
paste input "[STREET_ADDRESS]"
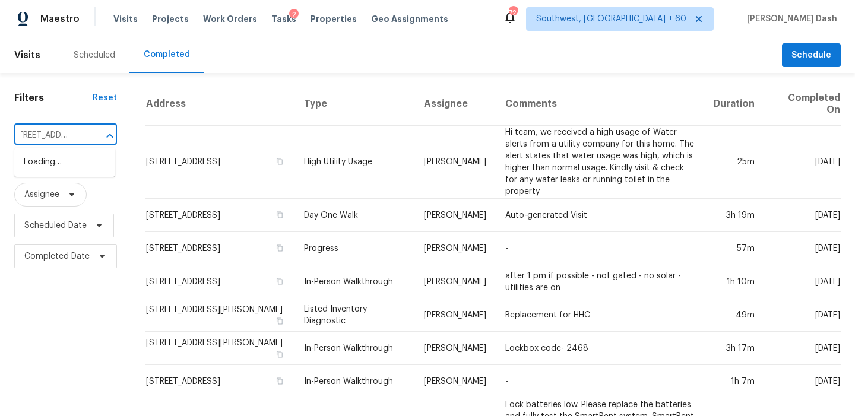
type input "[STREET_ADDRESS]"
click at [69, 172] on li "[STREET_ADDRESS]" at bounding box center [64, 163] width 101 height 20
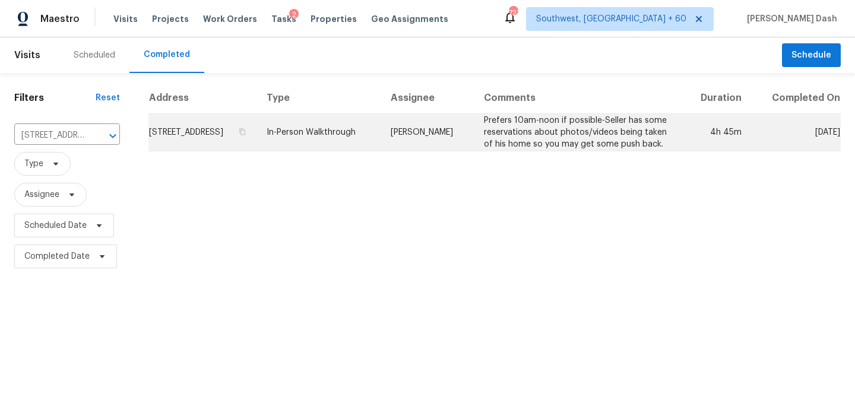
click at [333, 135] on td "In-Person Walkthrough" at bounding box center [319, 132] width 124 height 37
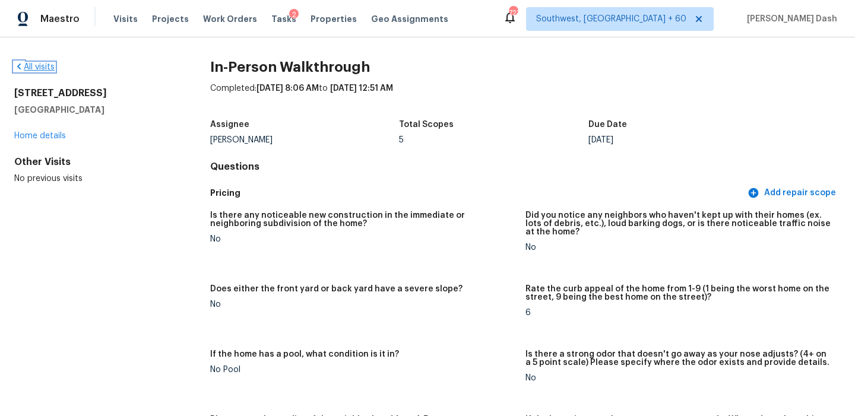
click at [50, 66] on link "All visits" at bounding box center [34, 67] width 40 height 8
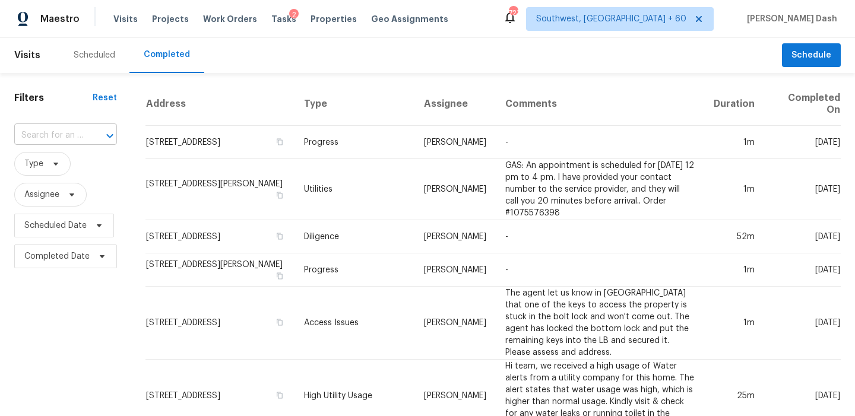
click at [74, 143] on input "text" at bounding box center [48, 135] width 69 height 18
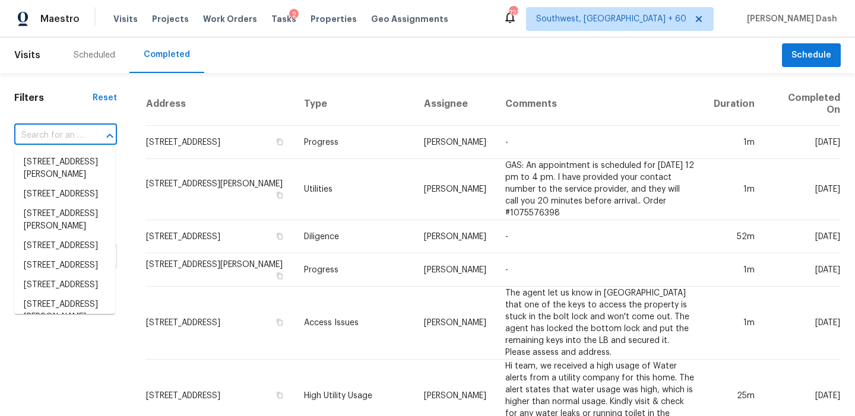
paste input "[STREET_ADDRESS][PERSON_NAME]"
type input "[STREET_ADDRESS][PERSON_NAME]"
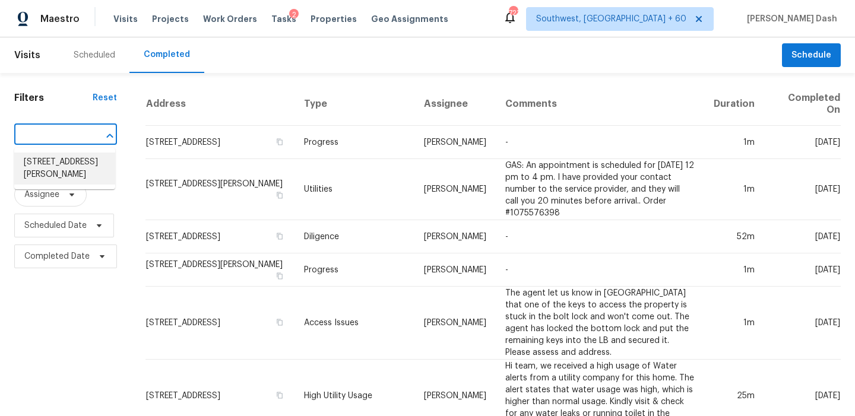
click at [75, 158] on li "[STREET_ADDRESS][PERSON_NAME]" at bounding box center [64, 169] width 101 height 32
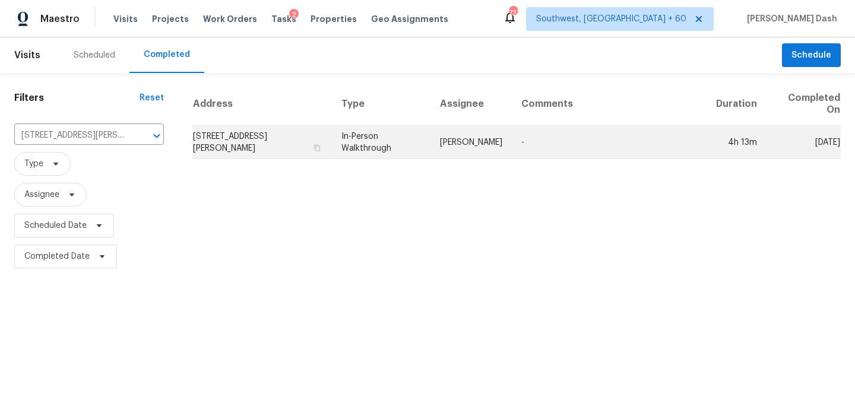
click at [373, 134] on td "In-Person Walkthrough" at bounding box center [381, 142] width 99 height 33
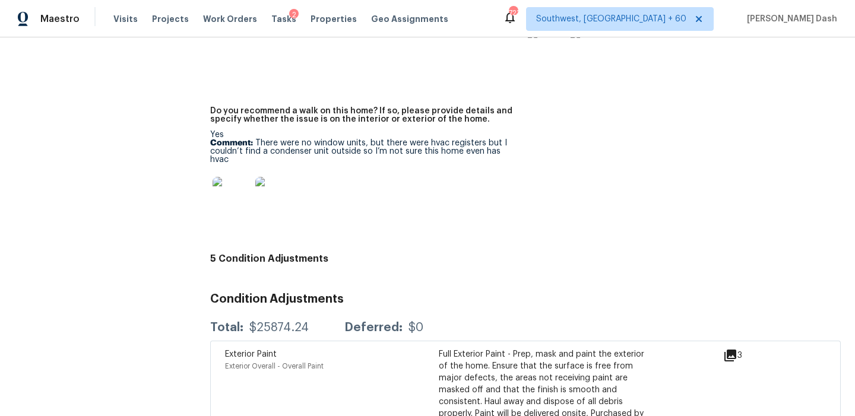
scroll to position [2801, 0]
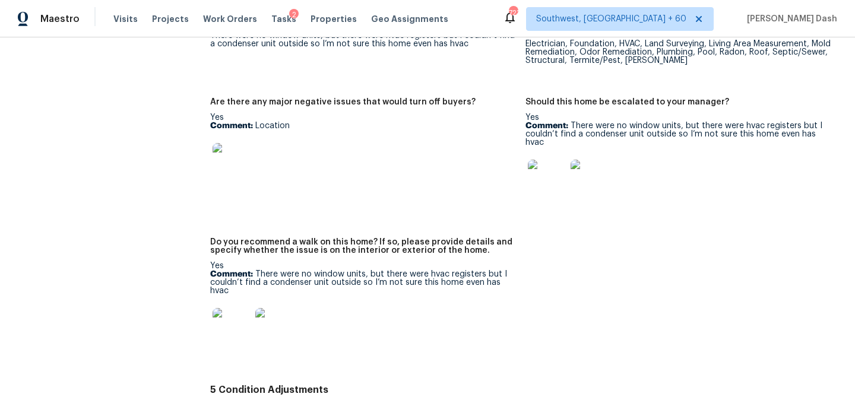
click at [227, 143] on img at bounding box center [232, 162] width 38 height 38
